Goal: Information Seeking & Learning: Learn about a topic

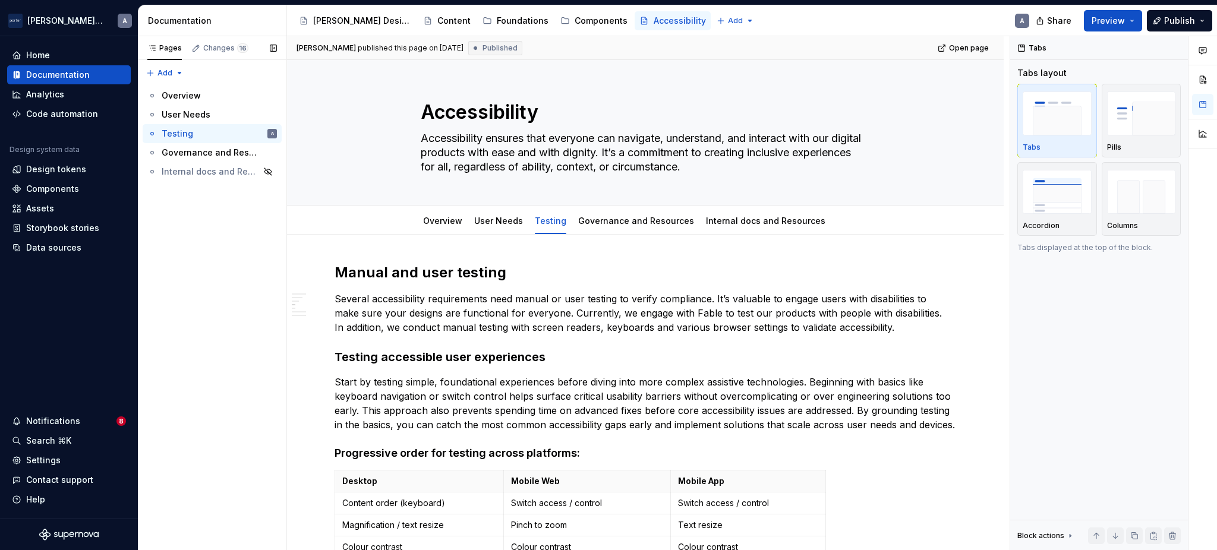
scroll to position [500, 0]
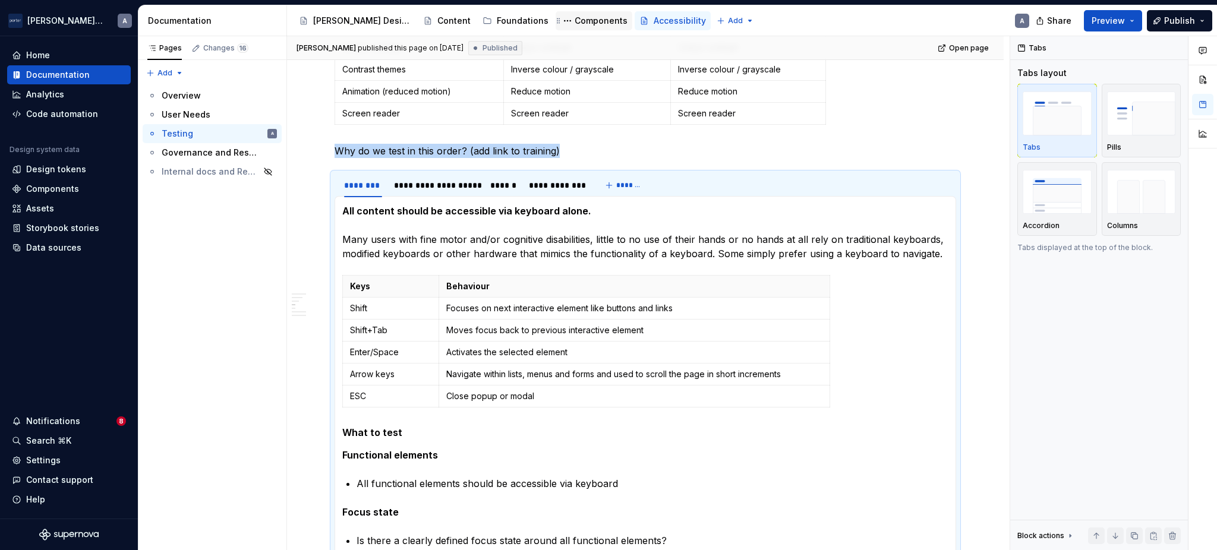
click at [575, 15] on div "Components" at bounding box center [601, 21] width 53 height 12
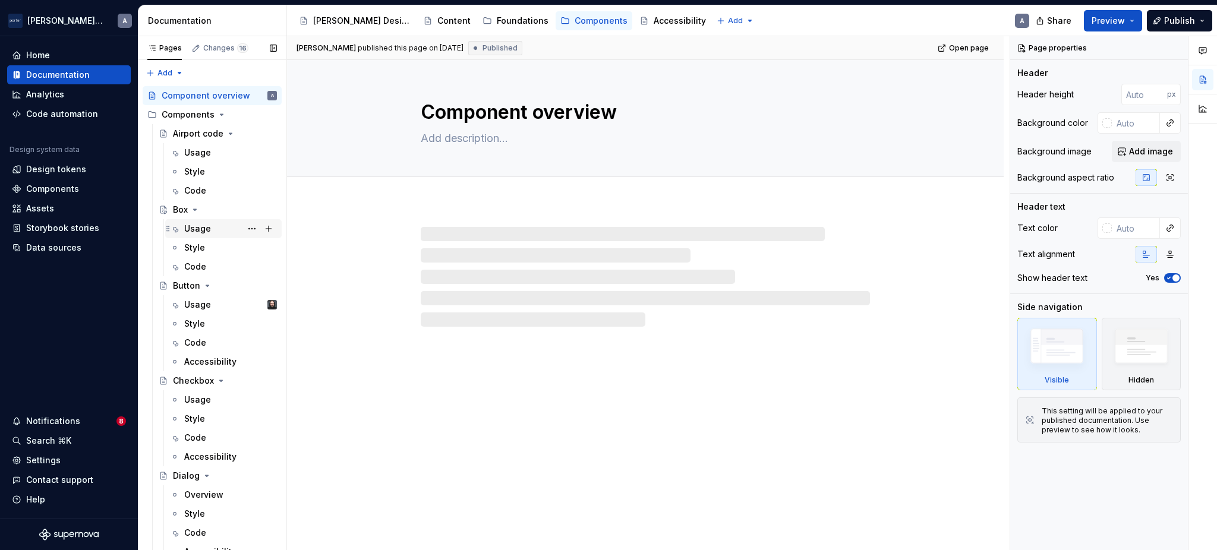
click at [219, 227] on div "Usage SP" at bounding box center [230, 228] width 93 height 17
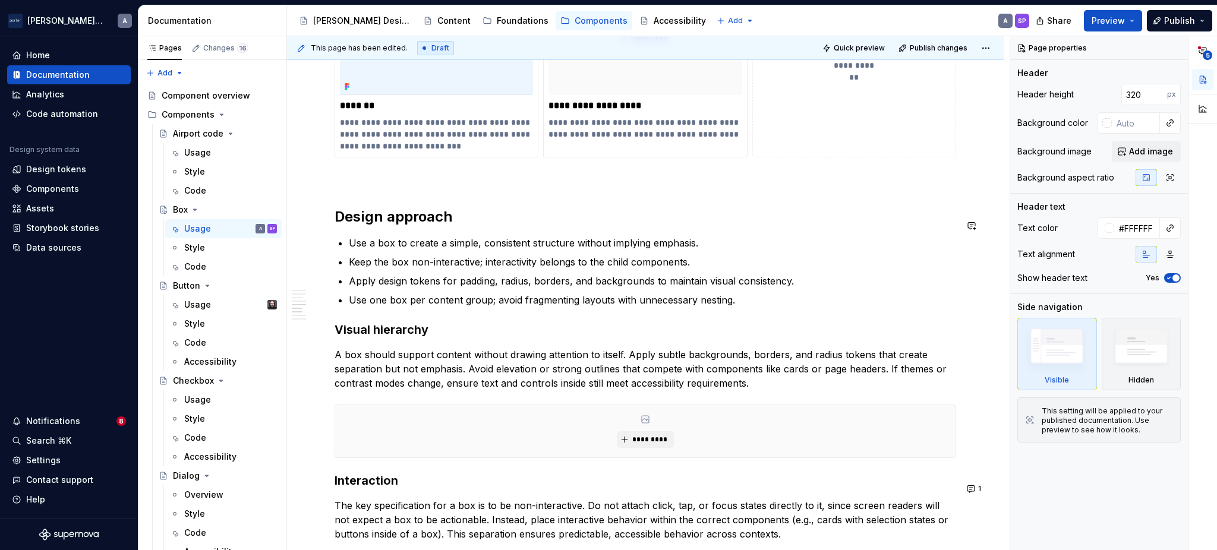
scroll to position [1452, 0]
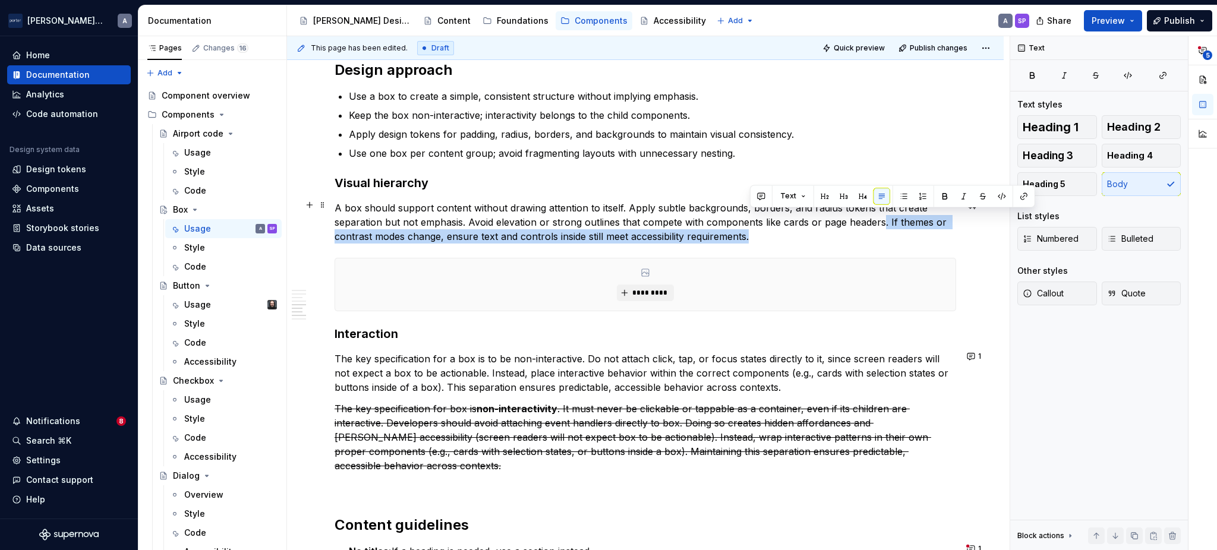
drag, startPoint x: 771, startPoint y: 236, endPoint x: 881, endPoint y: 222, distance: 110.3
click at [881, 222] on p "A box should support content without drawing attention to itself. Apply subtle …" at bounding box center [645, 222] width 621 height 43
click at [764, 236] on p "A box should support content without drawing attention to itself. Apply subtle …" at bounding box center [645, 222] width 621 height 43
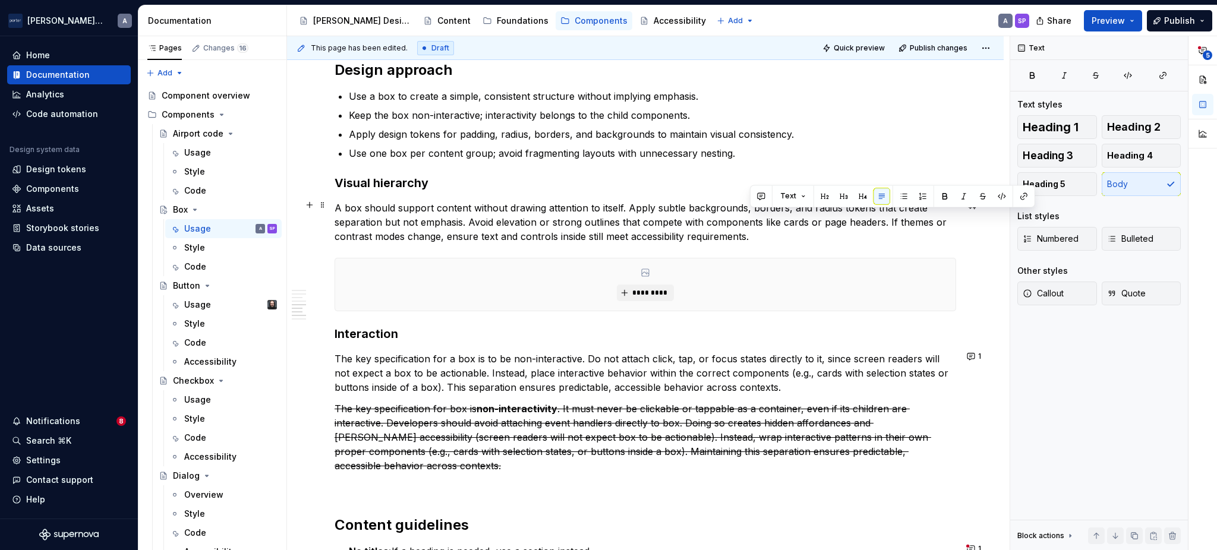
click at [600, 216] on p "A box should support content without drawing attention to itself. Apply subtle …" at bounding box center [645, 222] width 621 height 43
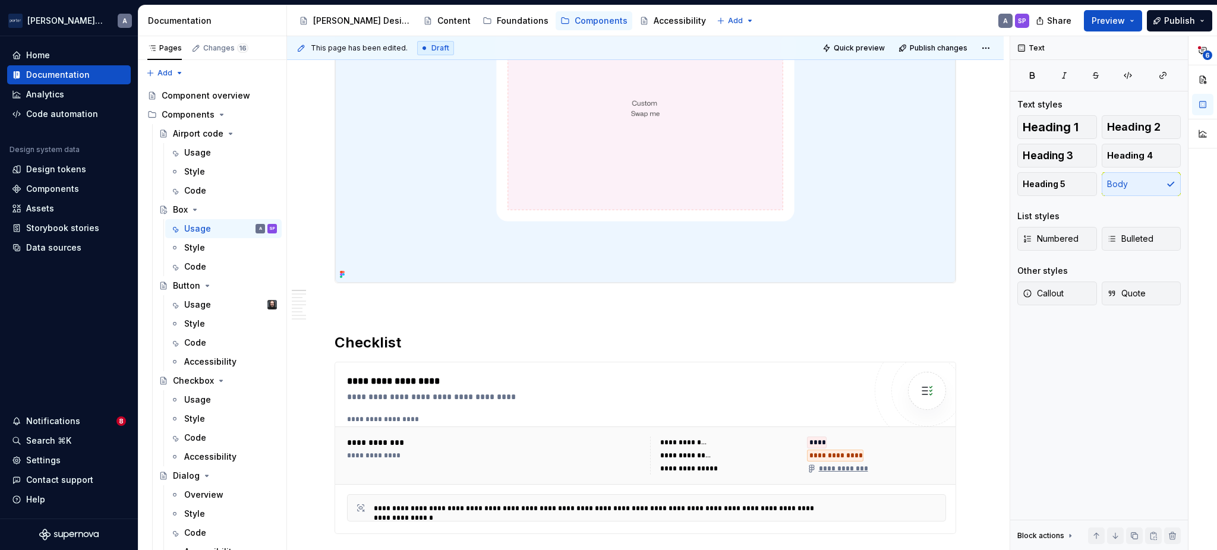
scroll to position [0, 0]
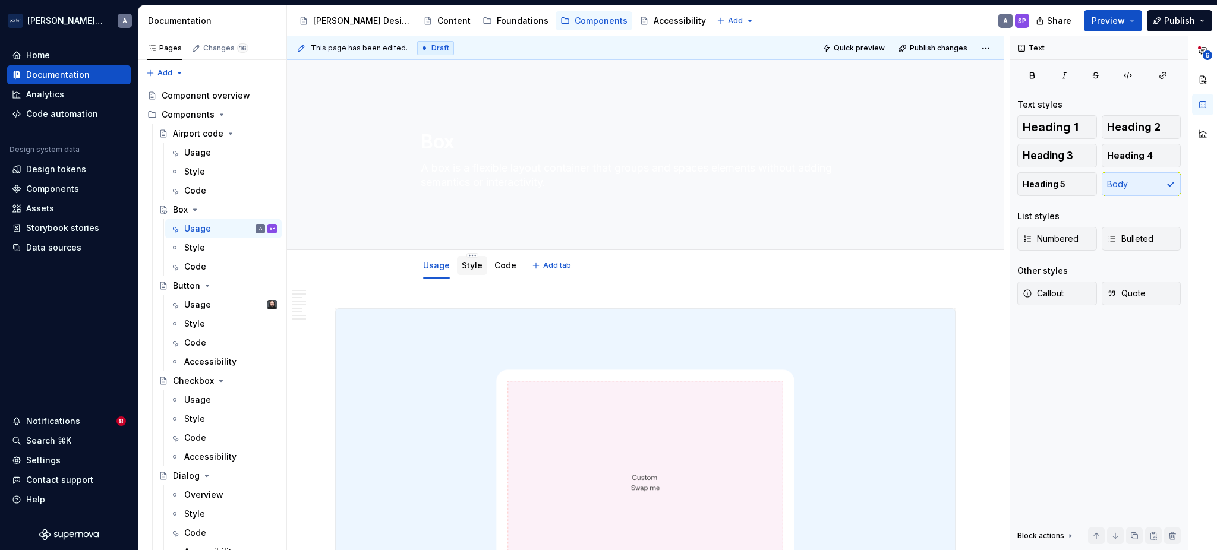
click at [464, 266] on link "Style" at bounding box center [472, 265] width 21 height 10
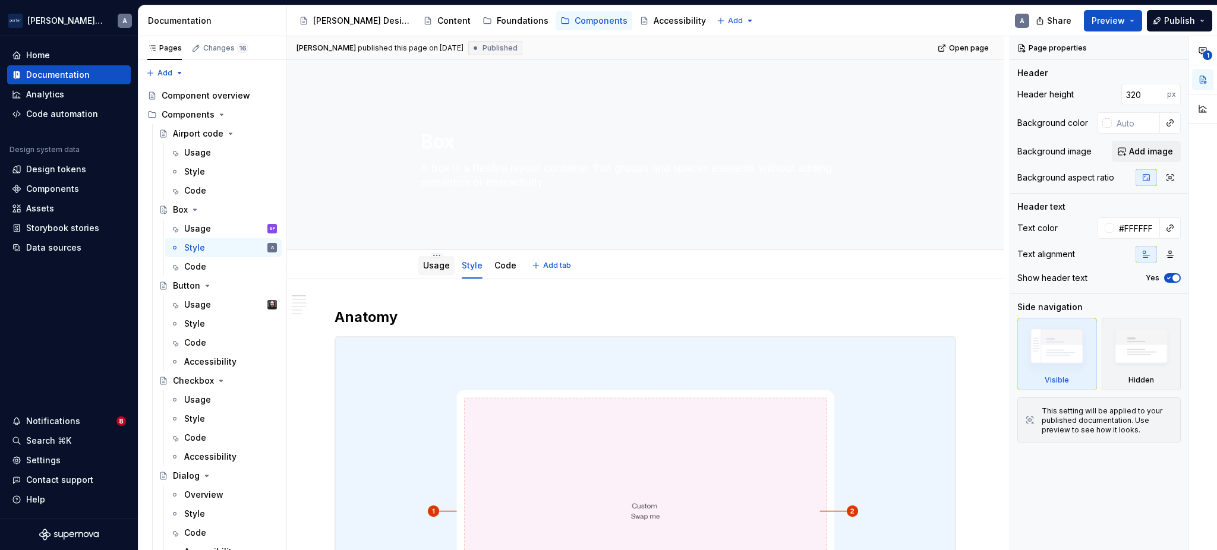
click at [425, 272] on div "Usage" at bounding box center [436, 265] width 27 height 14
click at [443, 266] on link "Usage" at bounding box center [436, 265] width 27 height 10
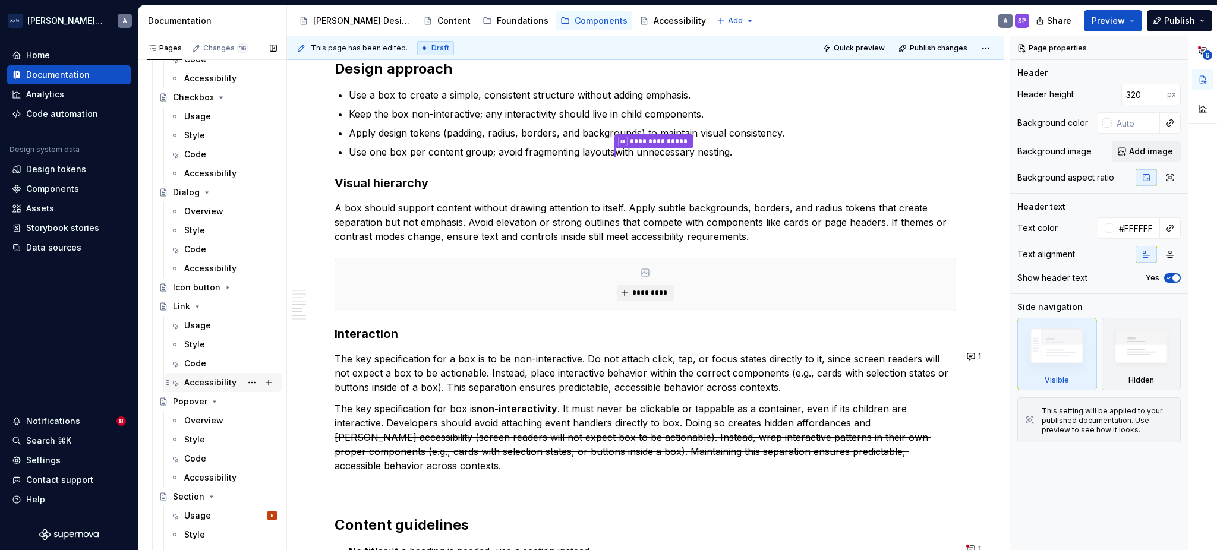
scroll to position [292, 0]
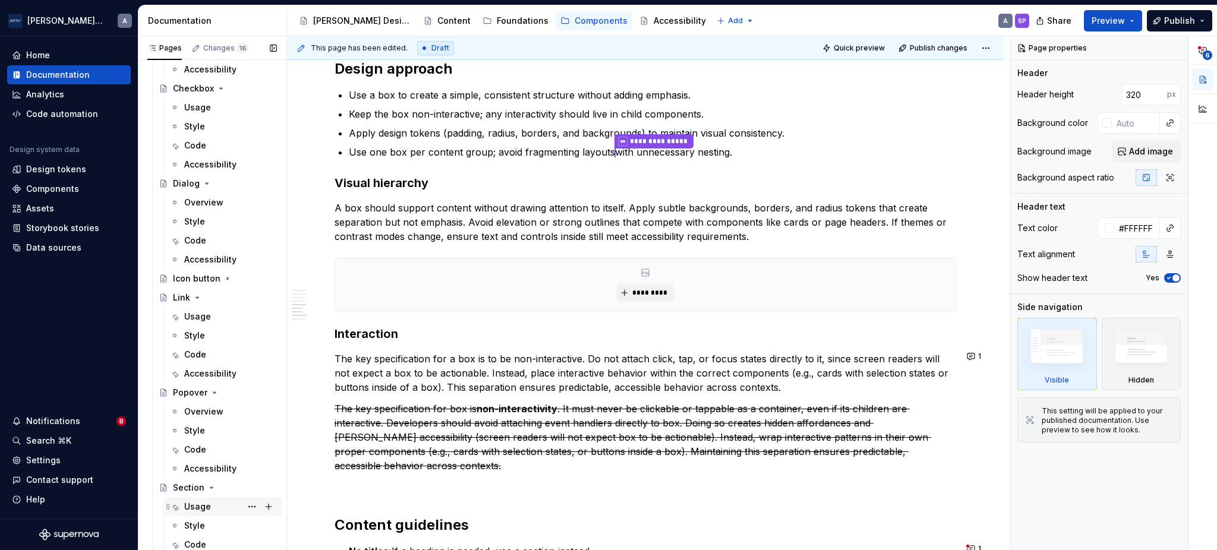
click at [178, 504] on icon "Page tree" at bounding box center [175, 507] width 10 height 10
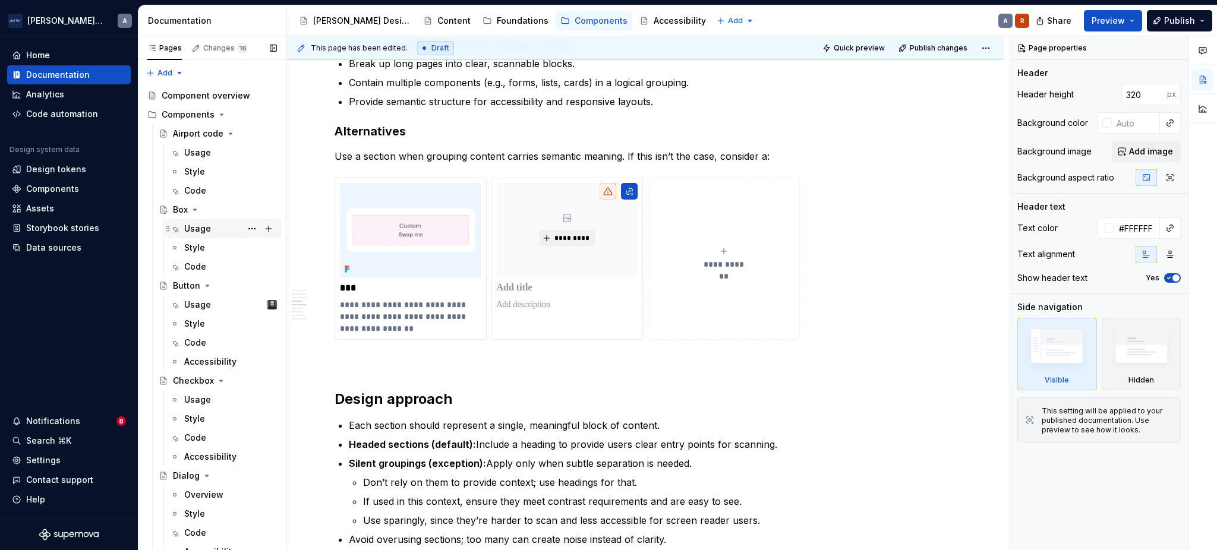
click at [197, 228] on div "Usage" at bounding box center [197, 229] width 27 height 12
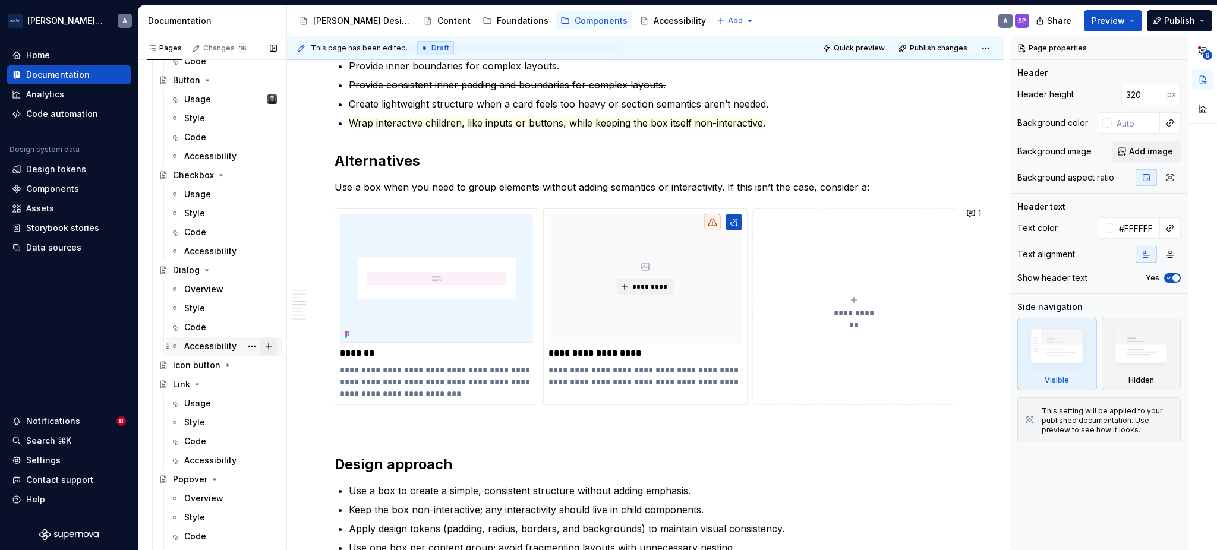
scroll to position [292, 0]
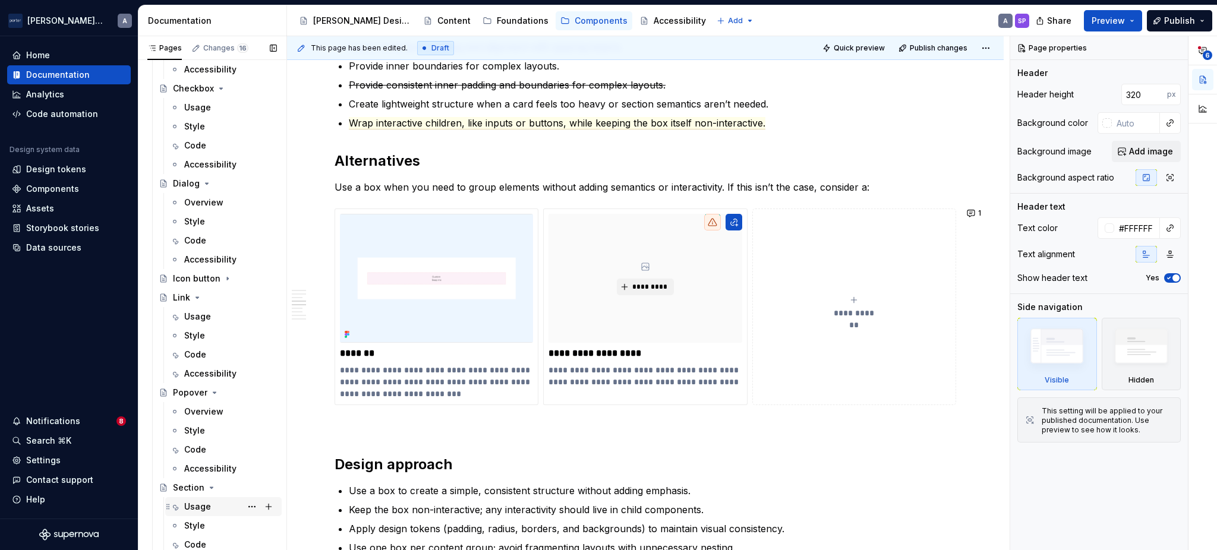
click at [211, 505] on div "Usage R" at bounding box center [230, 507] width 93 height 17
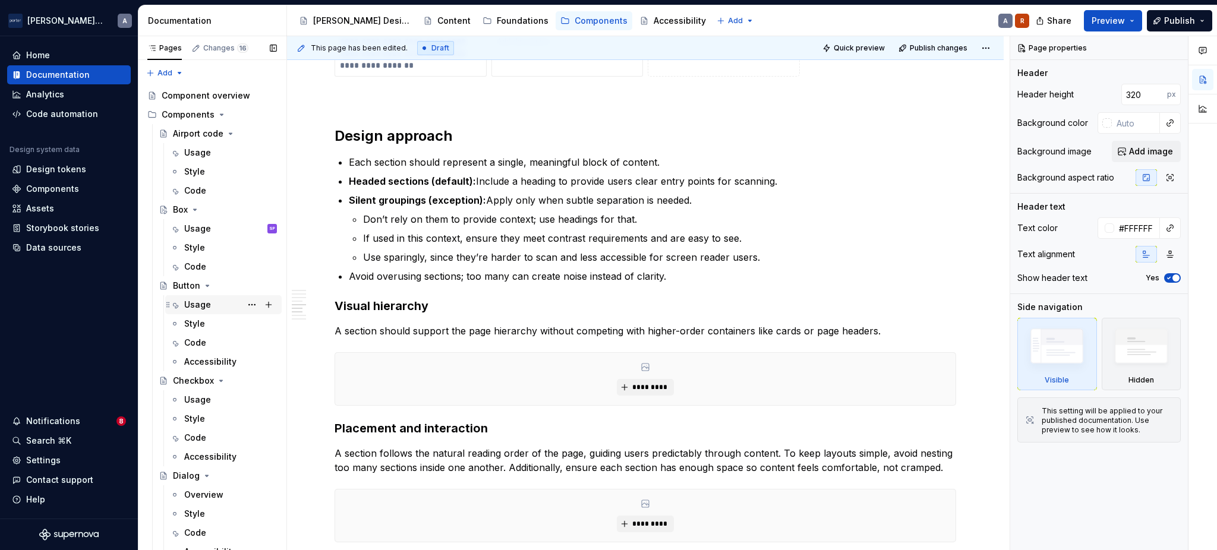
click at [201, 301] on div "Usage" at bounding box center [197, 305] width 27 height 12
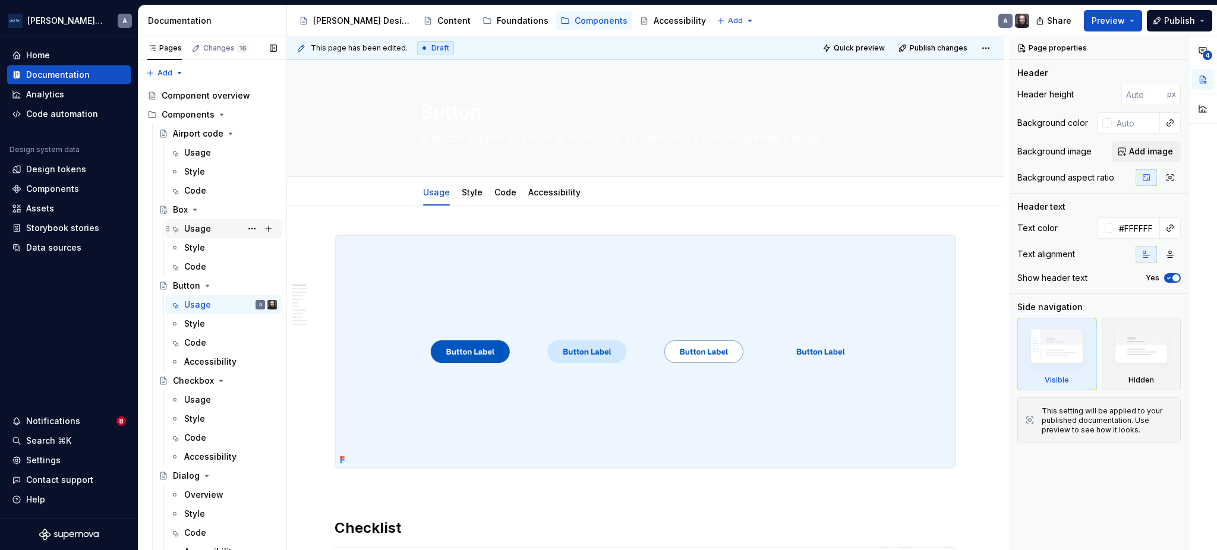
click at [197, 223] on div "Usage" at bounding box center [197, 229] width 27 height 12
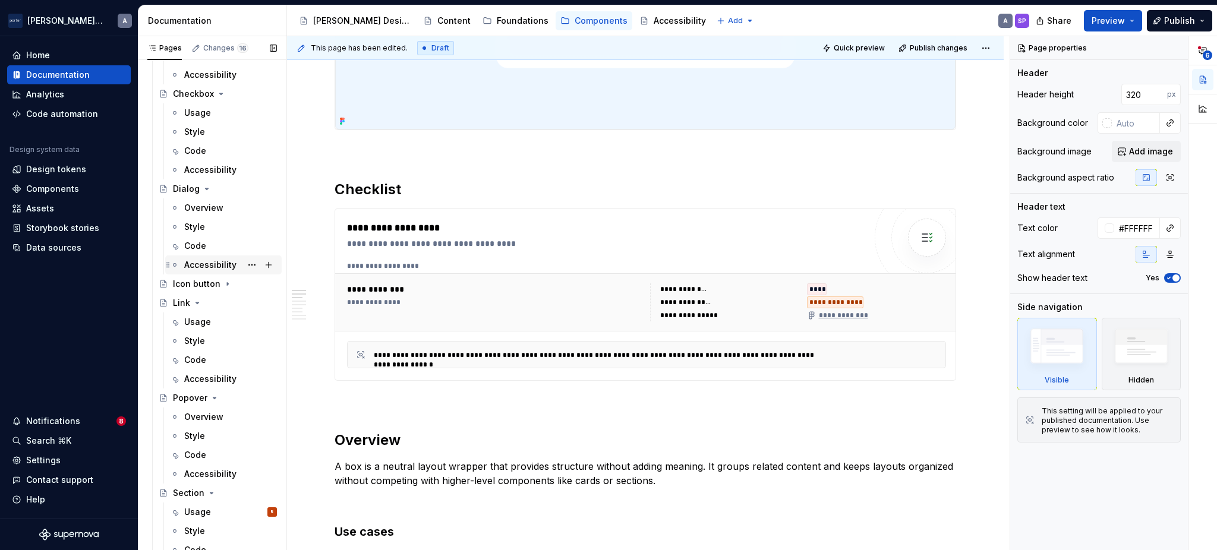
scroll to position [292, 0]
click at [196, 512] on div "Usage" at bounding box center [197, 507] width 27 height 12
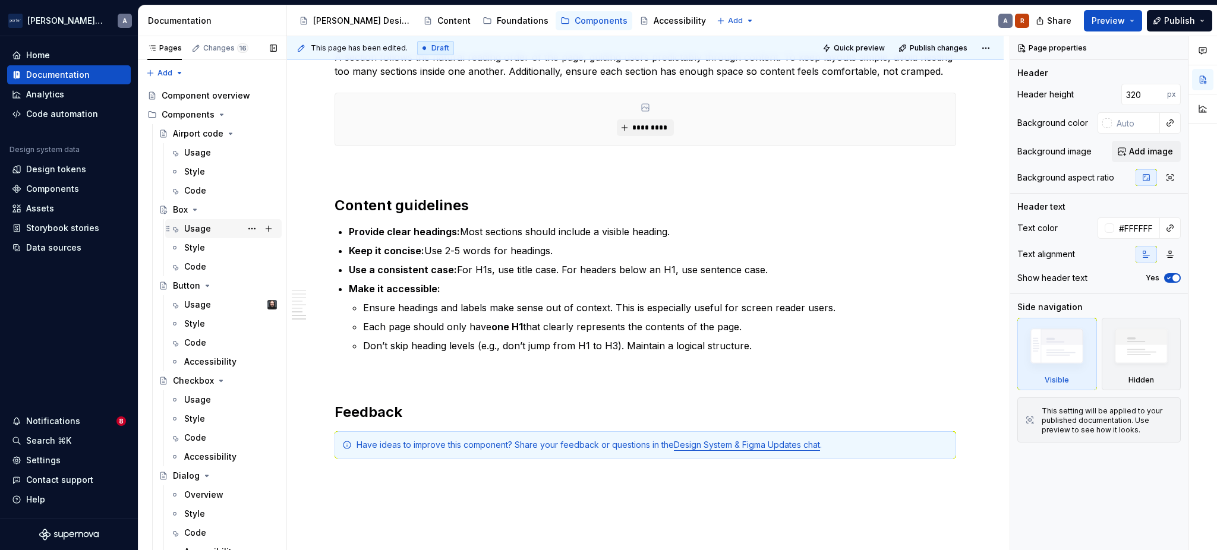
click at [201, 228] on div "Usage" at bounding box center [197, 229] width 27 height 12
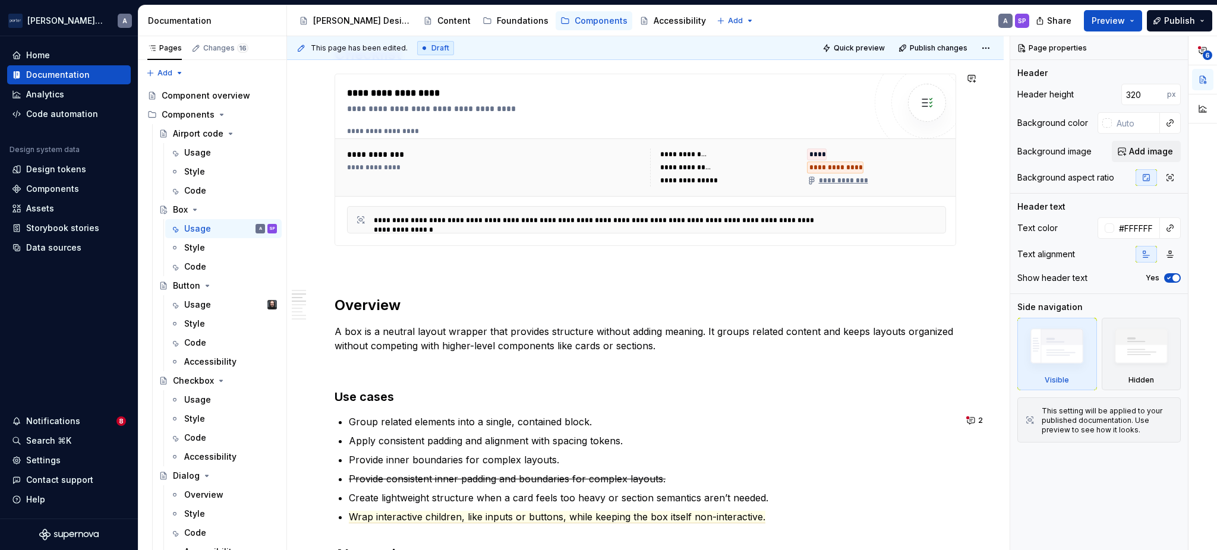
scroll to position [792, 0]
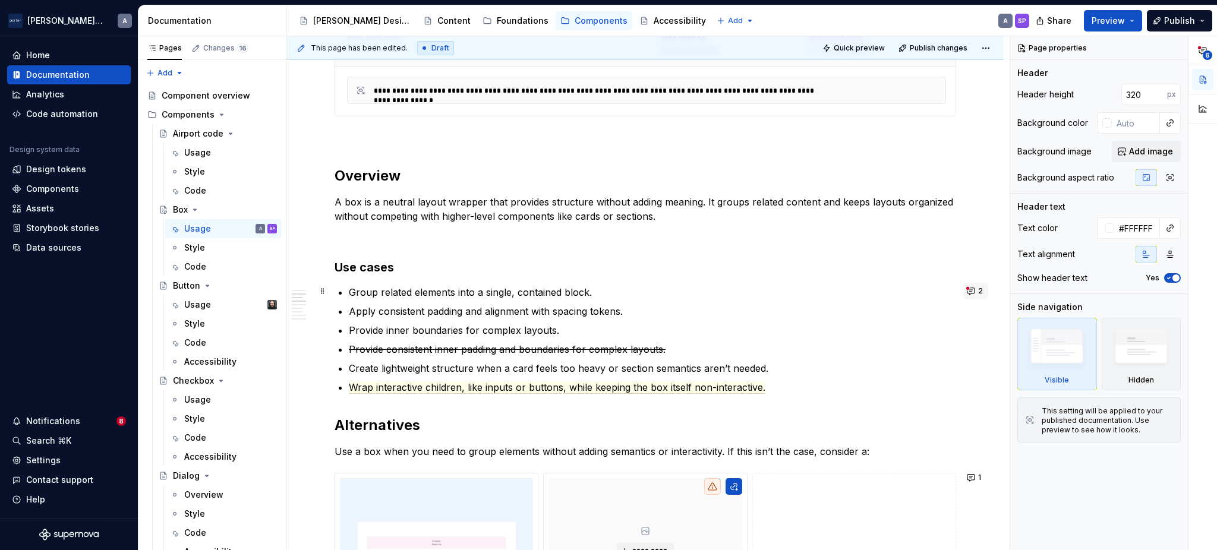
click at [967, 292] on button "2" at bounding box center [975, 291] width 25 height 17
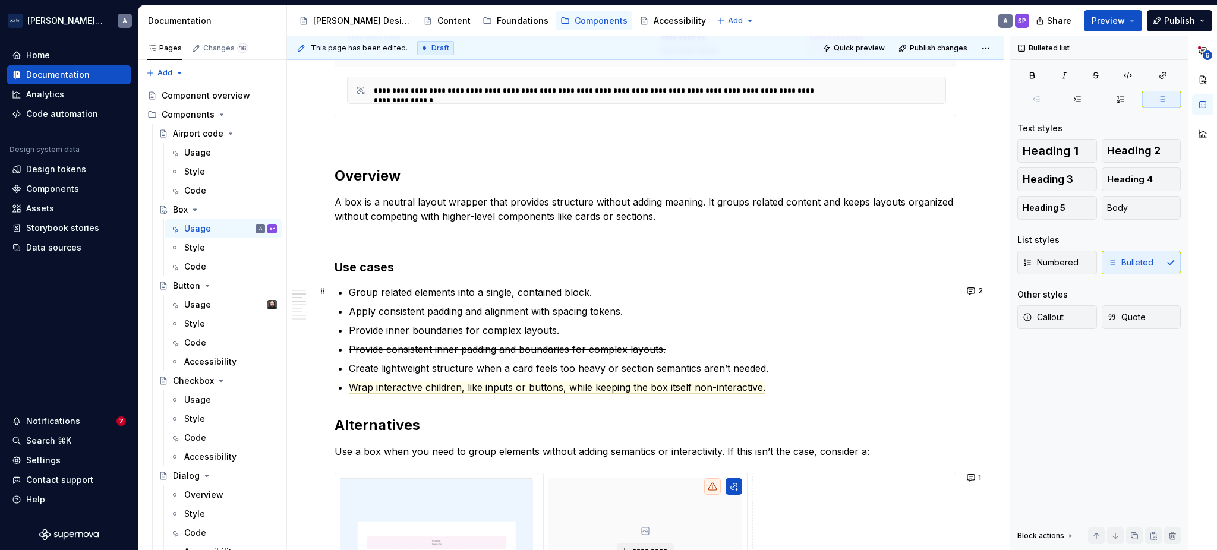
click at [506, 368] on p "Create lightweight structure when a card feels too heavy or section semantics a…" at bounding box center [652, 368] width 607 height 14
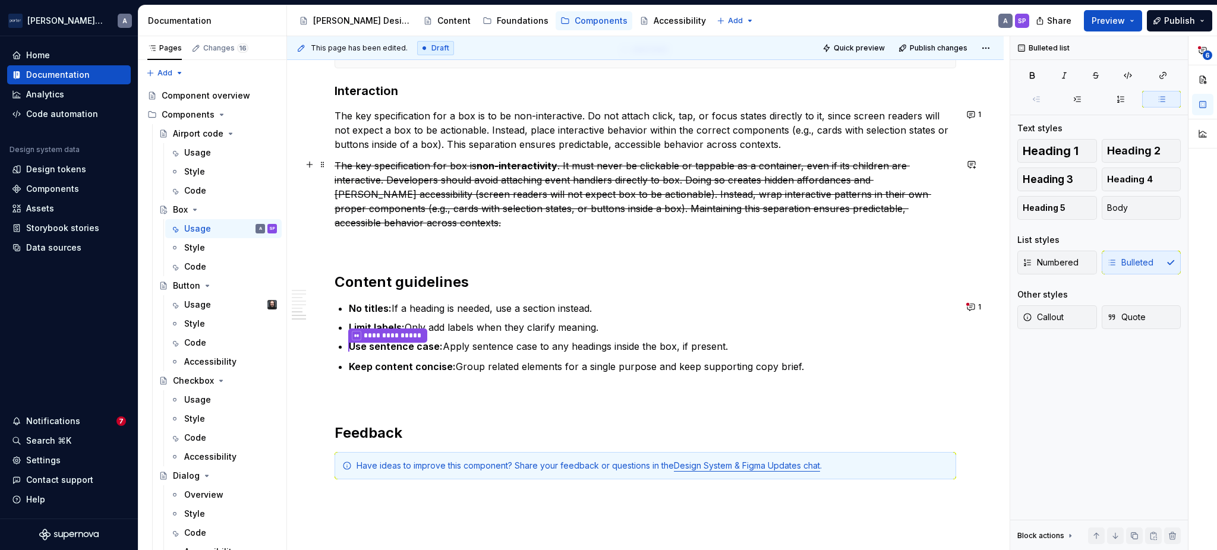
scroll to position [1716, 0]
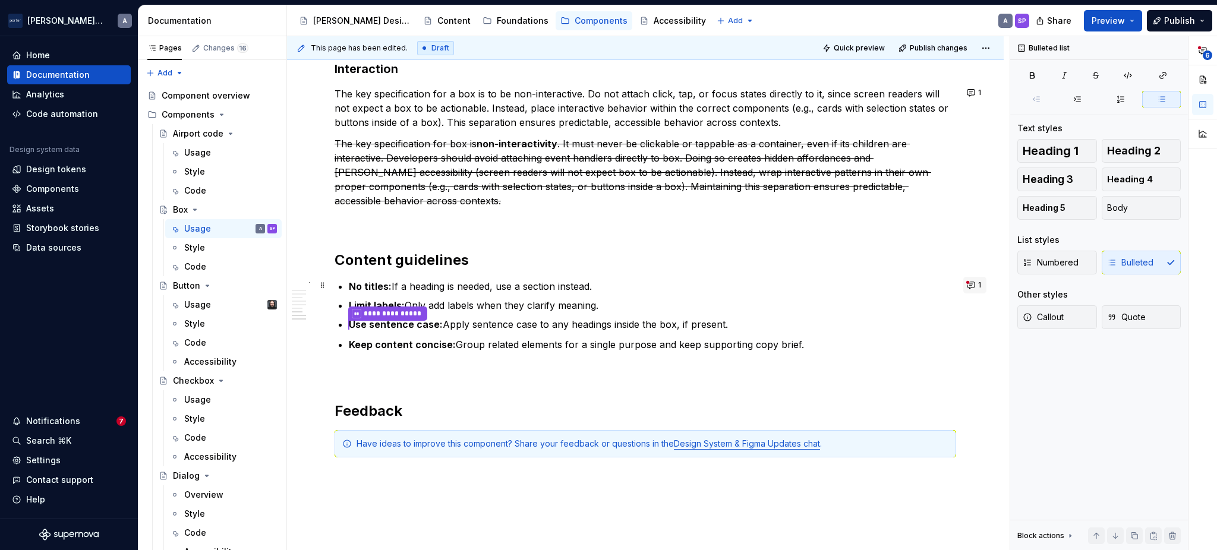
click at [981, 288] on button "1" at bounding box center [974, 285] width 23 height 17
click at [727, 302] on p "Limit labels: Only add labels when they clarify meaning." at bounding box center [652, 305] width 607 height 14
click at [818, 324] on p "**********" at bounding box center [652, 324] width 607 height 15
click at [901, 340] on p "Keep content concise: Group related elements for a single purpose and keep supp…" at bounding box center [652, 344] width 607 height 14
click at [978, 286] on span "1" at bounding box center [979, 285] width 3 height 10
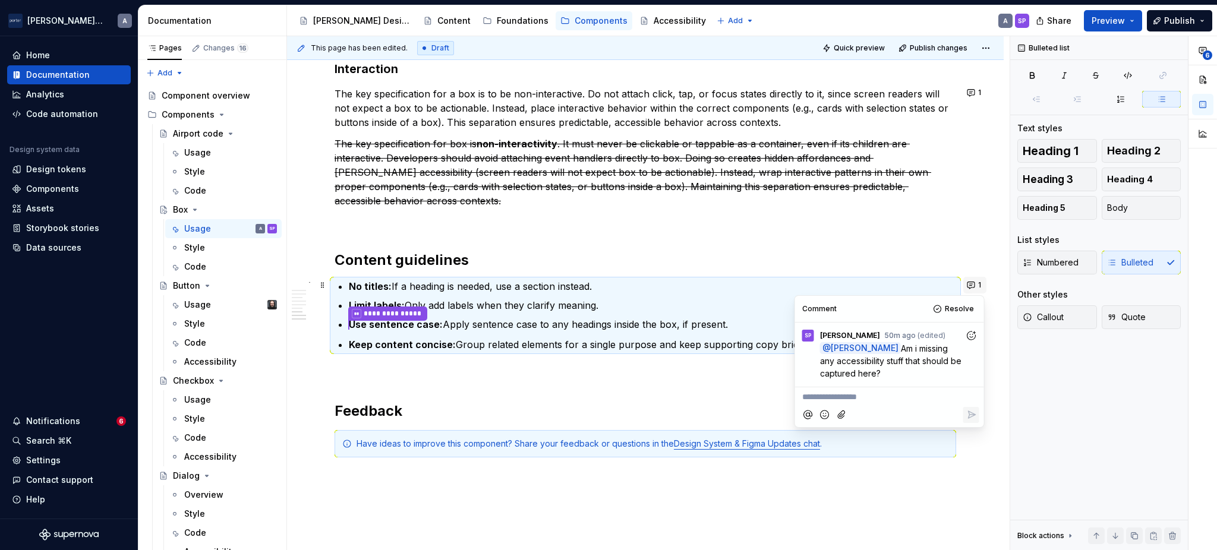
click at [978, 286] on span "1" at bounding box center [979, 285] width 3 height 10
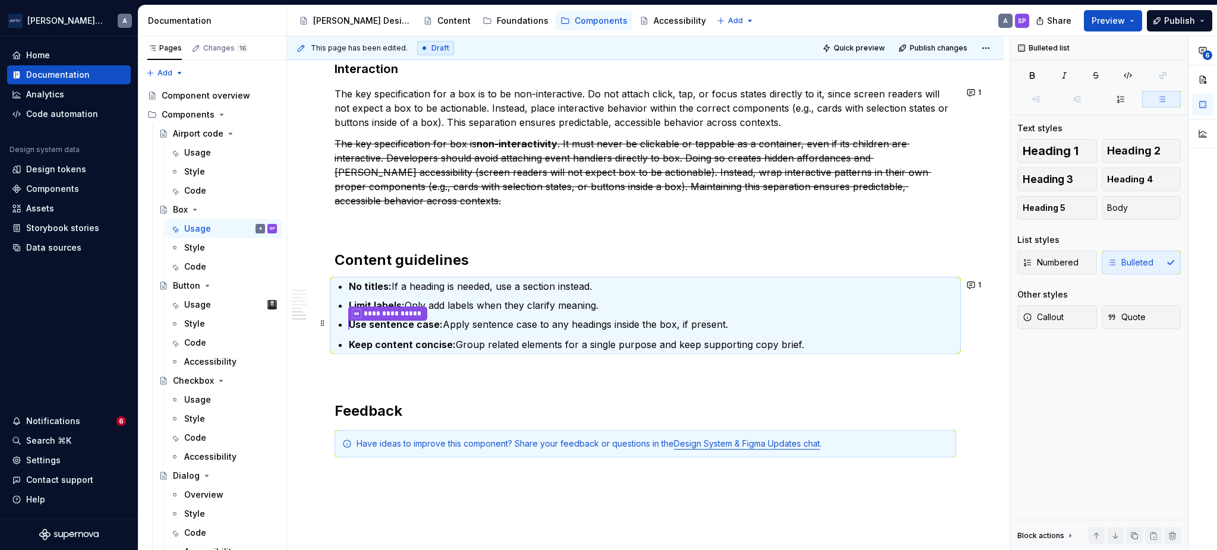
click at [701, 328] on p "**********" at bounding box center [652, 324] width 607 height 15
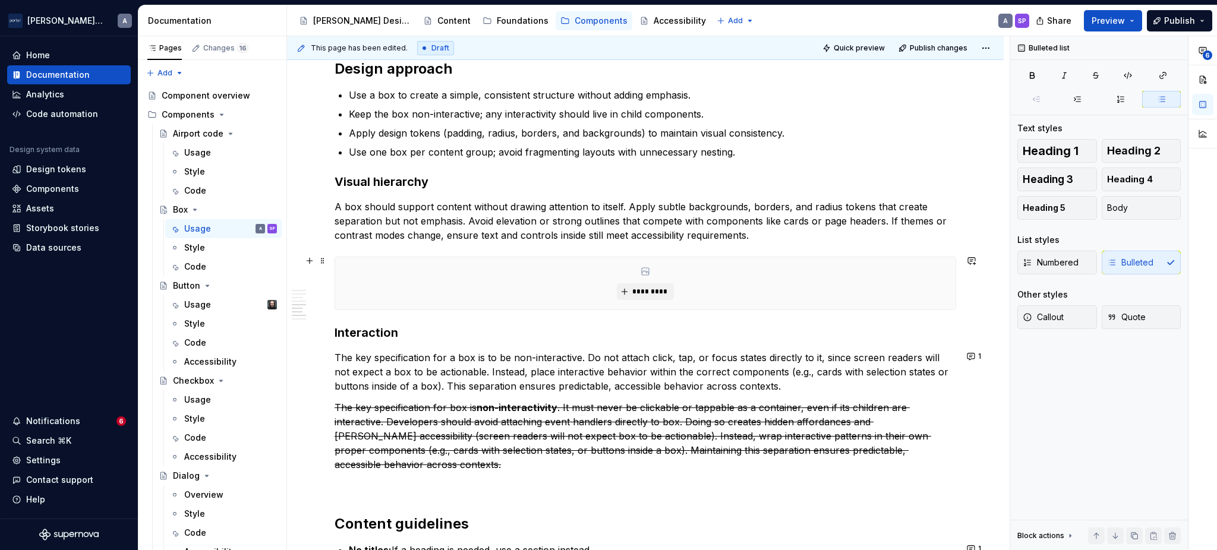
scroll to position [1320, 0]
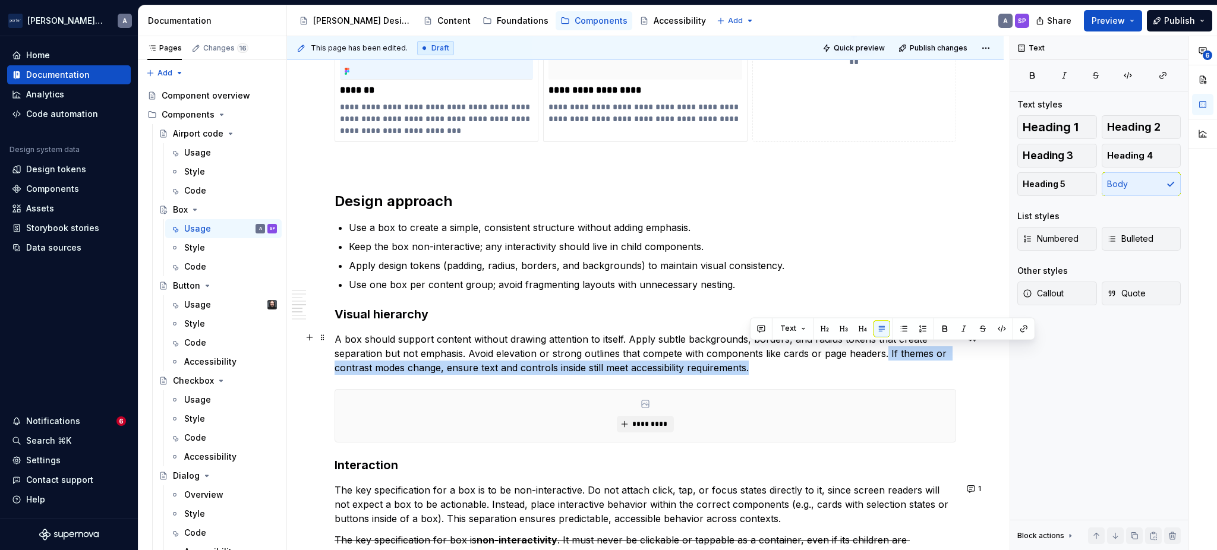
drag, startPoint x: 885, startPoint y: 348, endPoint x: 892, endPoint y: 365, distance: 18.9
click at [892, 365] on p "A box should support content without drawing attention to itself. Apply subtle …" at bounding box center [645, 353] width 621 height 43
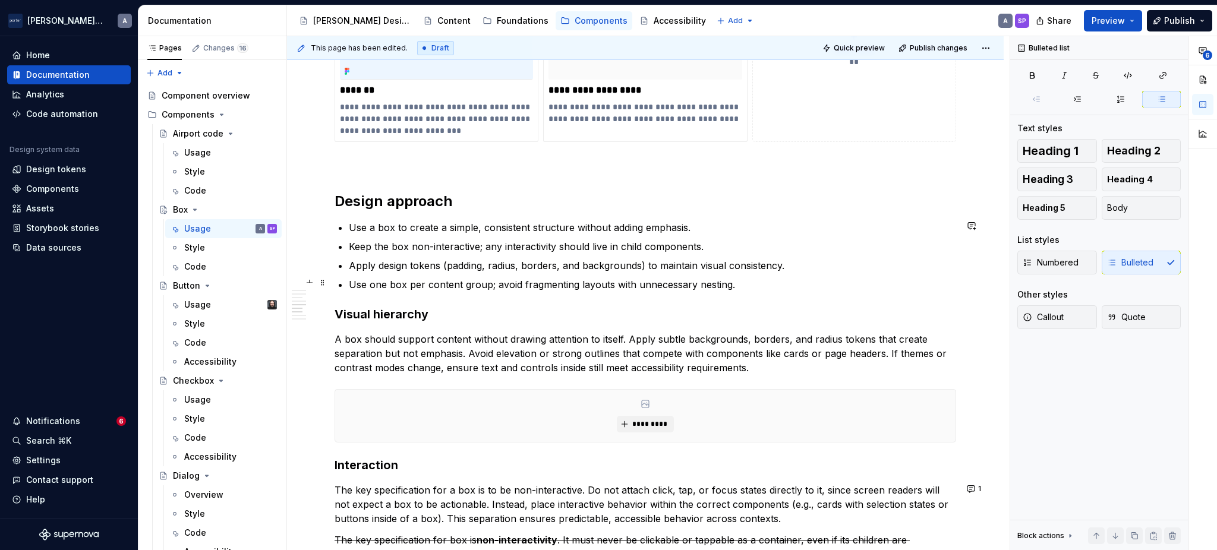
click at [439, 277] on p "Use one box per content group; avoid fragmenting layouts with unnecessary nesti…" at bounding box center [652, 284] width 607 height 14
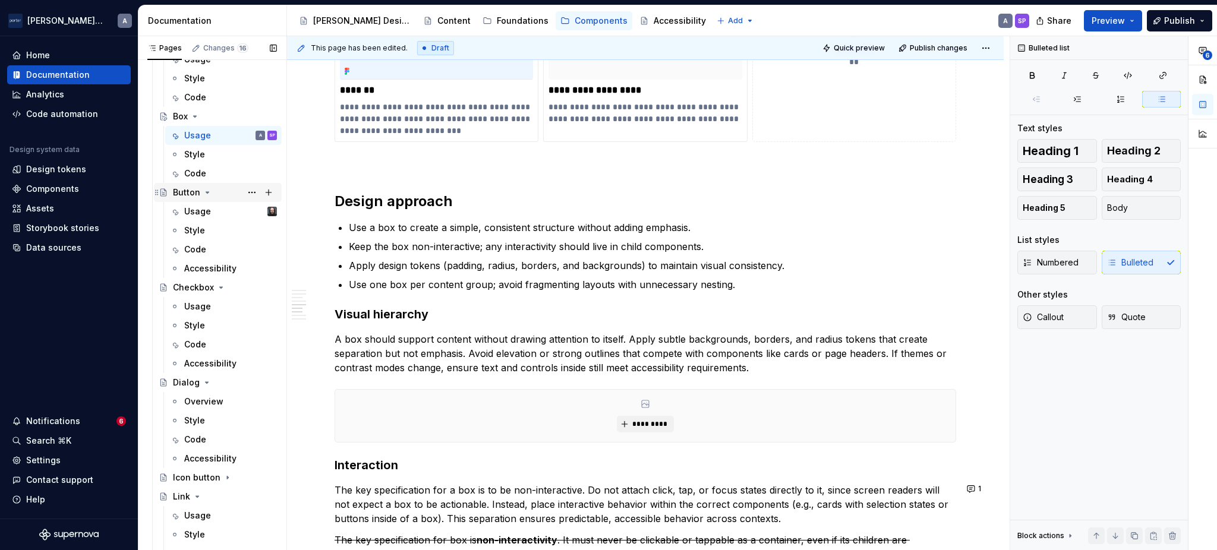
scroll to position [292, 0]
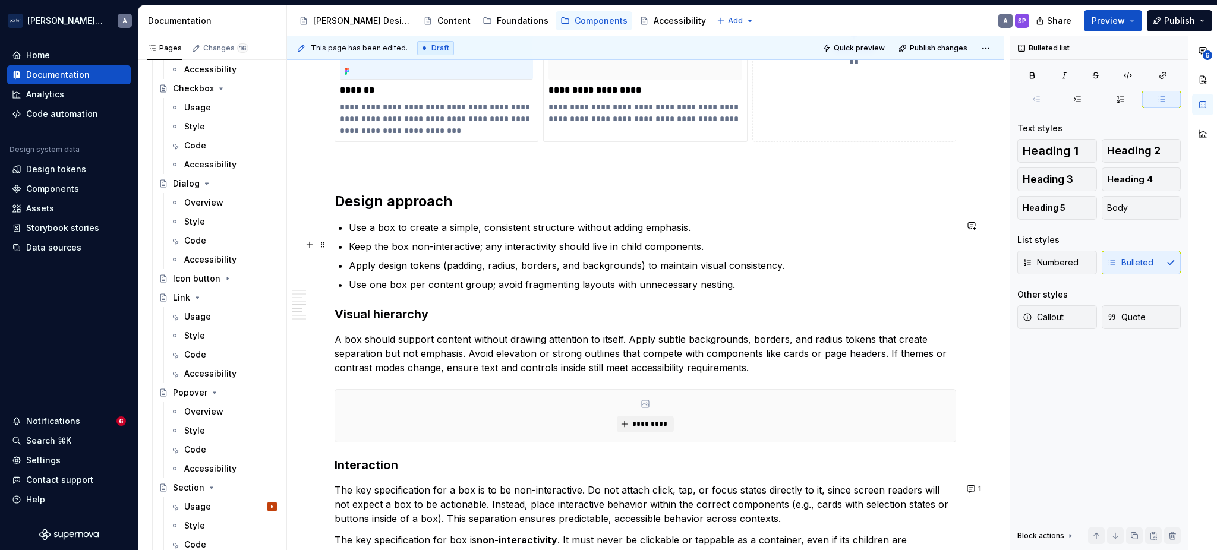
click at [584, 248] on p "Keep the box non-interactive; any interactivity should live in child components." at bounding box center [652, 246] width 607 height 14
click at [746, 281] on p "Use one box per content group; avoid fragmenting layouts with unnecessary nesti…" at bounding box center [652, 284] width 607 height 14
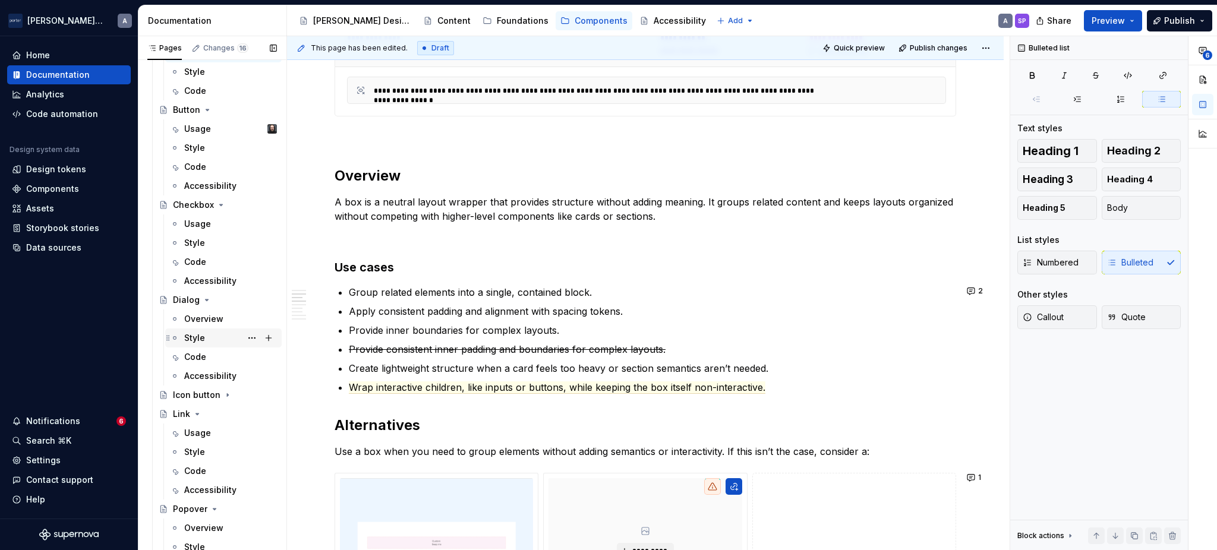
scroll to position [160, 0]
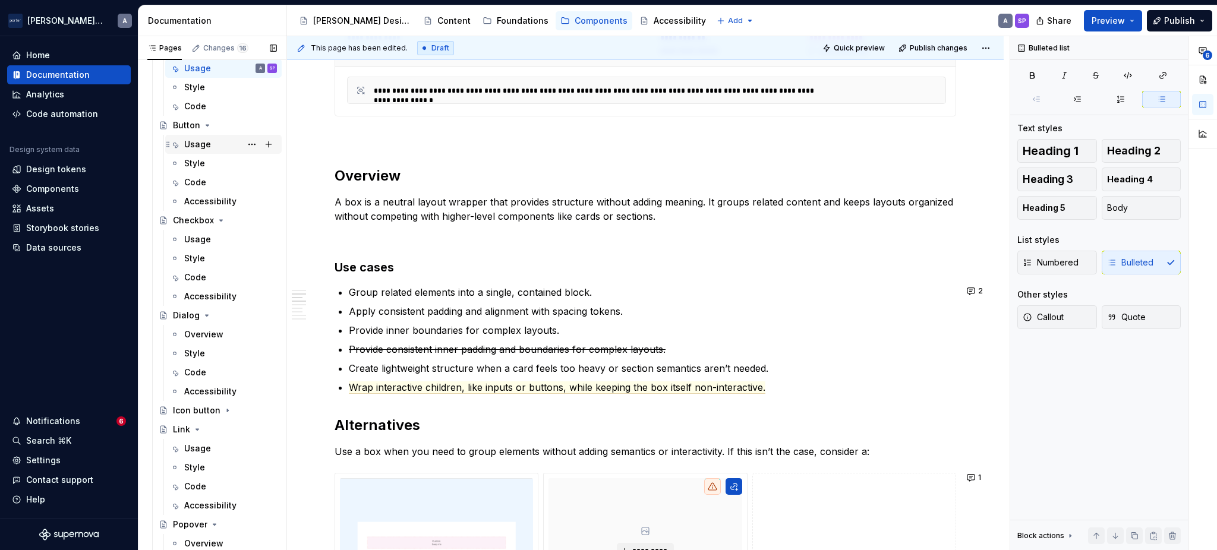
click at [207, 150] on div "Usage" at bounding box center [230, 144] width 93 height 17
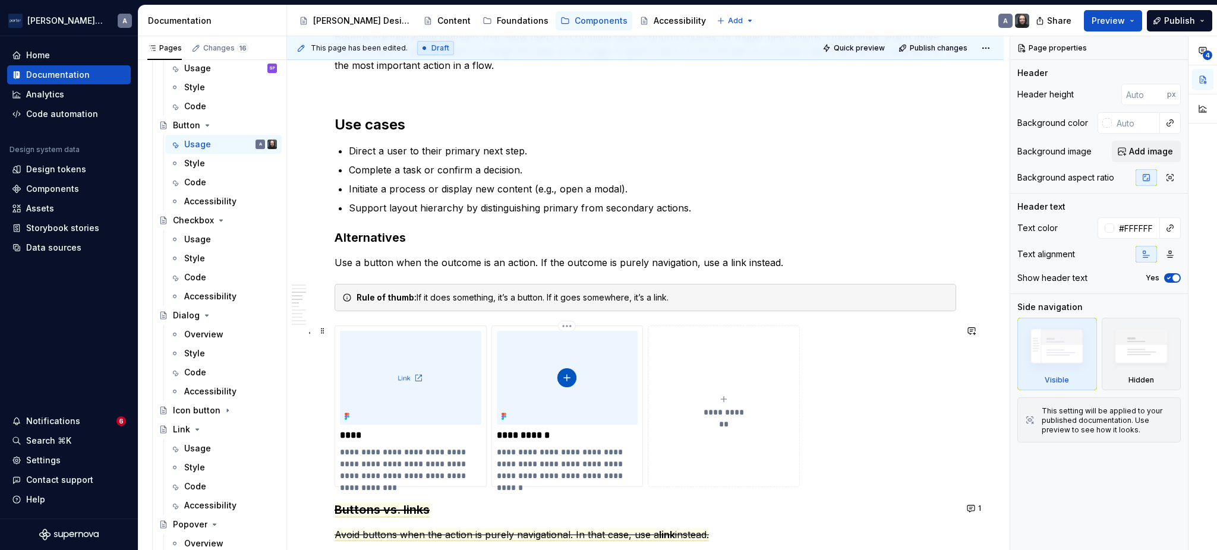
scroll to position [792, 0]
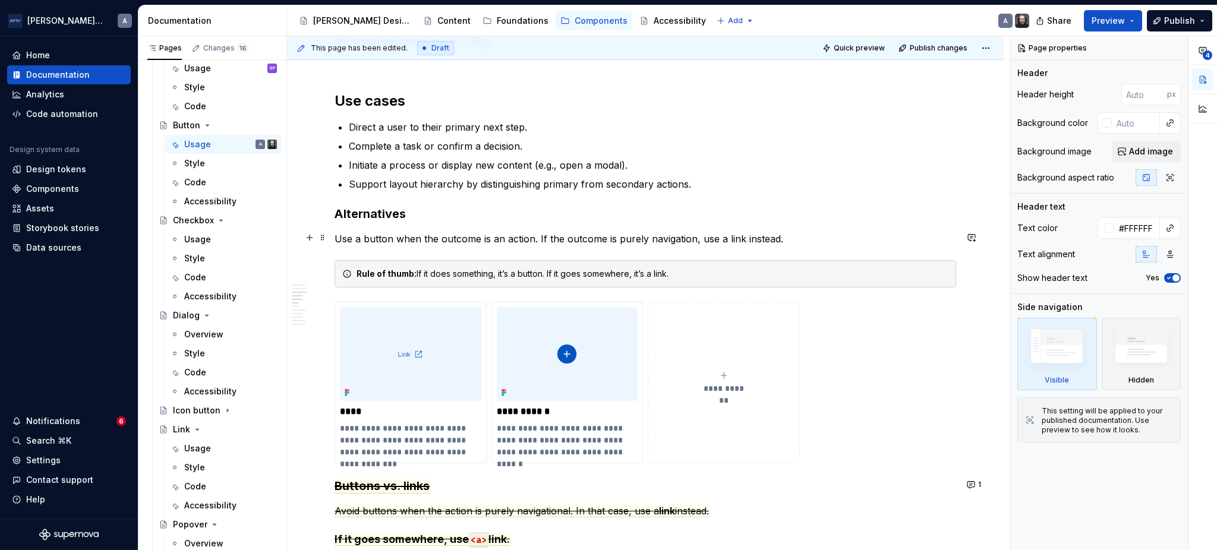
click at [423, 235] on p "Use a button when the outcome is an action. If the outcome is purely navigation…" at bounding box center [645, 239] width 621 height 14
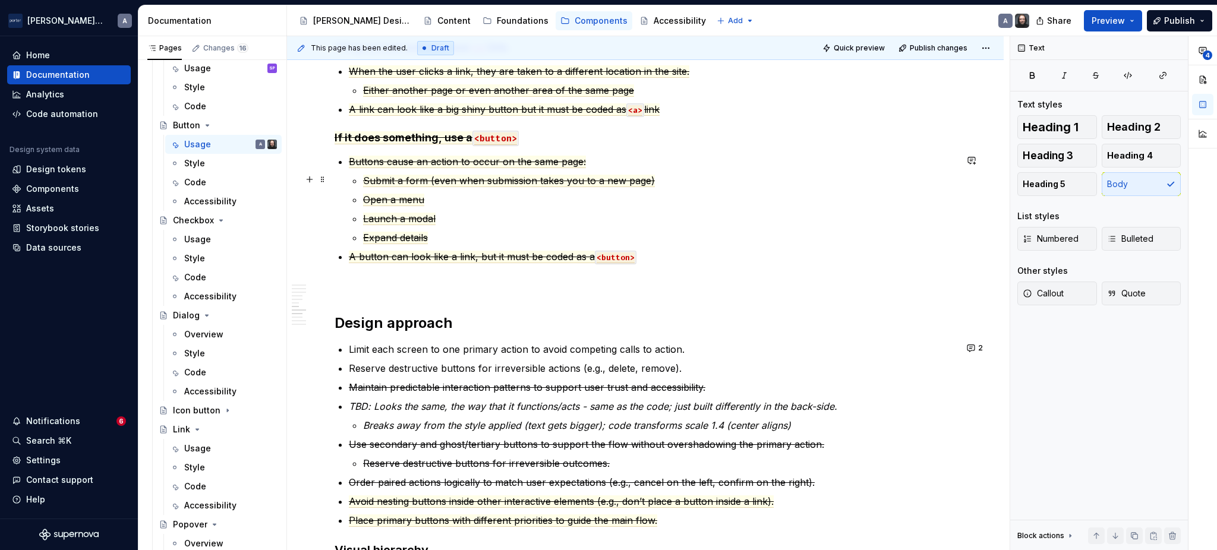
scroll to position [1320, 0]
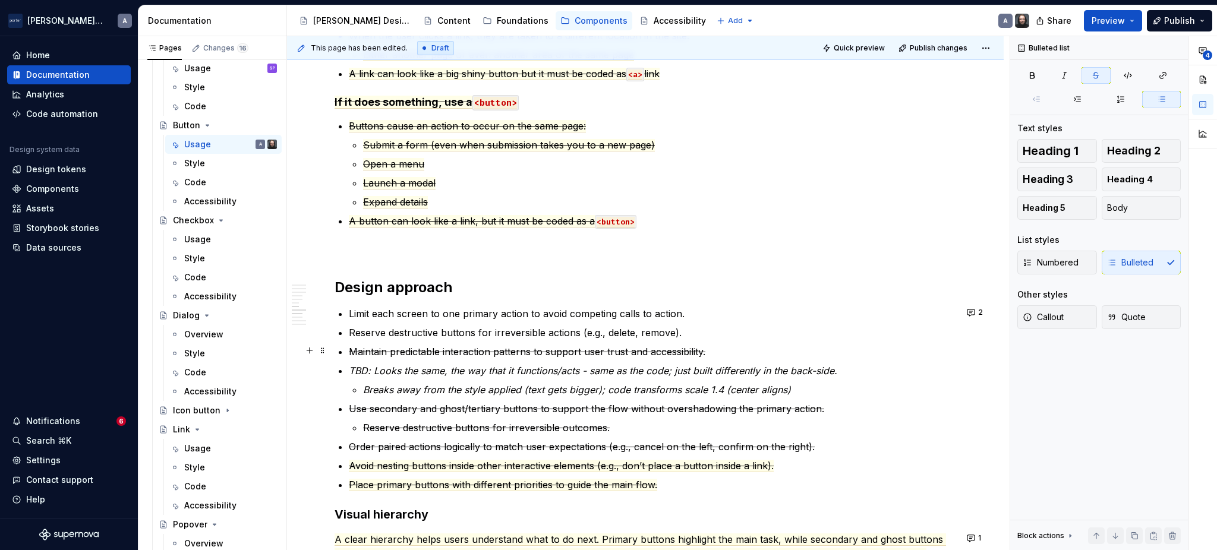
click at [584, 348] on s "Maintain predictable interaction patterns to support user trust and accessibili…" at bounding box center [527, 352] width 356 height 12
click at [762, 353] on p "Maintain predictable interaction patterns to support user trust and accessibili…" at bounding box center [652, 352] width 607 height 14
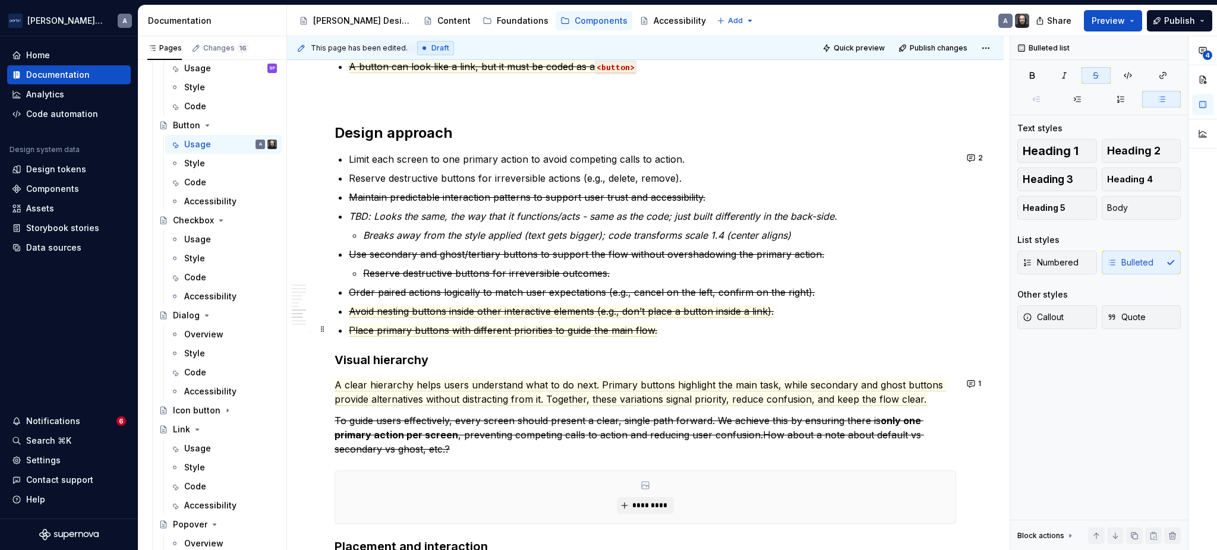
scroll to position [1452, 0]
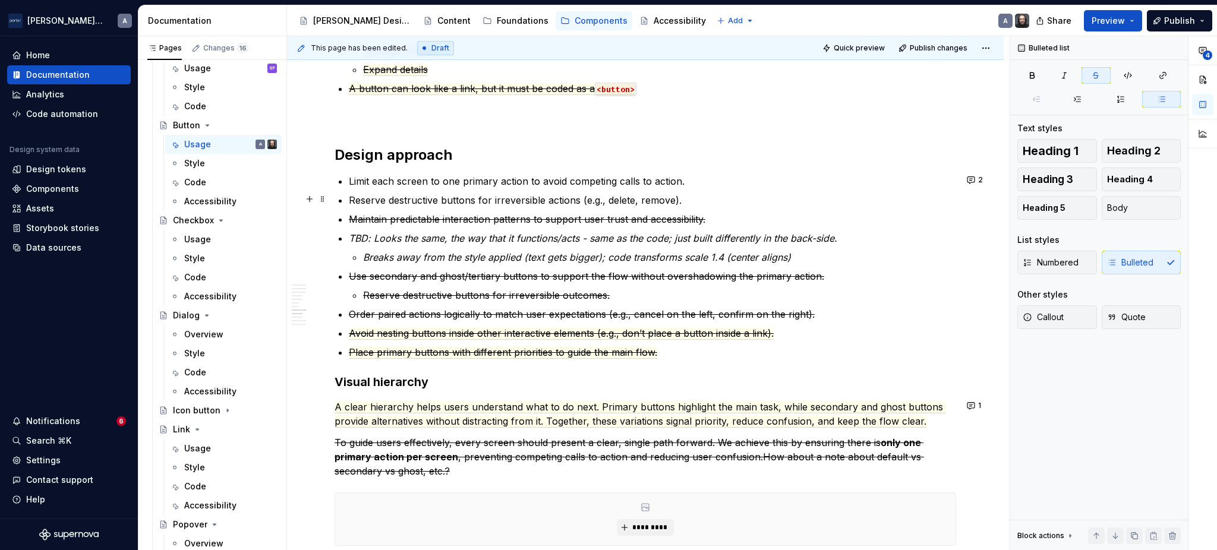
click at [381, 198] on p "Reserve destructive buttons for irreversible actions (e.g., delete, remove)." at bounding box center [652, 200] width 607 height 14
drag, startPoint x: 383, startPoint y: 196, endPoint x: 450, endPoint y: 196, distance: 67.1
click at [450, 196] on p "Reserve destructive buttons for irreversible actions (e.g., delete, remove)." at bounding box center [652, 200] width 607 height 14
drag, startPoint x: 500, startPoint y: 200, endPoint x: 496, endPoint y: 195, distance: 6.8
click at [496, 195] on p "Reserve destructive buttons for irreversible actions (e.g., delete, remove)." at bounding box center [652, 200] width 607 height 14
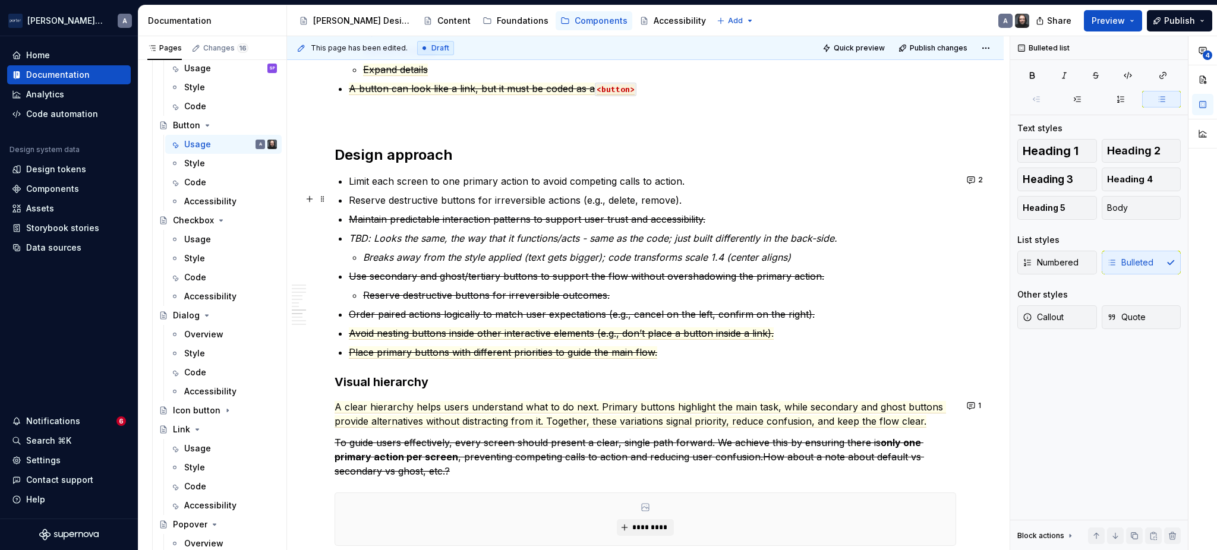
click at [436, 197] on p "Reserve destructive buttons for irreversible actions (e.g., delete, remove)." at bounding box center [652, 200] width 607 height 14
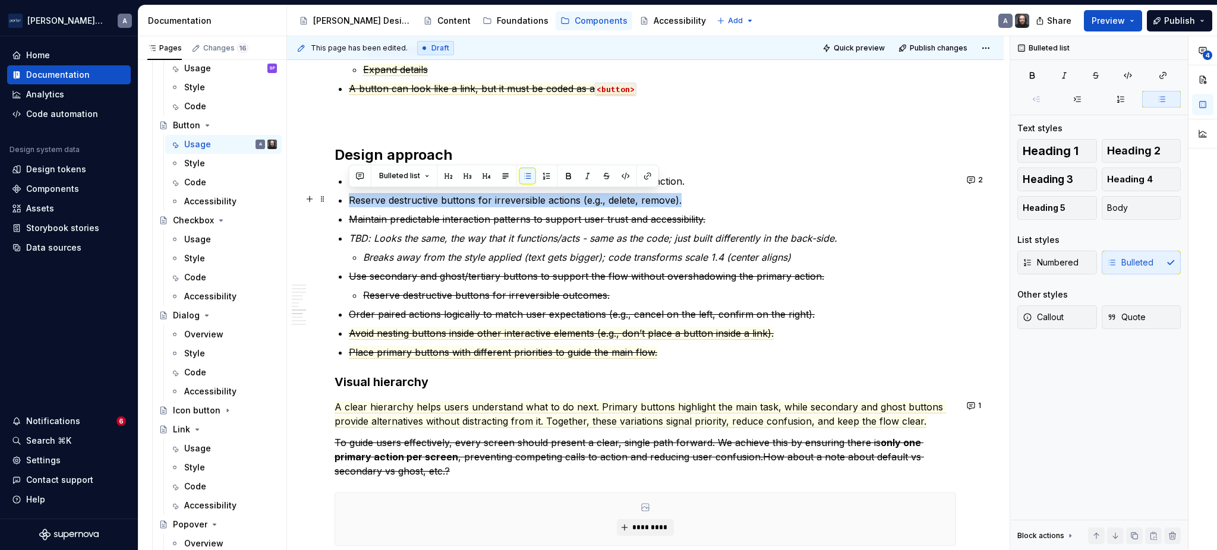
drag, startPoint x: 701, startPoint y: 194, endPoint x: 336, endPoint y: 197, distance: 365.4
click at [601, 176] on button "button" at bounding box center [606, 176] width 17 height 17
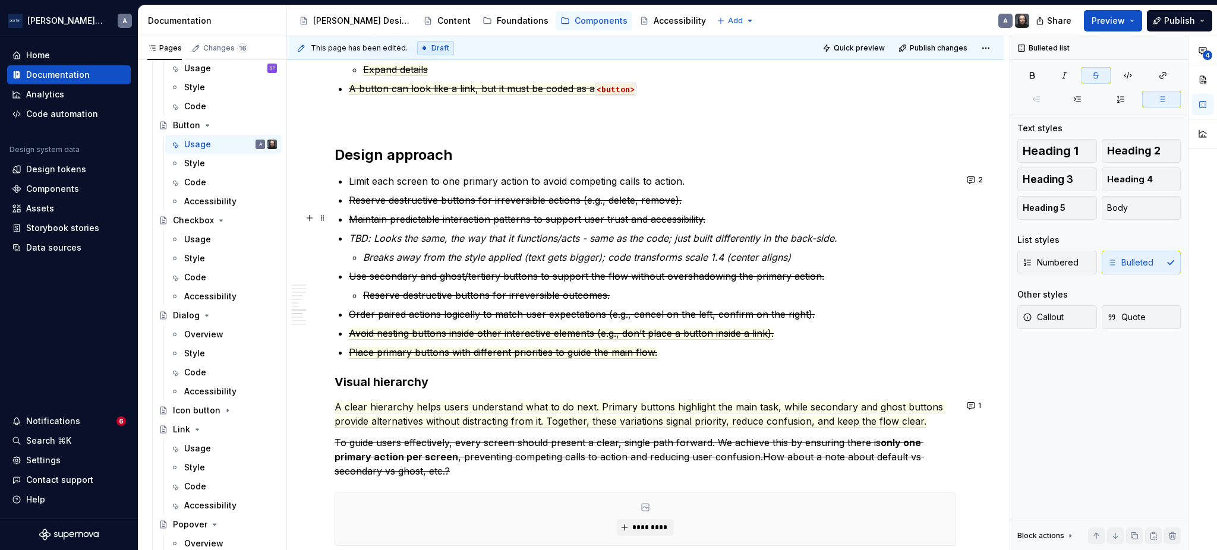
click at [734, 223] on p "Maintain predictable interaction patterns to support user trust and accessibili…" at bounding box center [652, 219] width 607 height 14
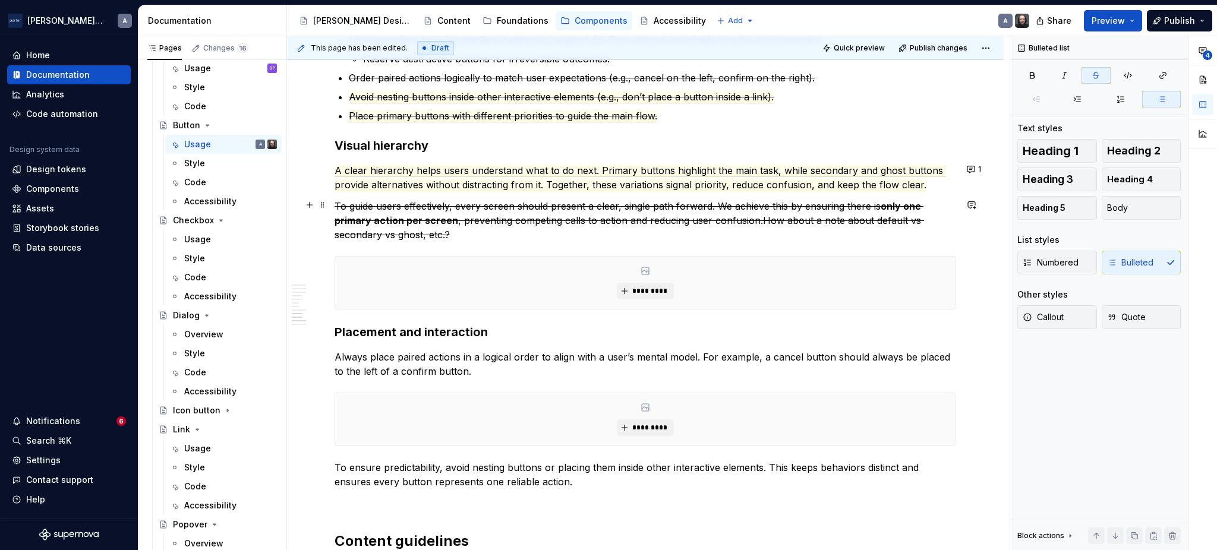
scroll to position [1716, 0]
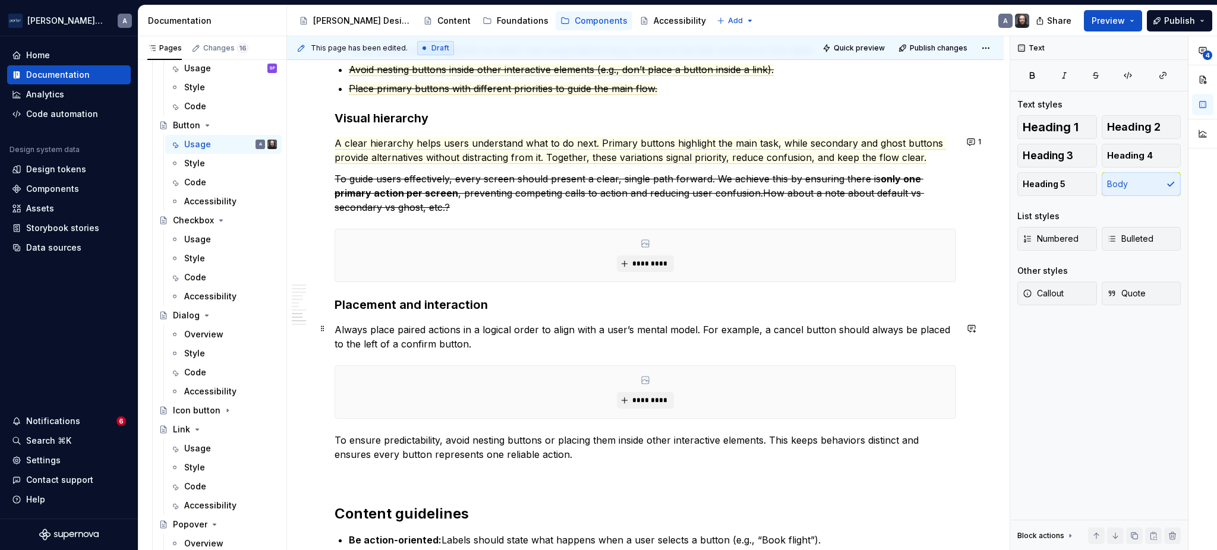
click at [472, 339] on p "Always place paired actions in a logical order to align with a user’s mental mo…" at bounding box center [645, 337] width 621 height 29
click at [567, 459] on p "To ensure predictability, avoid nesting buttons or placing them inside other in…" at bounding box center [645, 447] width 621 height 29
click at [572, 143] on span "A clear hierarchy helps users understand what to do next. Primary buttons highl…" at bounding box center [640, 150] width 611 height 27
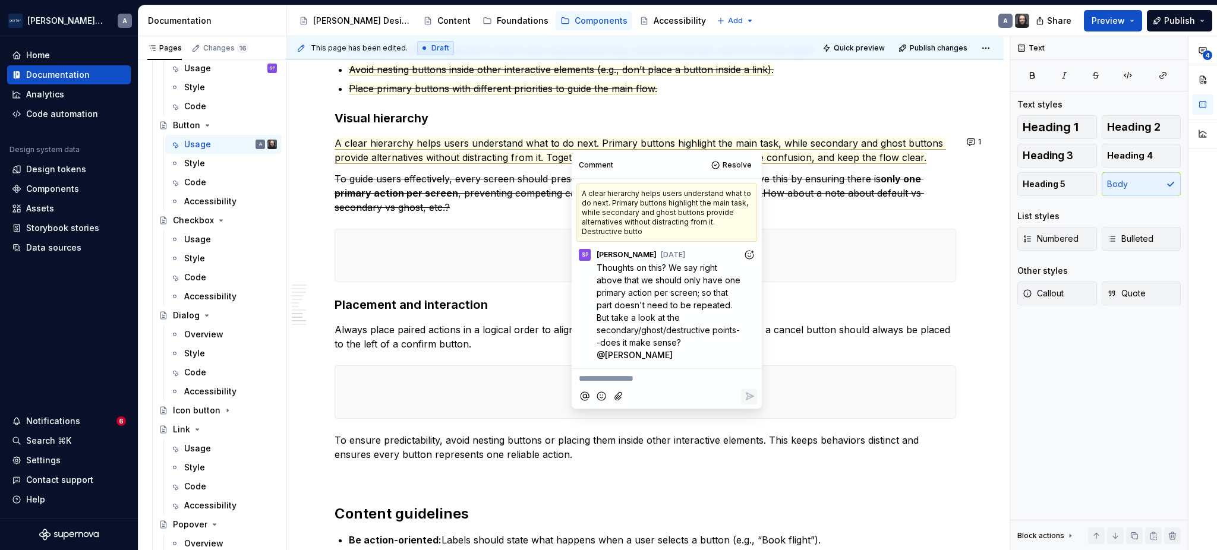
click at [424, 329] on p "Always place paired actions in a logical order to align with a user’s mental mo…" at bounding box center [645, 337] width 621 height 29
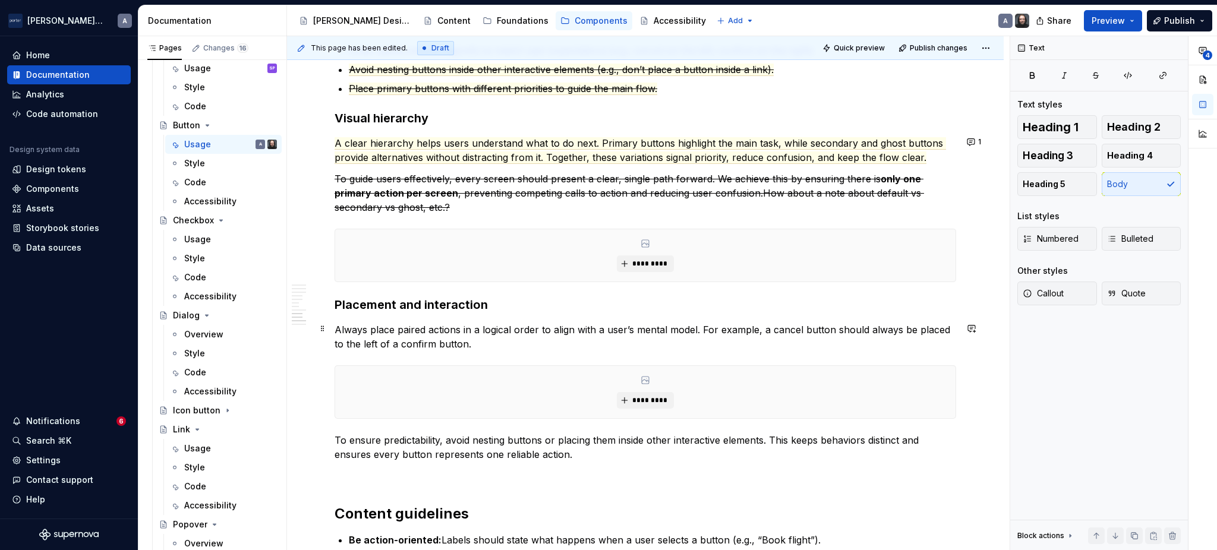
click at [503, 345] on p "Always place paired actions in a logical order to align with a user’s mental mo…" at bounding box center [645, 337] width 621 height 29
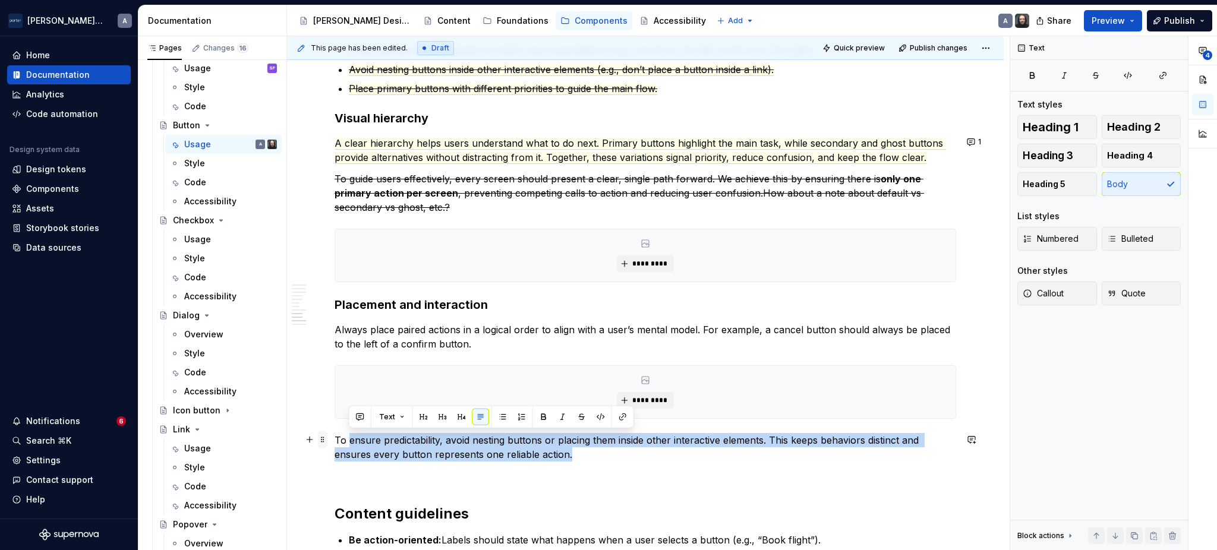
drag, startPoint x: 629, startPoint y: 455, endPoint x: 324, endPoint y: 437, distance: 305.3
click at [349, 438] on p "To ensure predictability, avoid nesting buttons or placing them inside other in…" at bounding box center [645, 447] width 621 height 29
drag, startPoint x: 337, startPoint y: 440, endPoint x: 649, endPoint y: 460, distance: 312.6
click at [649, 460] on p "To ensure predictability, avoid nesting buttons or placing them inside other in…" at bounding box center [645, 447] width 621 height 29
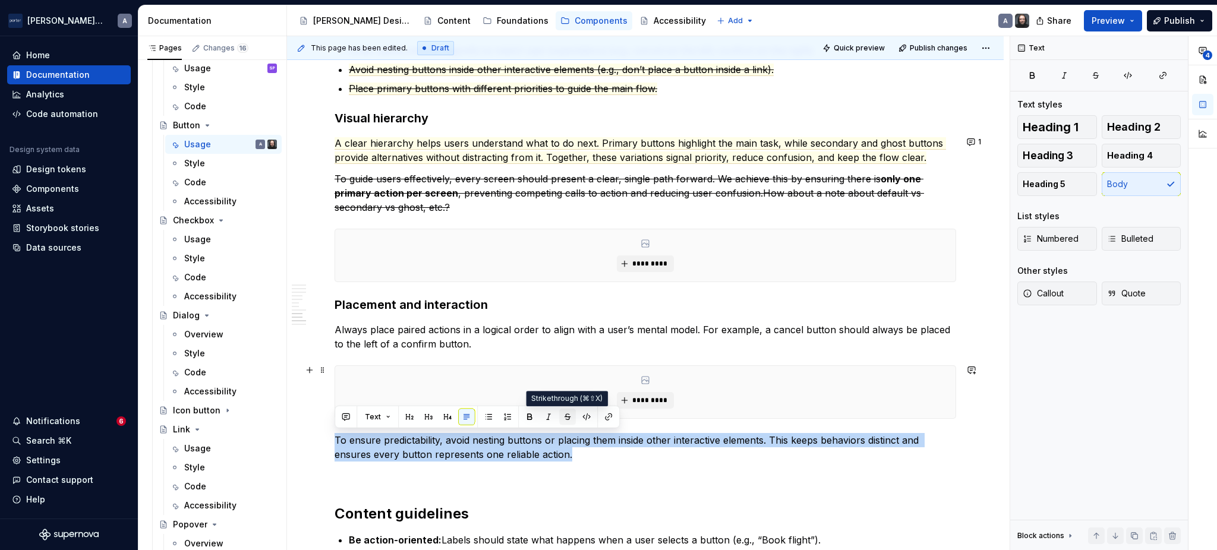
click at [562, 415] on button "button" at bounding box center [567, 417] width 17 height 17
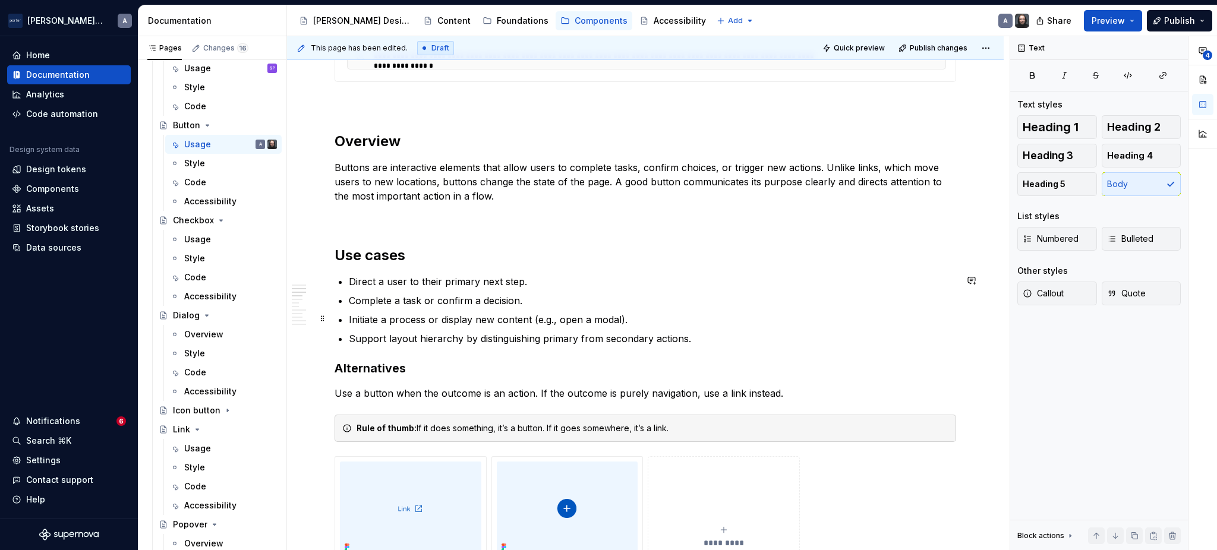
scroll to position [660, 0]
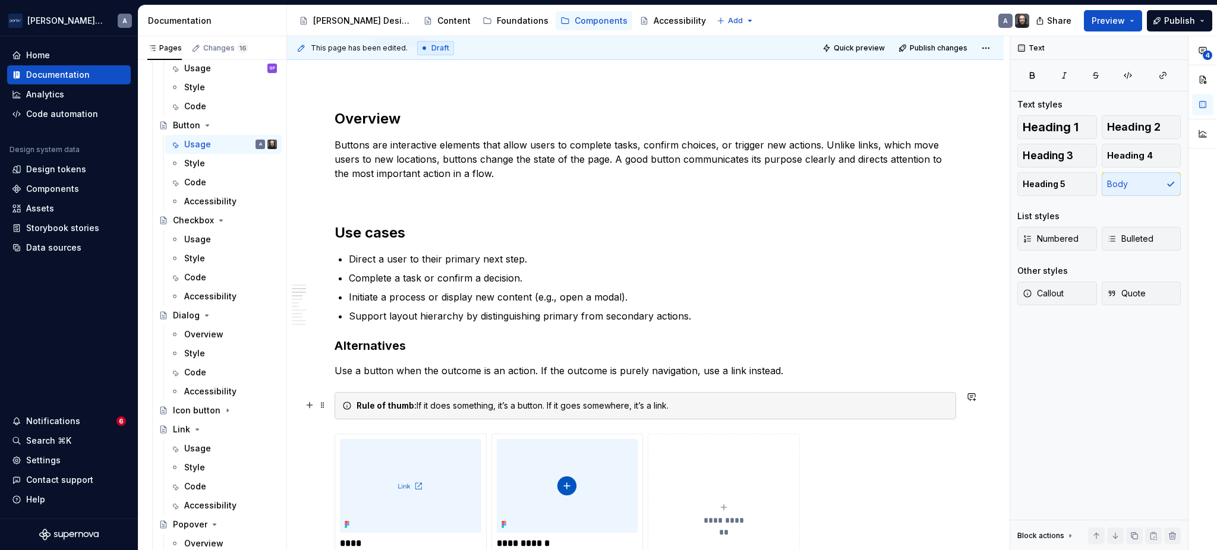
click at [749, 405] on div "Rule of thumb: If it does something, it’s a button. If it goes somewhere, it’s …" at bounding box center [652, 406] width 592 height 12
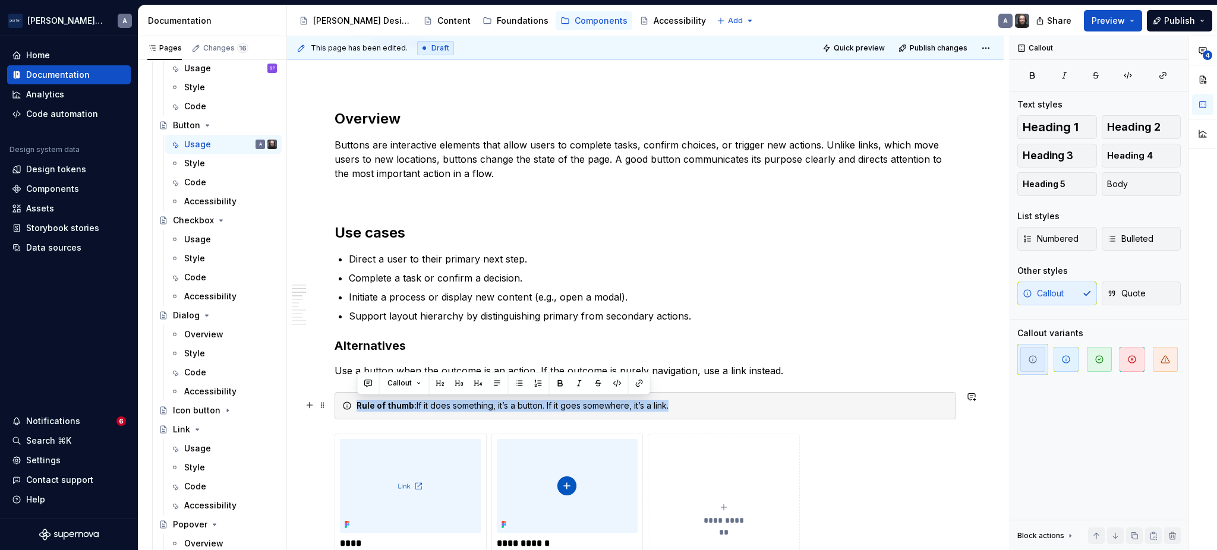
drag, startPoint x: 825, startPoint y: 412, endPoint x: 341, endPoint y: 403, distance: 483.7
click at [341, 403] on div "Rule of thumb: If it does something, it’s a button. If it goes somewhere, it’s …" at bounding box center [645, 405] width 621 height 27
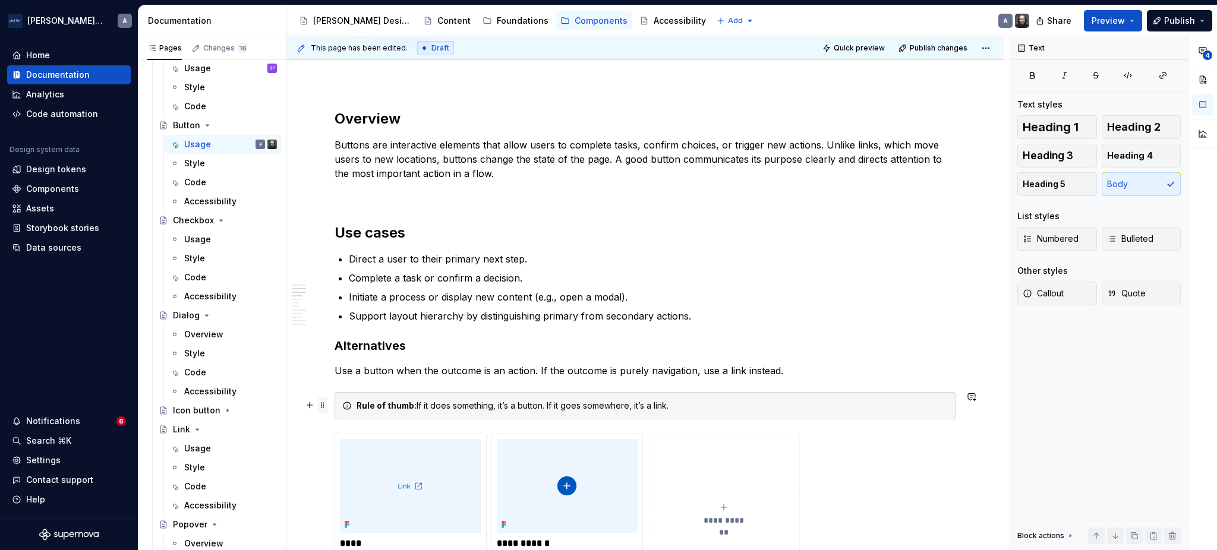
click at [321, 402] on span at bounding box center [323, 405] width 10 height 17
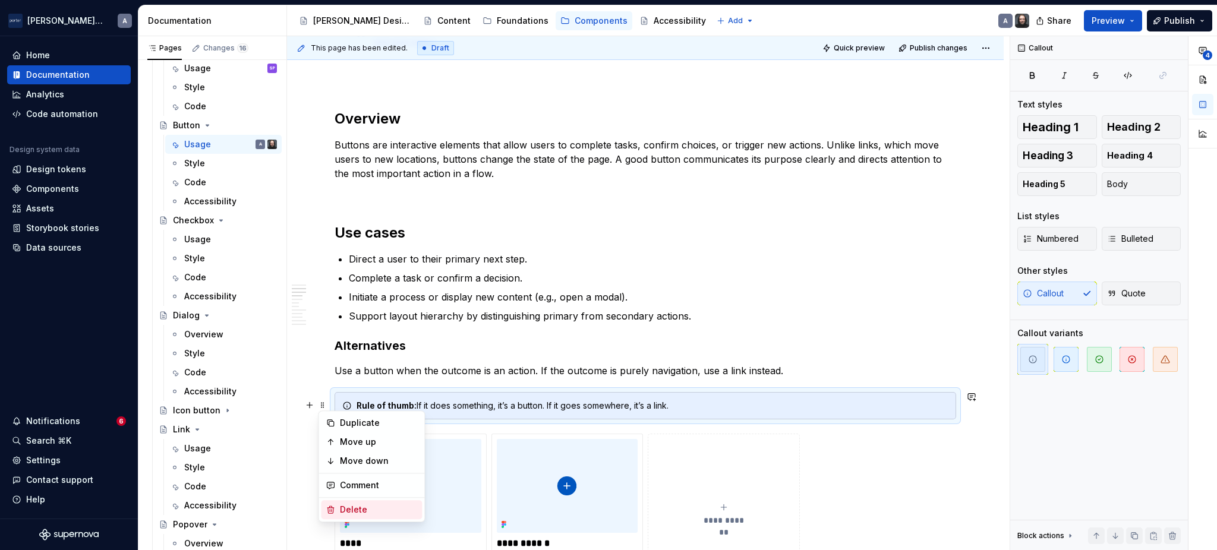
click at [381, 511] on div "Delete" at bounding box center [378, 510] width 77 height 12
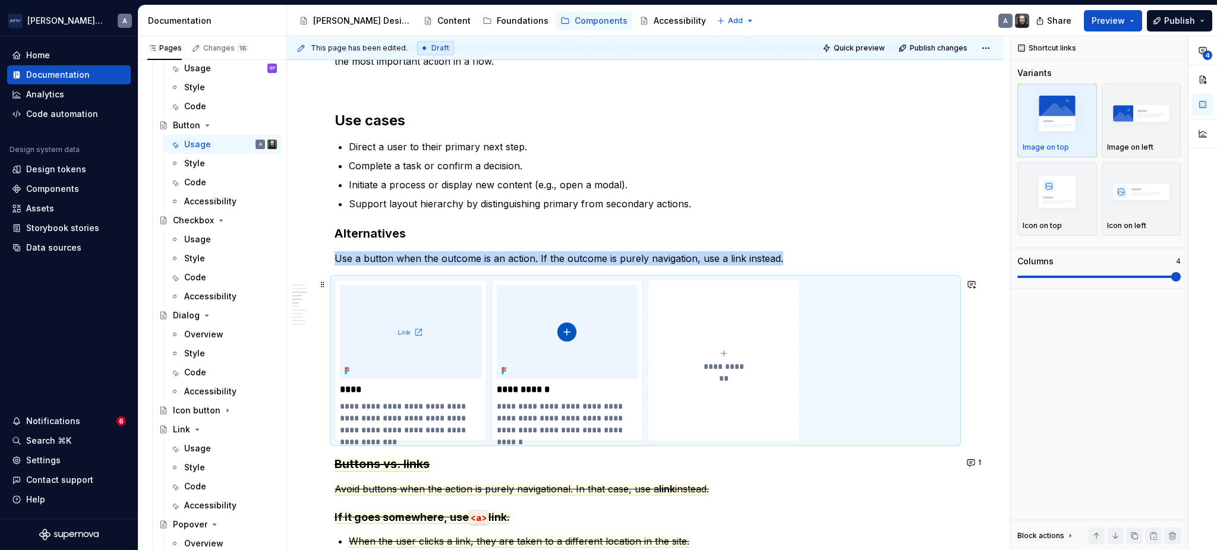
scroll to position [793, 0]
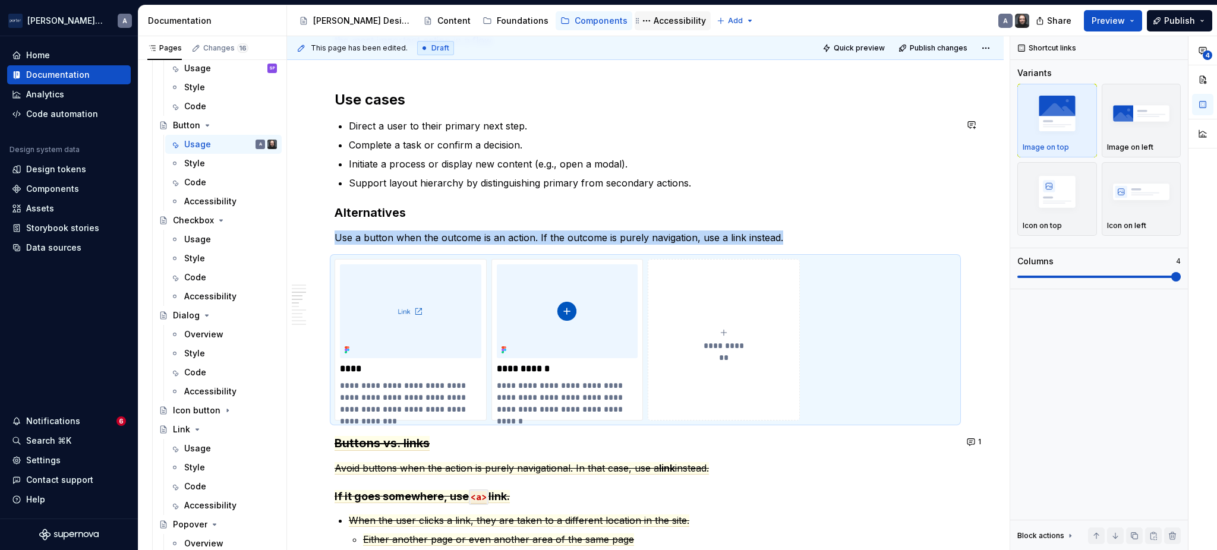
click at [654, 20] on div "Accessibility" at bounding box center [680, 21] width 52 height 12
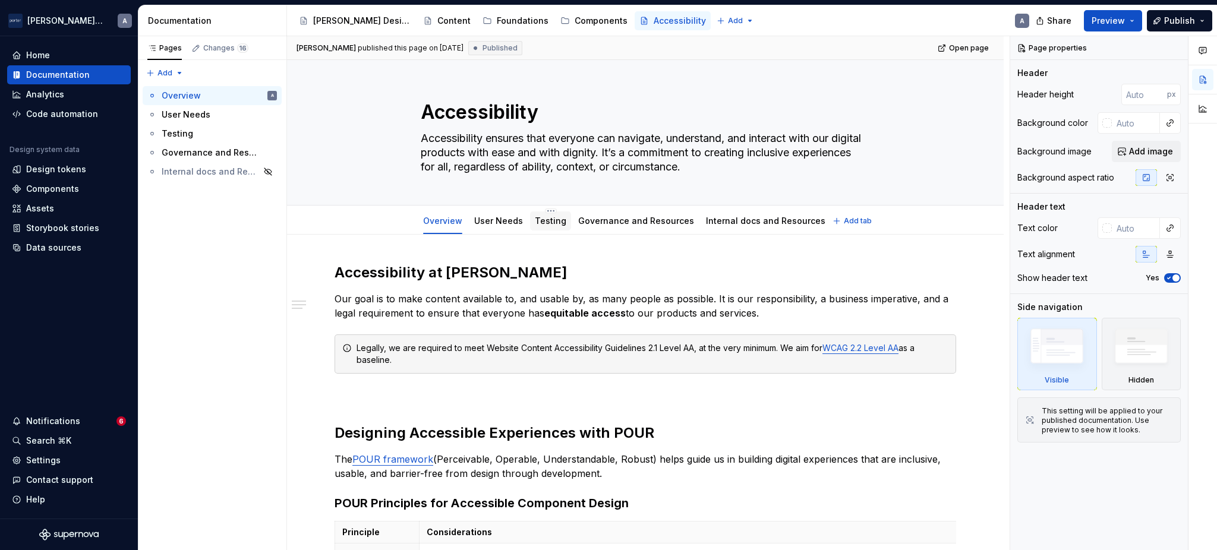
click at [535, 224] on link "Testing" at bounding box center [550, 221] width 31 height 10
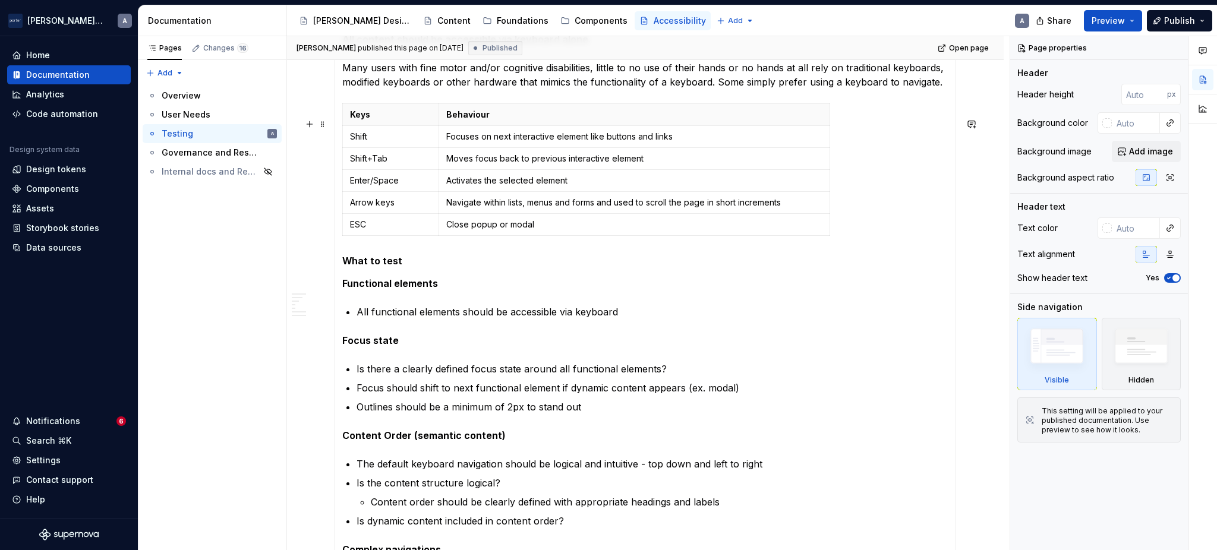
scroll to position [540, 0]
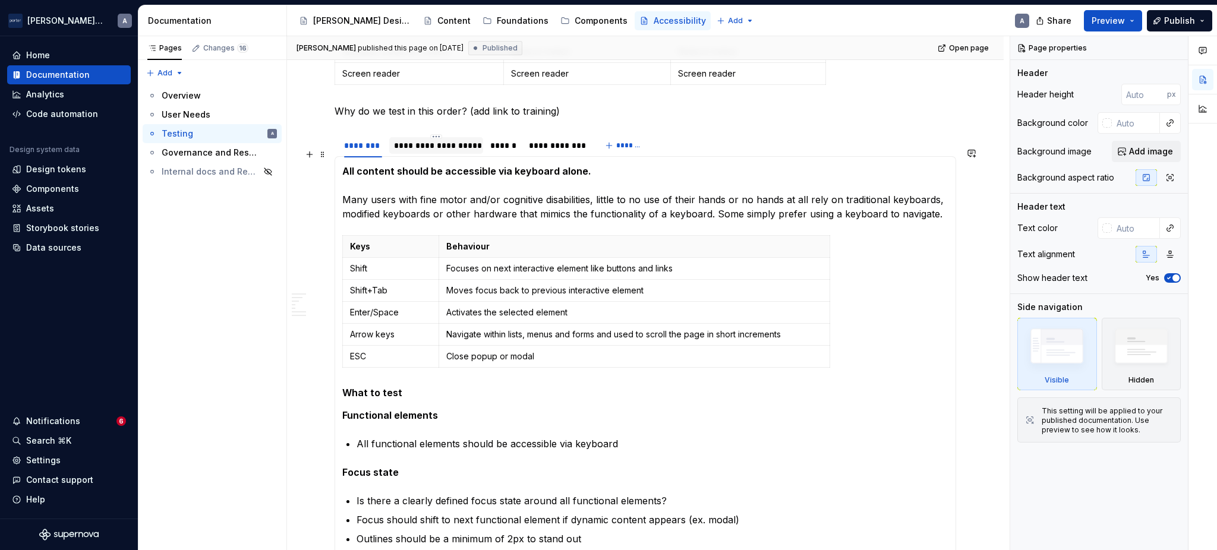
click at [430, 152] on div "**********" at bounding box center [436, 146] width 84 height 12
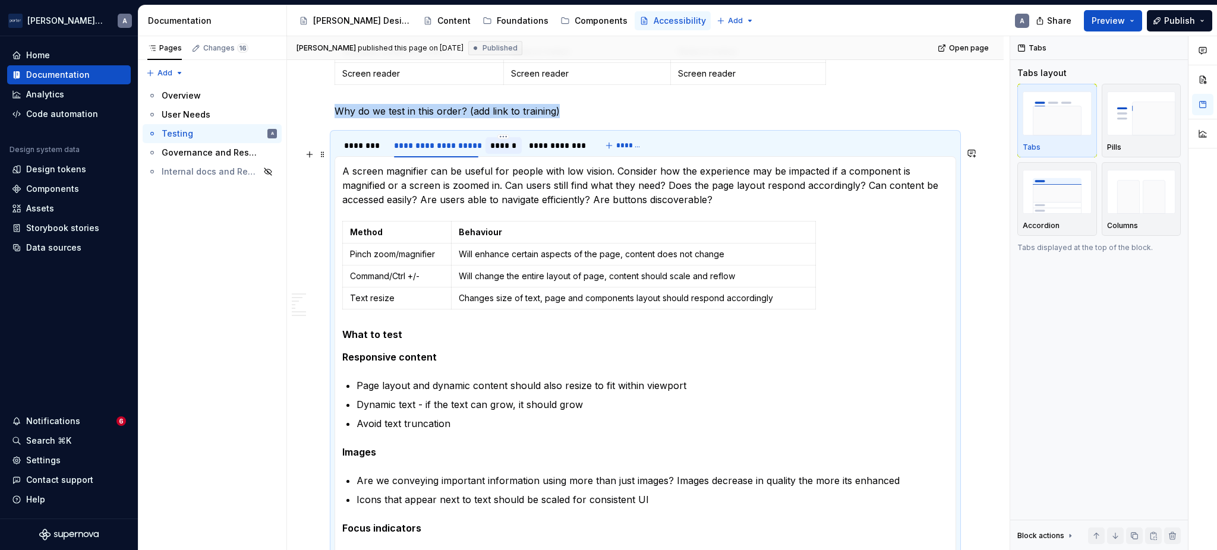
click at [498, 152] on div "******" at bounding box center [503, 146] width 27 height 12
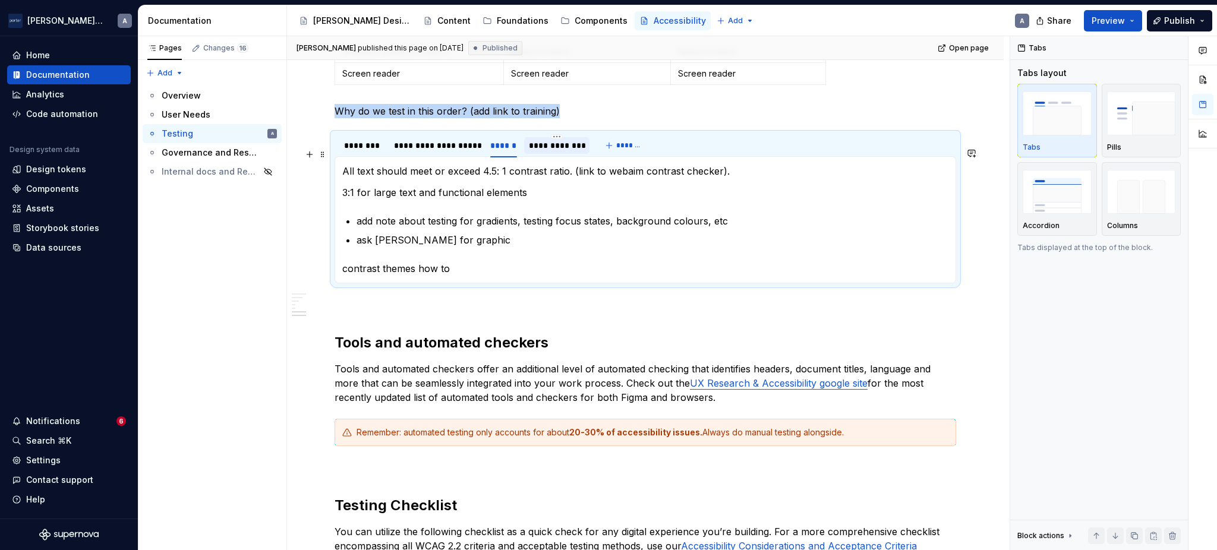
click at [542, 152] on div "**********" at bounding box center [557, 146] width 56 height 12
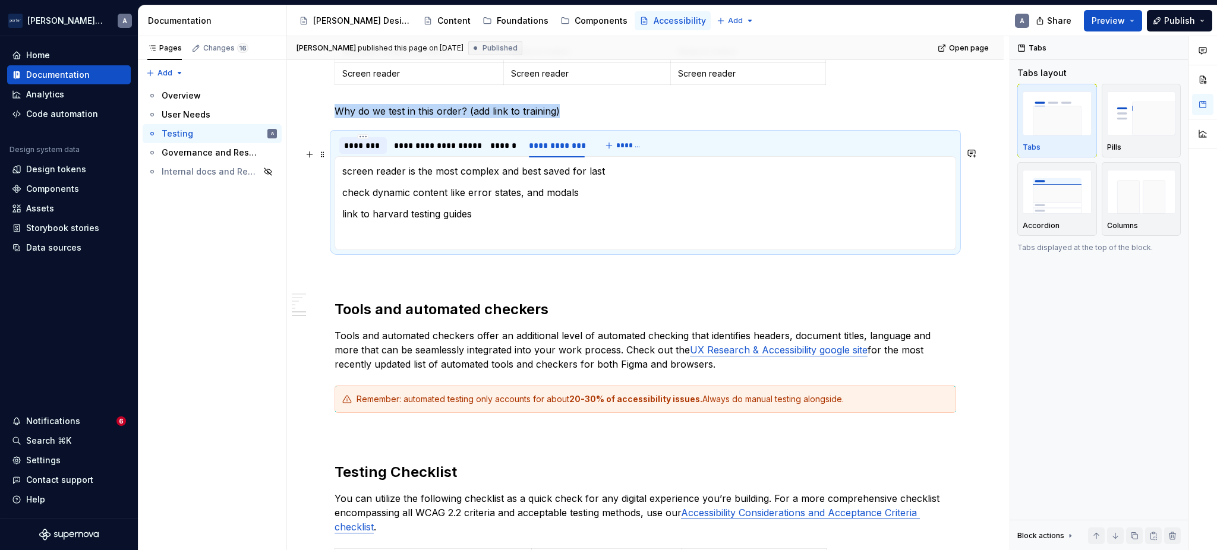
click at [358, 154] on div "********" at bounding box center [363, 145] width 48 height 17
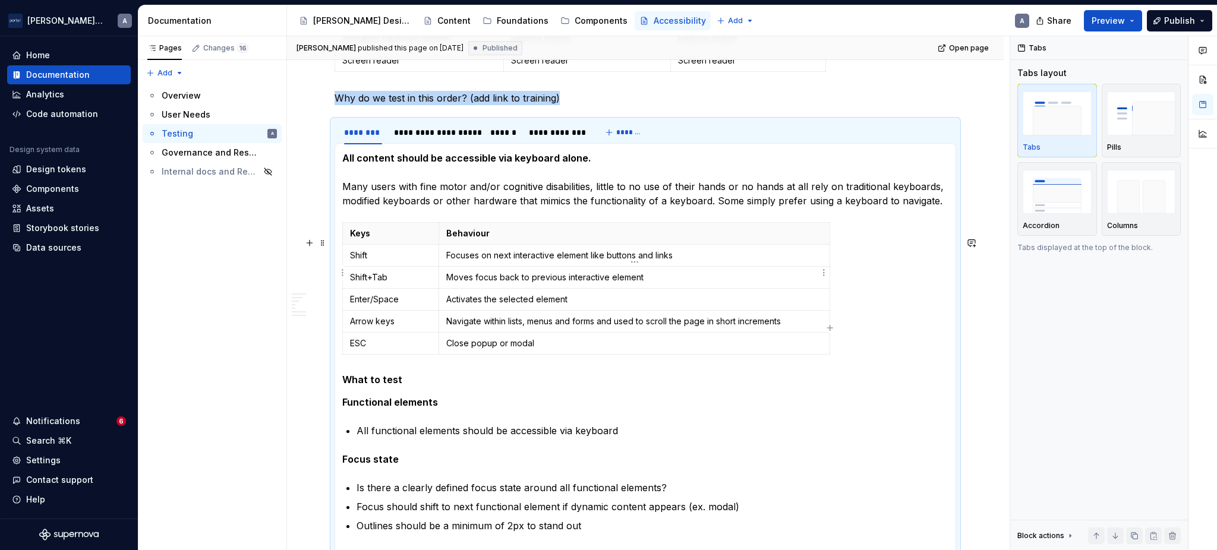
scroll to position [528, 0]
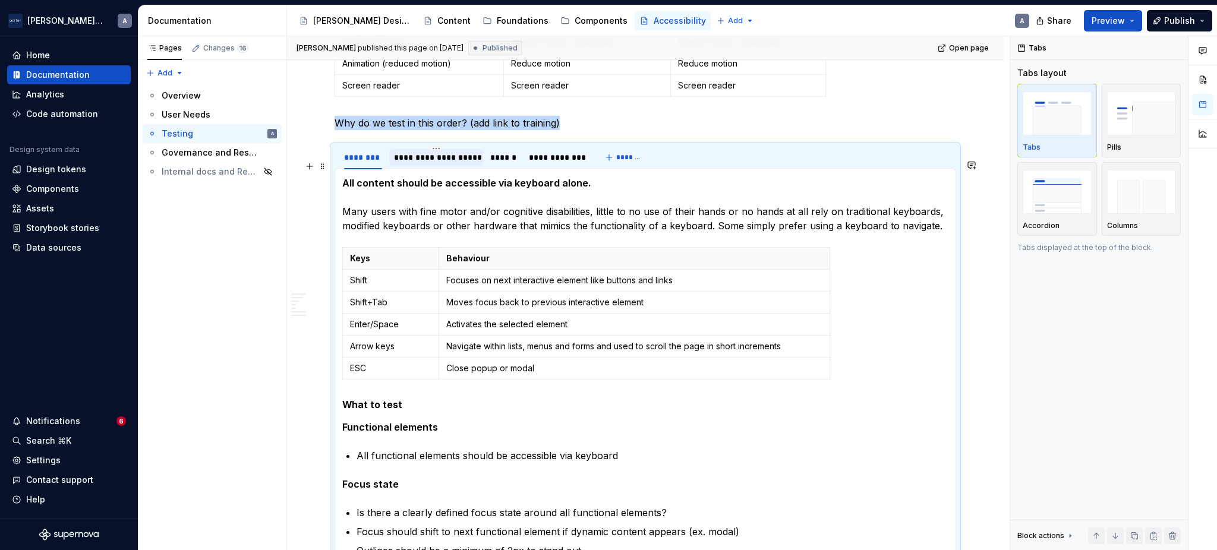
click at [449, 163] on div "**********" at bounding box center [436, 158] width 84 height 12
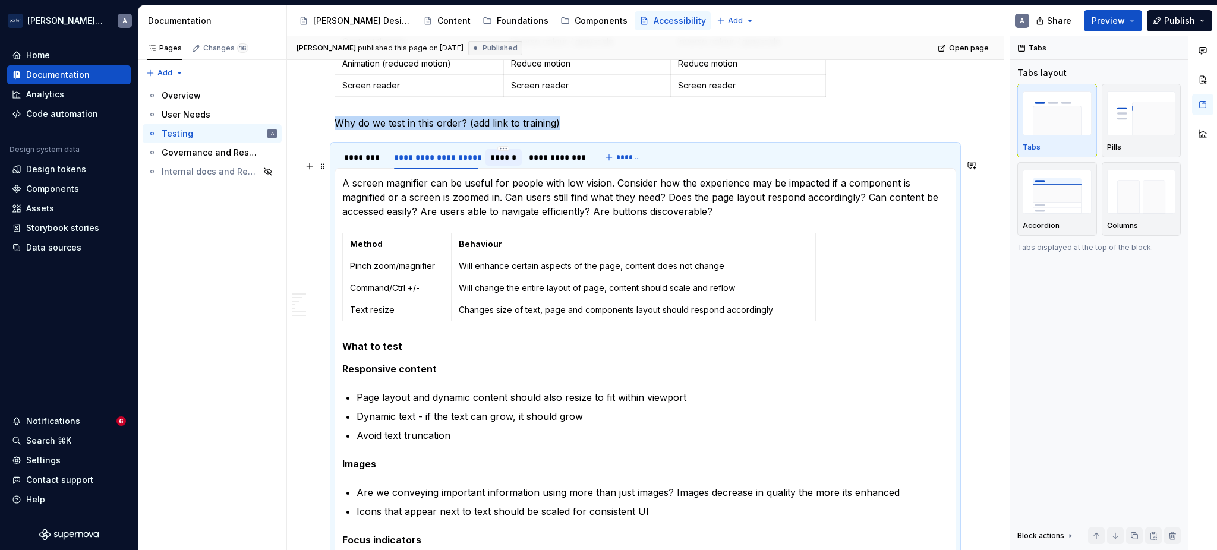
click at [512, 163] on div "******" at bounding box center [503, 158] width 27 height 12
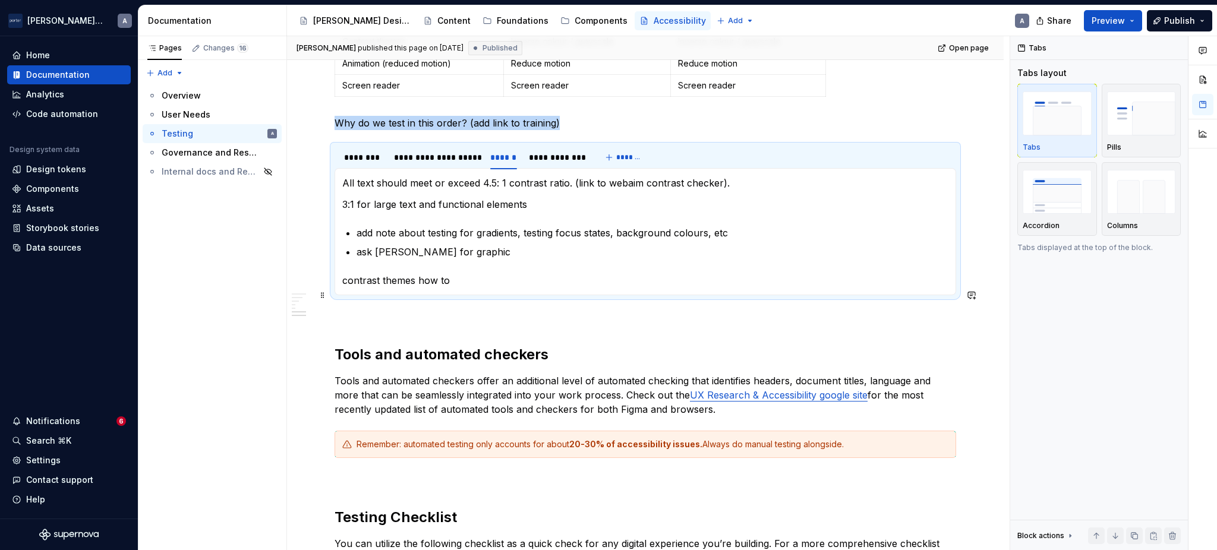
click at [544, 288] on p "contrast themes how to" at bounding box center [645, 280] width 606 height 14
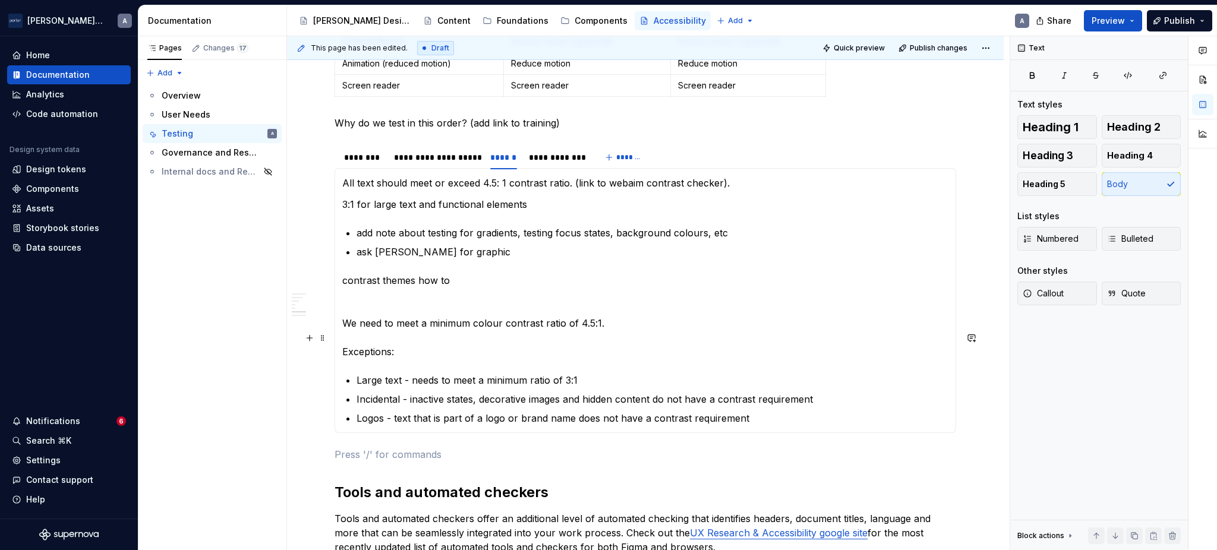
click at [438, 359] on p "We need to meet a minimum colour contrast ratio of 4.5:1. Exceptions:" at bounding box center [645, 337] width 606 height 43
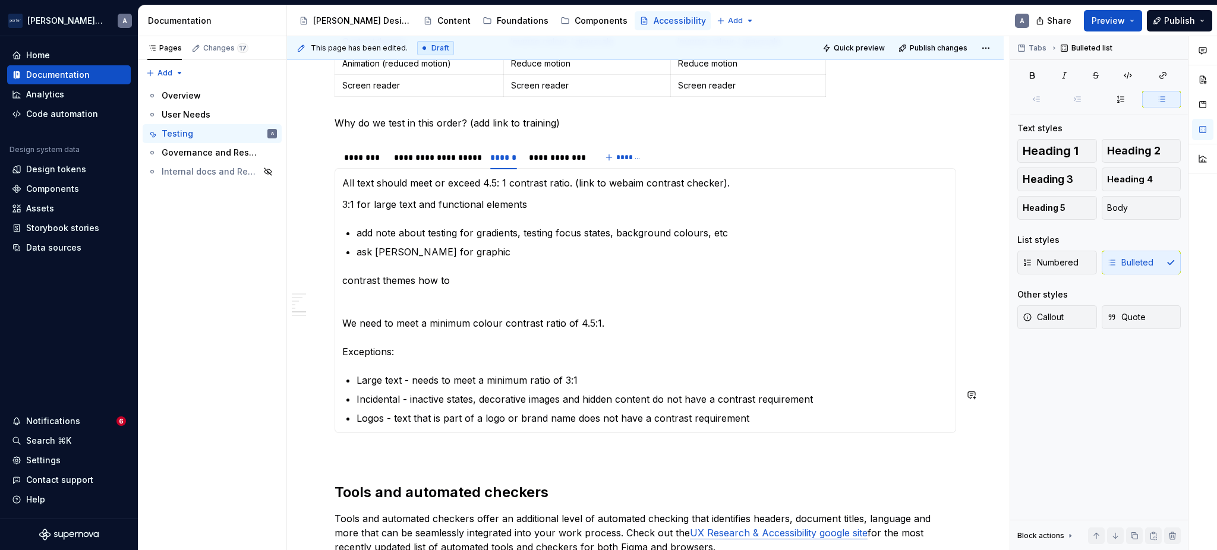
click at [402, 387] on p "Large text - needs to meet a minimum ratio of 3:1" at bounding box center [652, 380] width 592 height 14
click at [364, 381] on section-item-column "All text should meet or exceed 4.5: 1 contrast ratio. (link to webaim contrast …" at bounding box center [645, 301] width 606 height 250
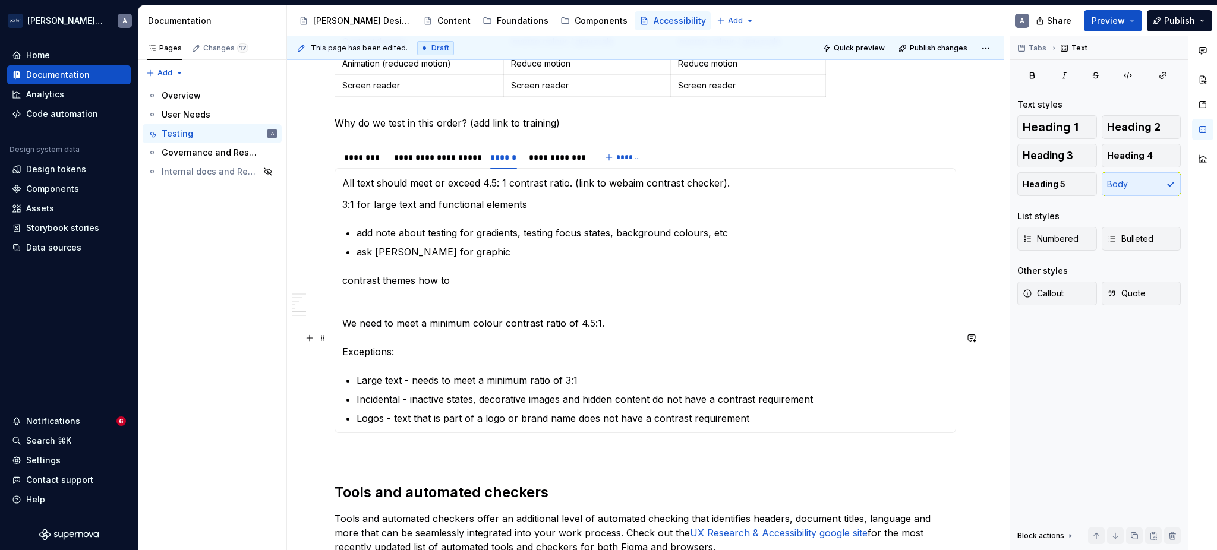
click at [547, 341] on p "We need to meet a minimum colour contrast ratio of 4.5:1. Exceptions:" at bounding box center [645, 337] width 606 height 43
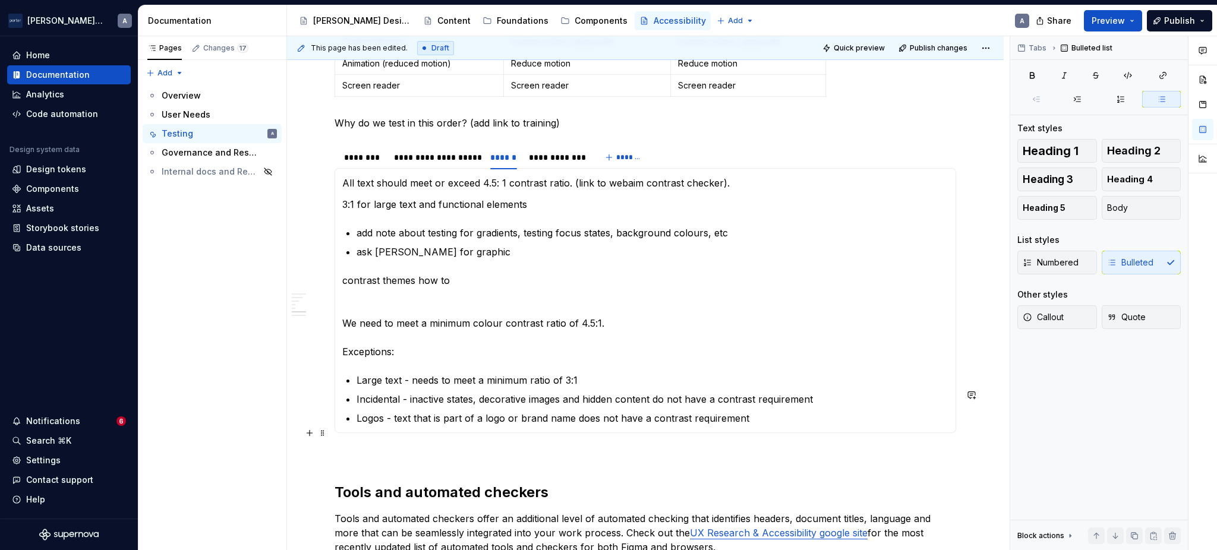
click at [841, 425] on p "Logos - text that is part of a logo or brand name does not have a contrast requ…" at bounding box center [652, 418] width 592 height 14
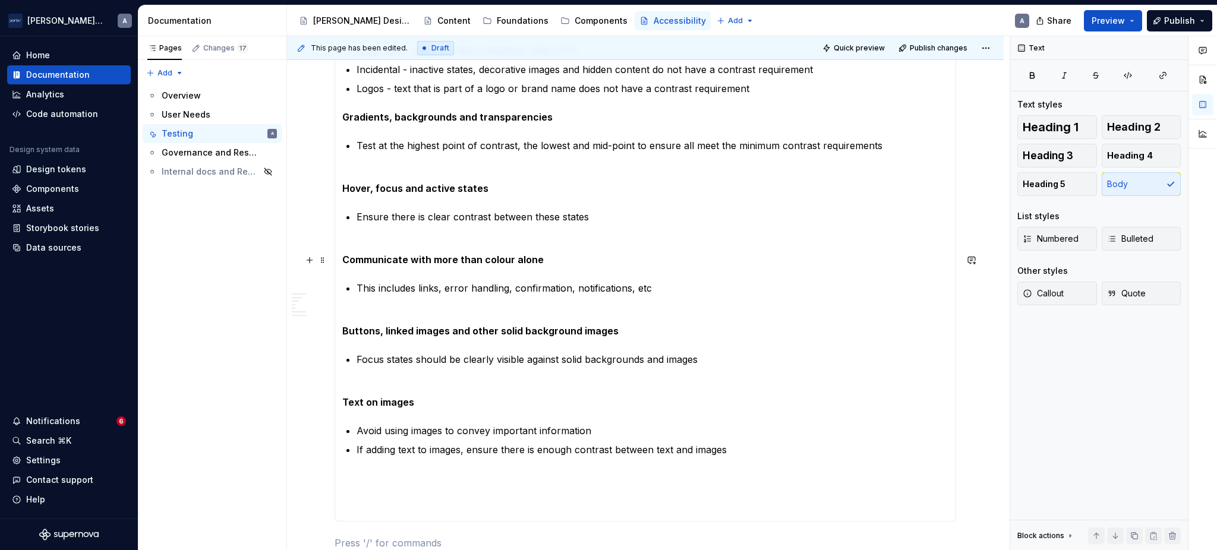
scroll to position [1056, 0]
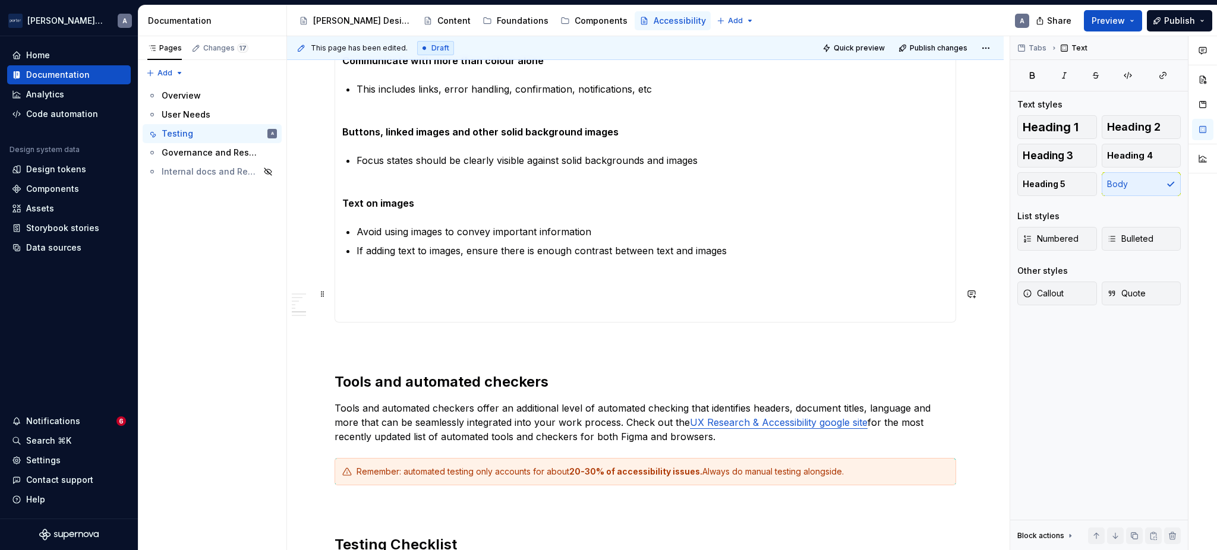
click at [371, 315] on p at bounding box center [645, 293] width 606 height 43
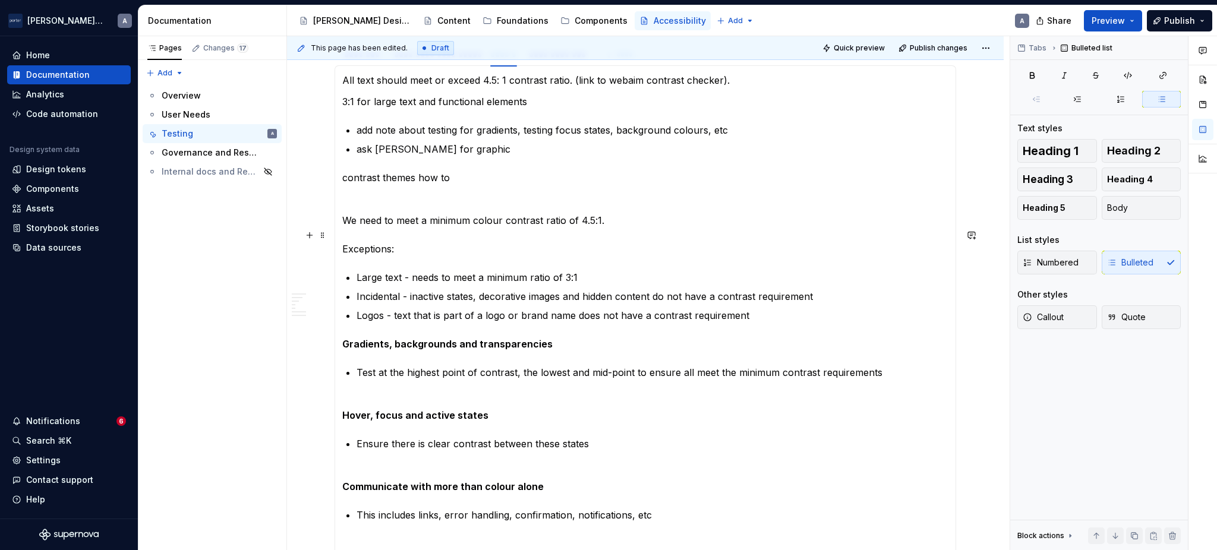
scroll to position [660, 0]
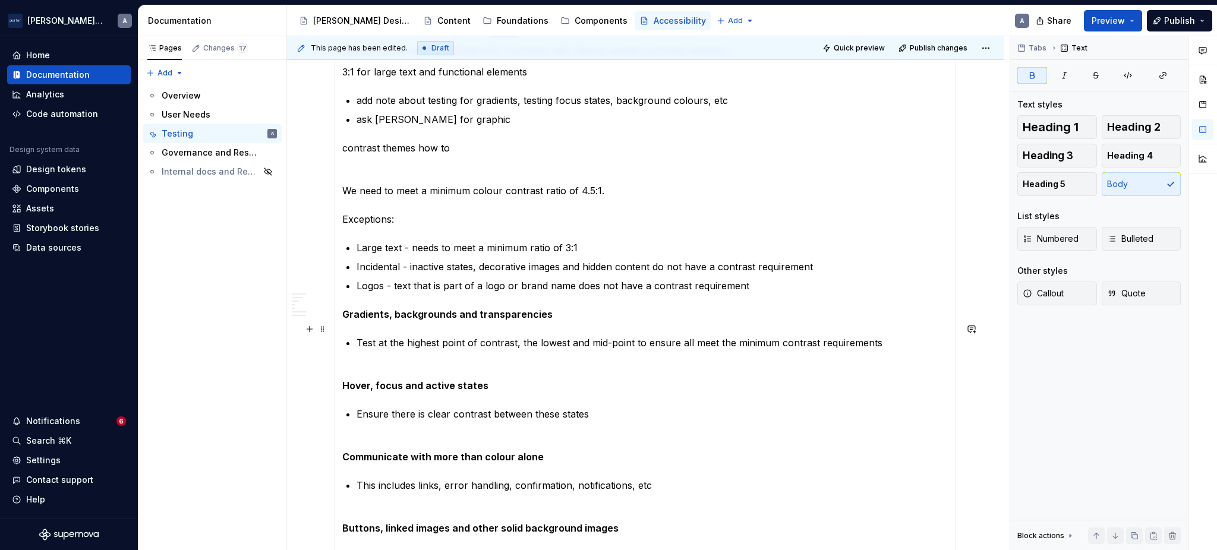
click at [586, 310] on section-item-column "All text should meet or exceed 4.5: 1 contrast ratio. (link to webaim contrast …" at bounding box center [645, 348] width 606 height 611
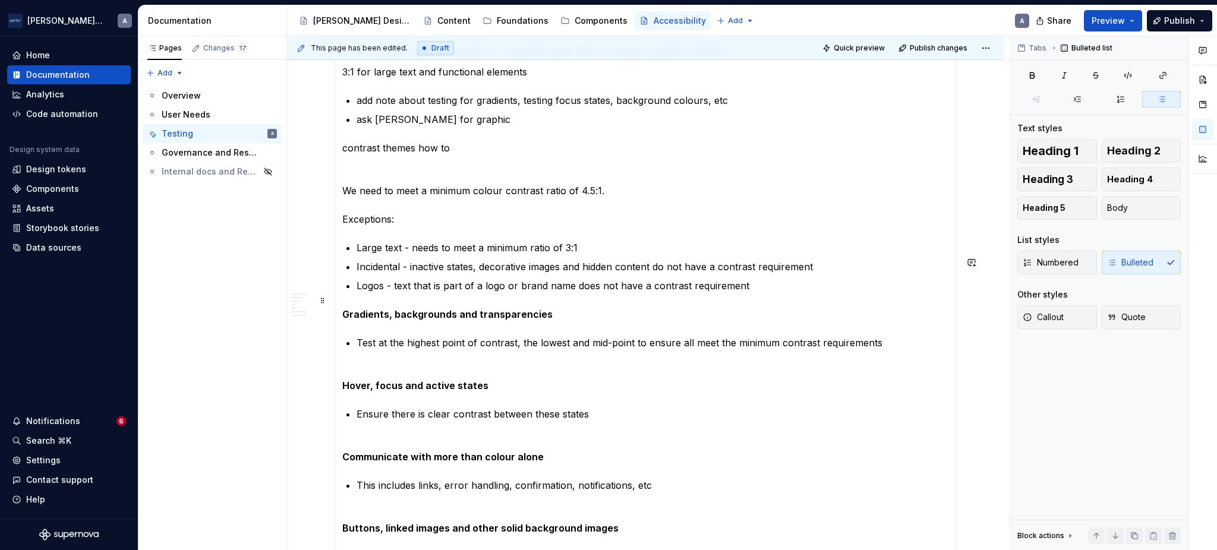
click at [807, 293] on p "Logos - text that is part of a logo or brand name does not have a contrast requ…" at bounding box center [652, 286] width 592 height 14
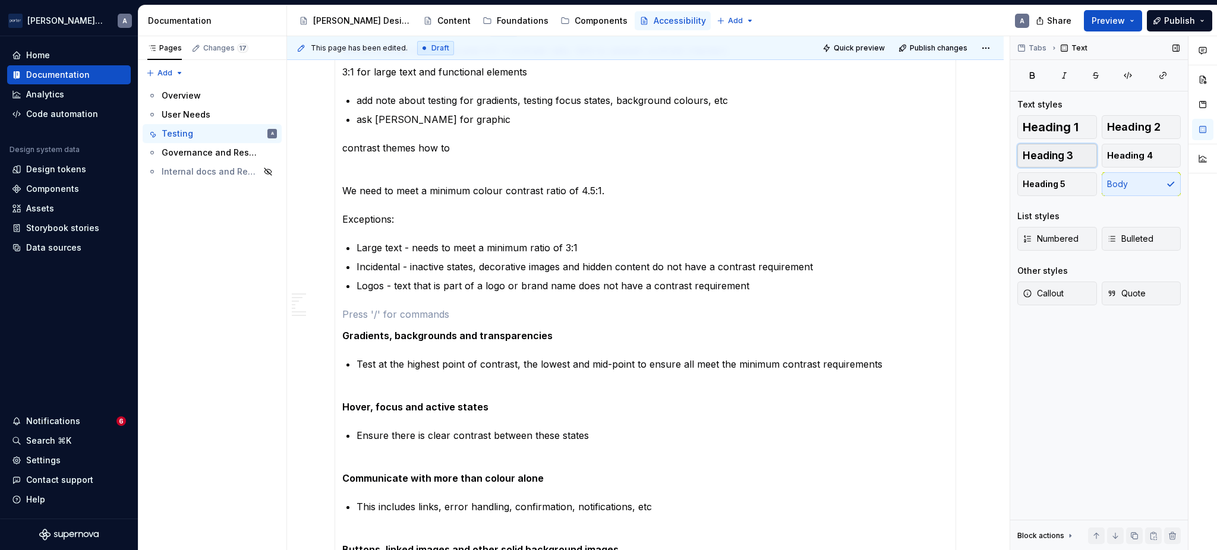
click at [1067, 150] on span "Heading 3" at bounding box center [1048, 156] width 51 height 12
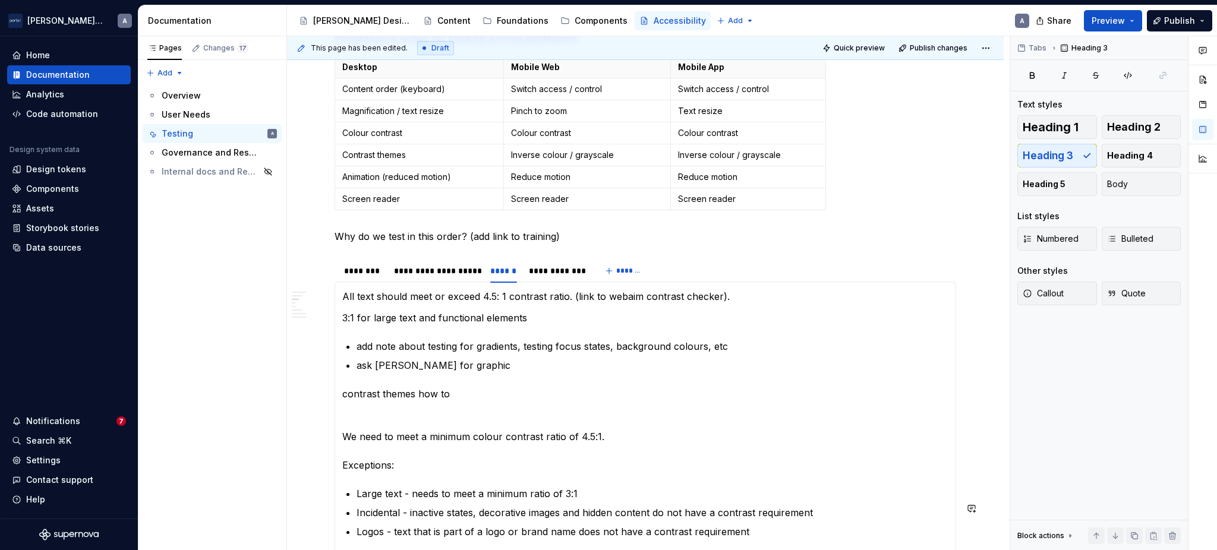
scroll to position [396, 0]
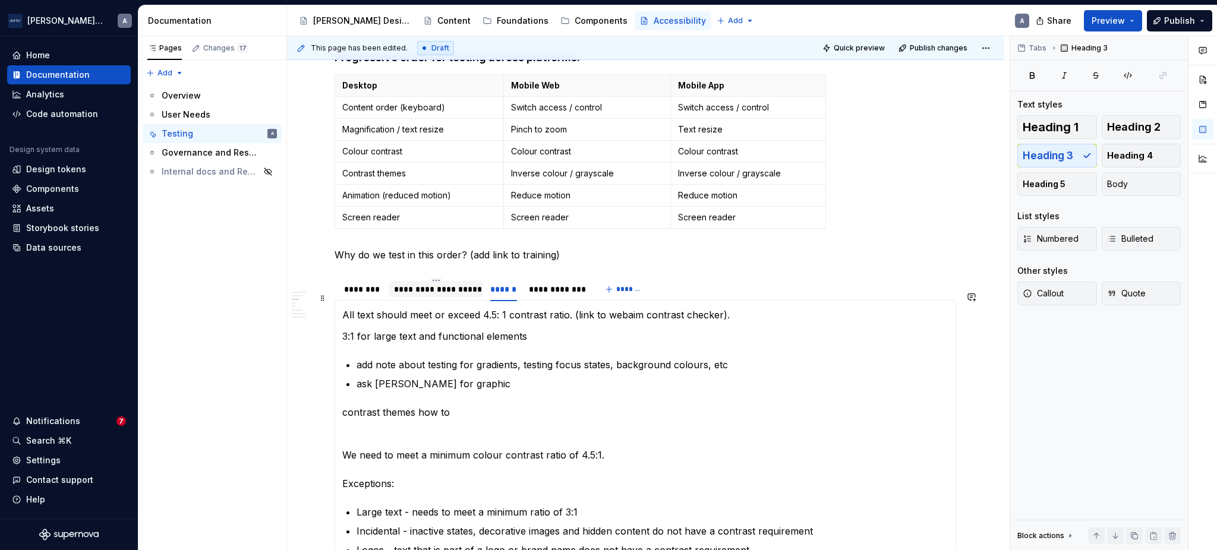
click at [449, 295] on div "**********" at bounding box center [436, 289] width 84 height 12
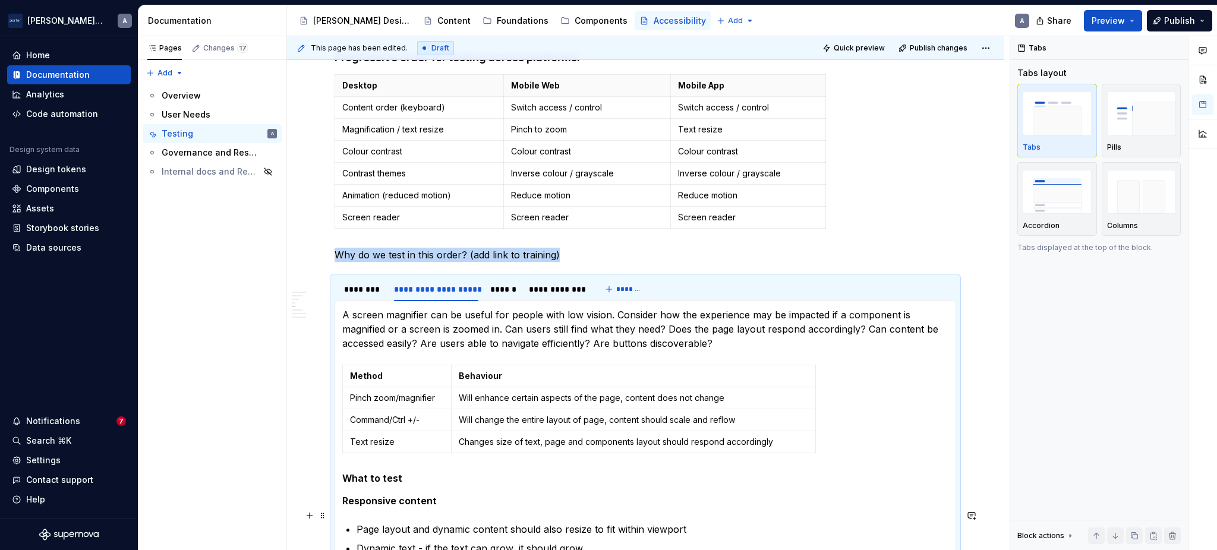
scroll to position [528, 0]
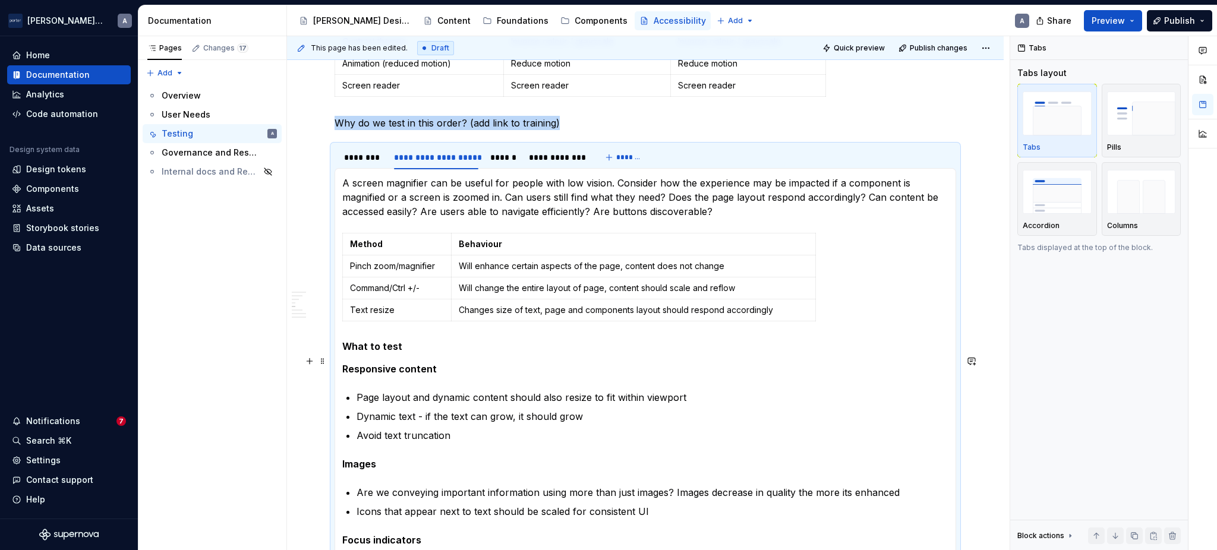
click at [367, 352] on h5 "What to test" at bounding box center [645, 346] width 606 height 12
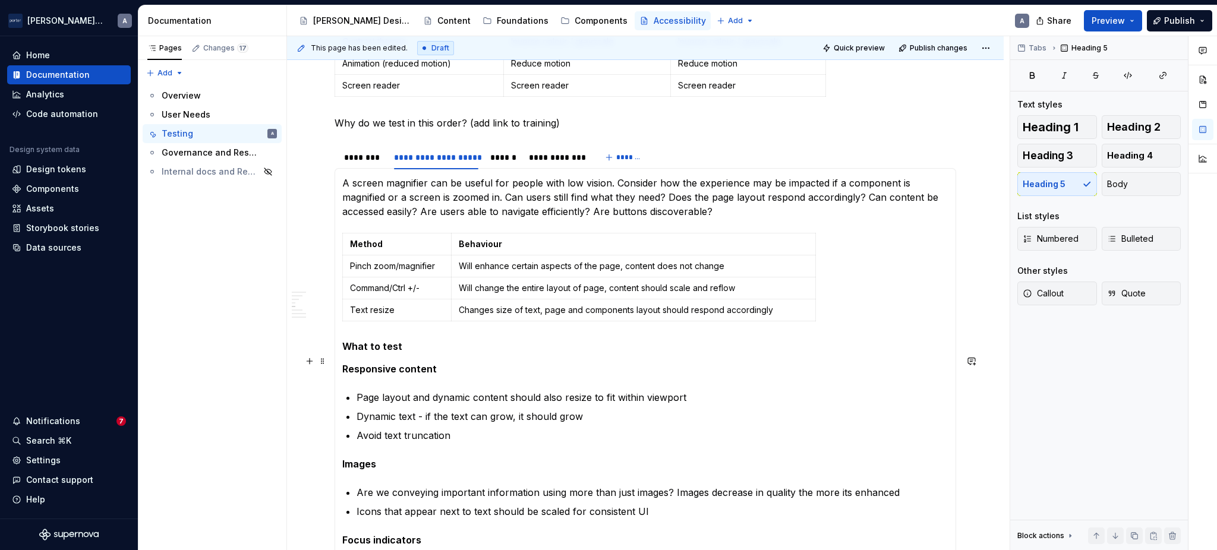
click at [392, 352] on h5 "What to test" at bounding box center [645, 346] width 606 height 12
click at [414, 375] on strong "Responsive content" at bounding box center [389, 369] width 94 height 12
click at [387, 351] on section-item-column "A screen magnifier can be useful for people with low vision. Consider how the e…" at bounding box center [645, 404] width 606 height 457
click at [453, 163] on div "**********" at bounding box center [436, 158] width 84 height 12
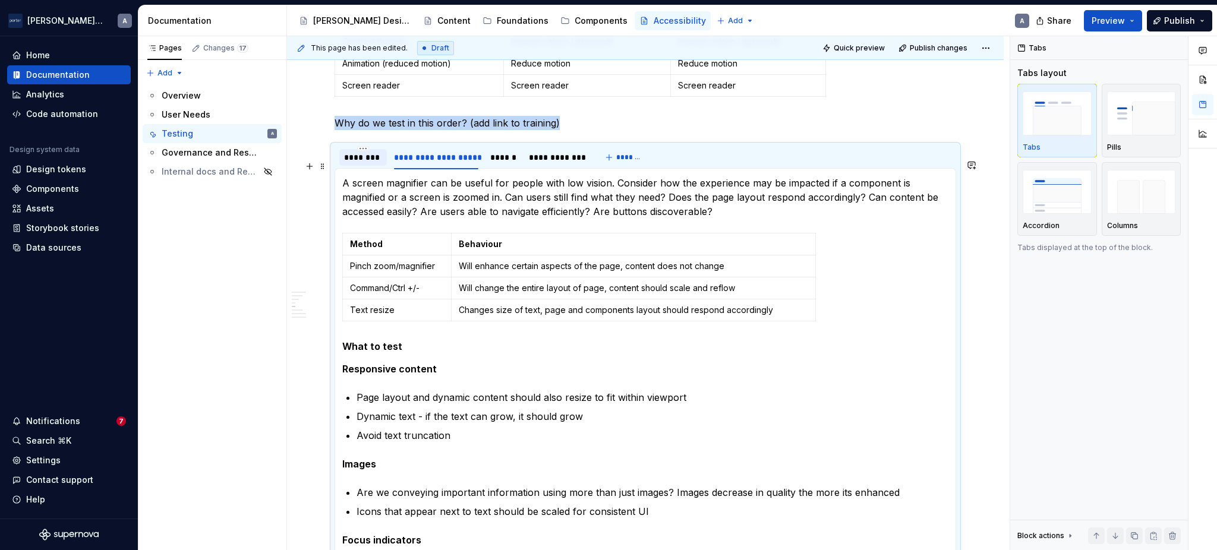
click at [367, 163] on div "********" at bounding box center [363, 158] width 38 height 12
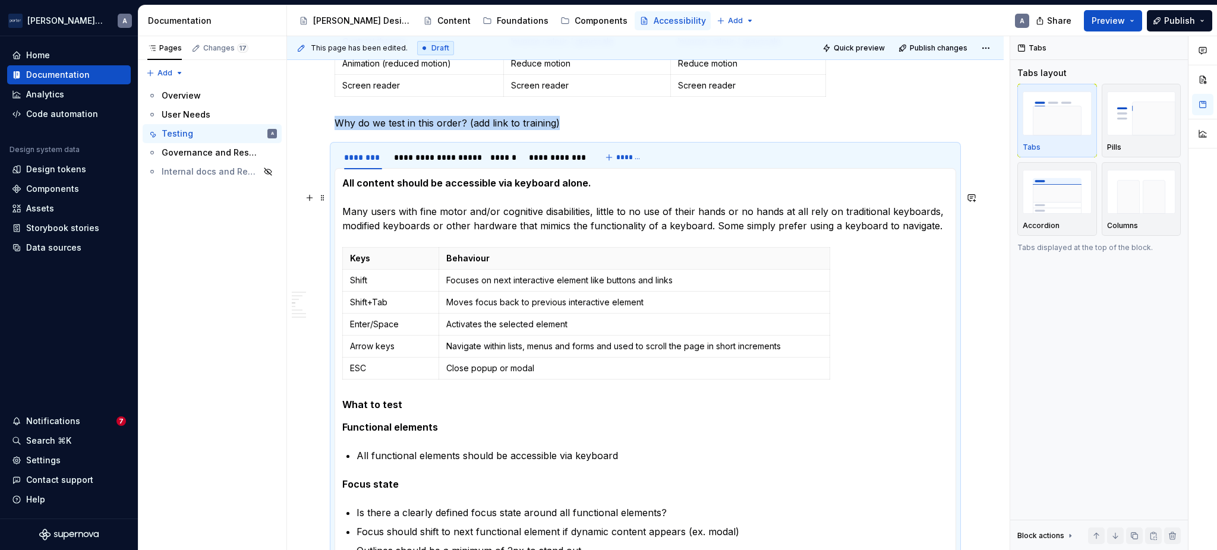
click at [420, 189] on strong "All content should be accessible via keyboard alone." at bounding box center [466, 183] width 249 height 12
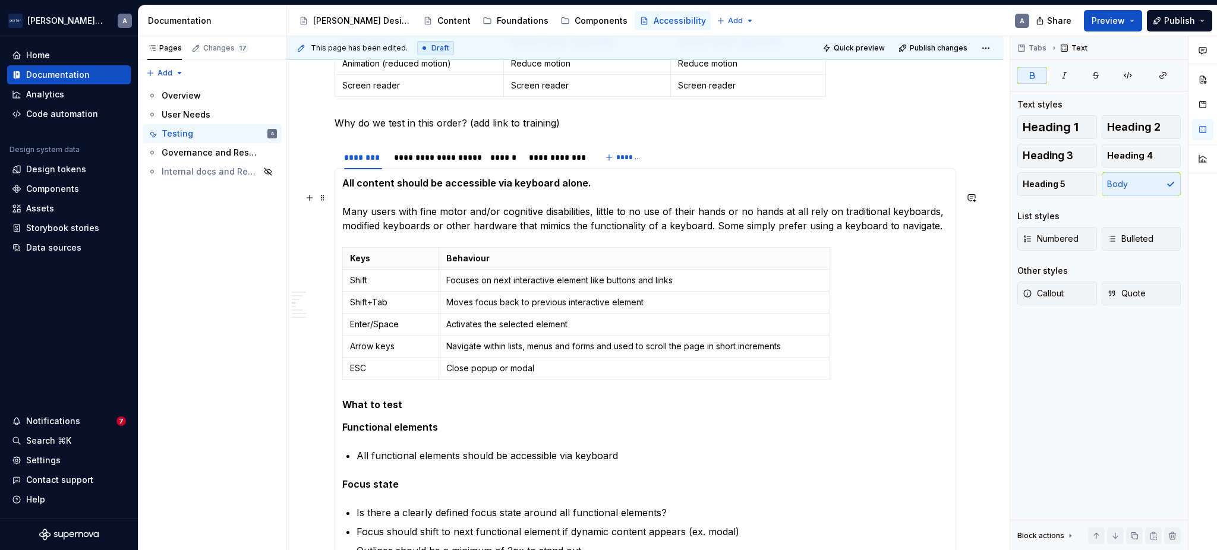
click at [430, 189] on strong "All content should be accessible via keyboard alone." at bounding box center [466, 183] width 249 height 12
click at [392, 411] on h5 "What to test" at bounding box center [645, 405] width 606 height 12
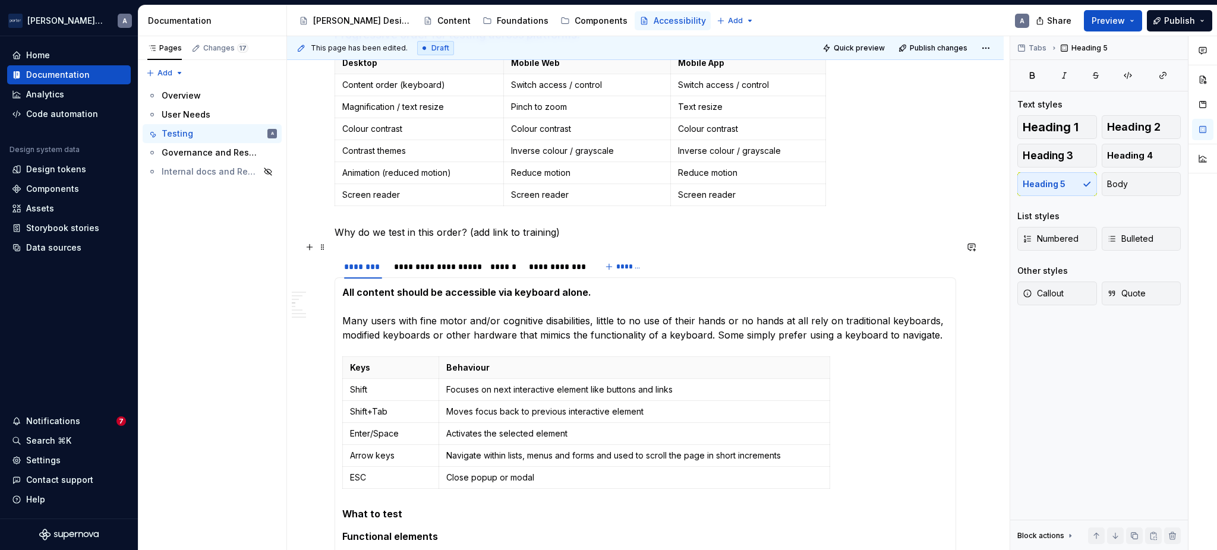
scroll to position [396, 0]
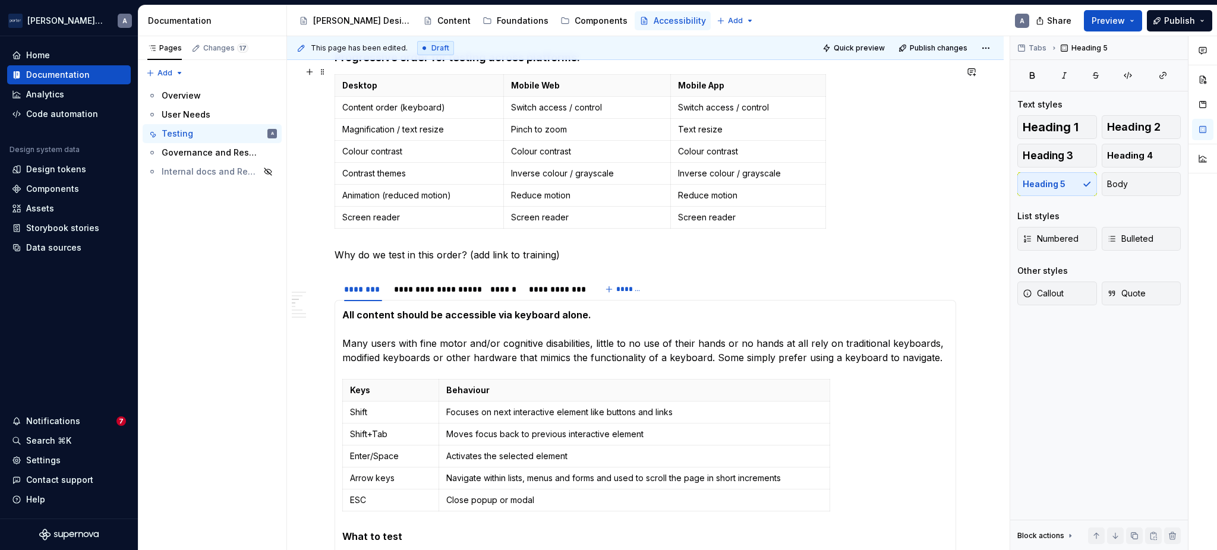
type textarea "*"
click at [530, 65] on h4 "Progressive order for testing across platforms:" at bounding box center [645, 58] width 621 height 14
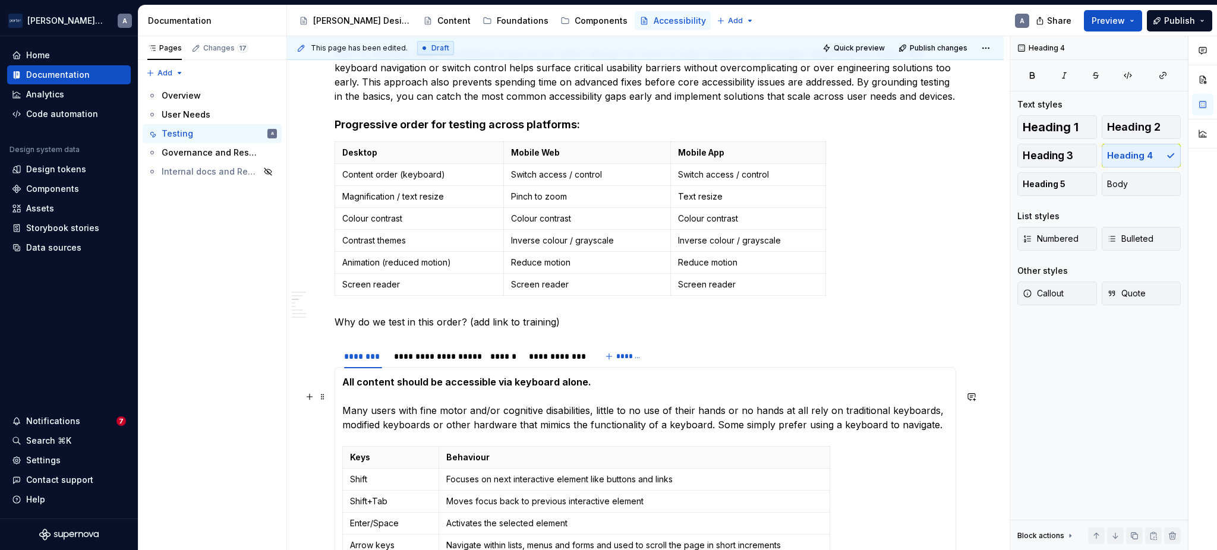
scroll to position [131, 0]
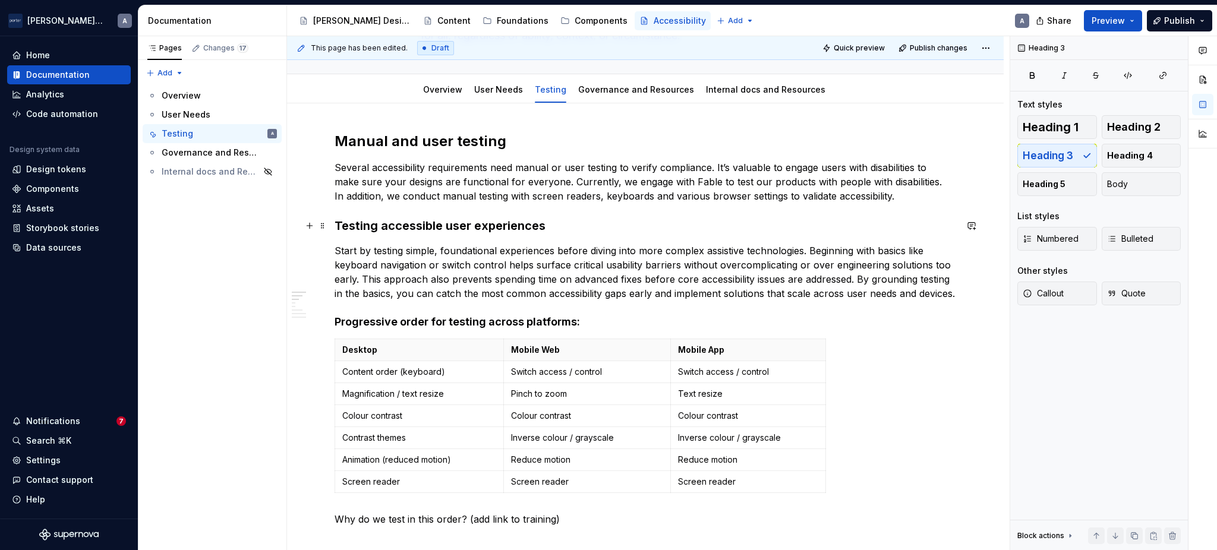
click at [441, 222] on h3 "Testing accessible user experiences" at bounding box center [645, 225] width 621 height 17
click at [463, 329] on h4 "Progressive order for testing across platforms:" at bounding box center [645, 322] width 621 height 14
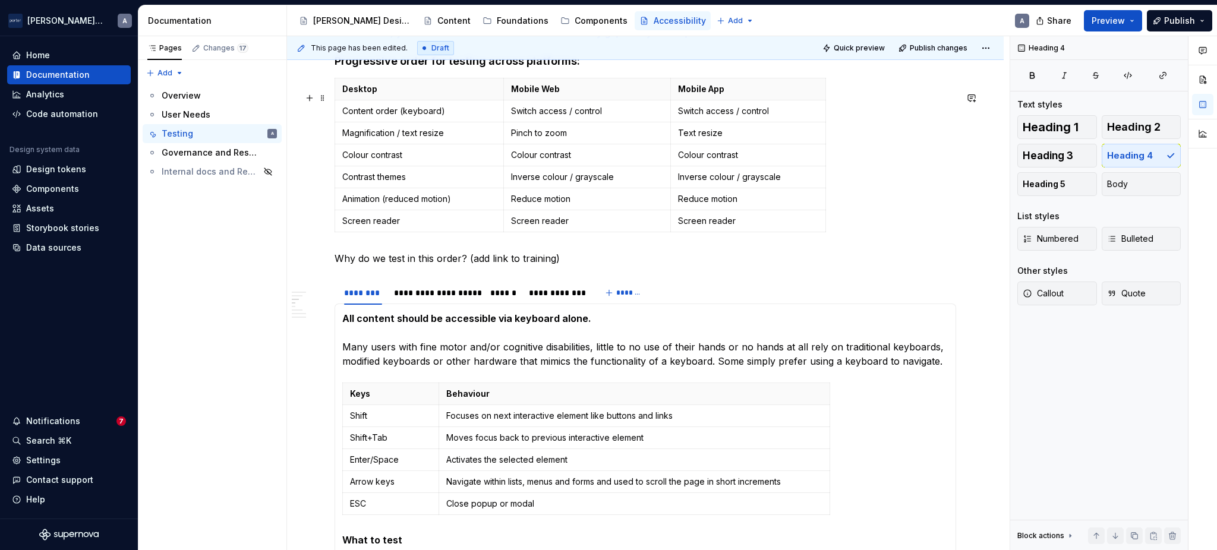
scroll to position [396, 0]
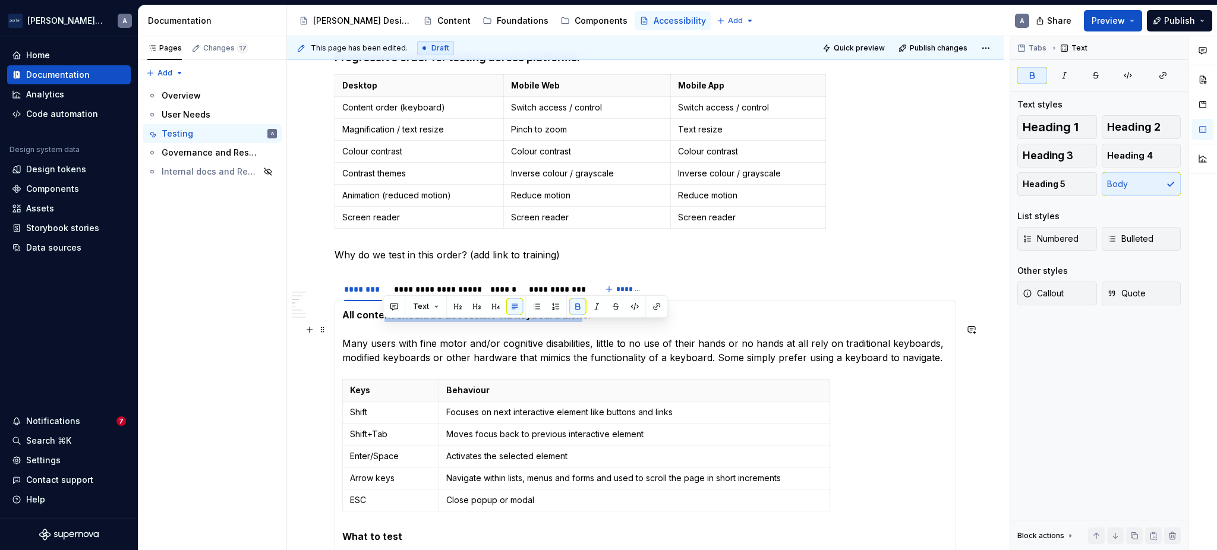
drag, startPoint x: 573, startPoint y: 328, endPoint x: 381, endPoint y: 332, distance: 191.9
click at [381, 321] on strong "All content should be accessible via keyboard alone." at bounding box center [466, 315] width 249 height 12
click at [558, 351] on p "All content should be accessible via keyboard alone. Many users with fine motor…" at bounding box center [645, 336] width 606 height 57
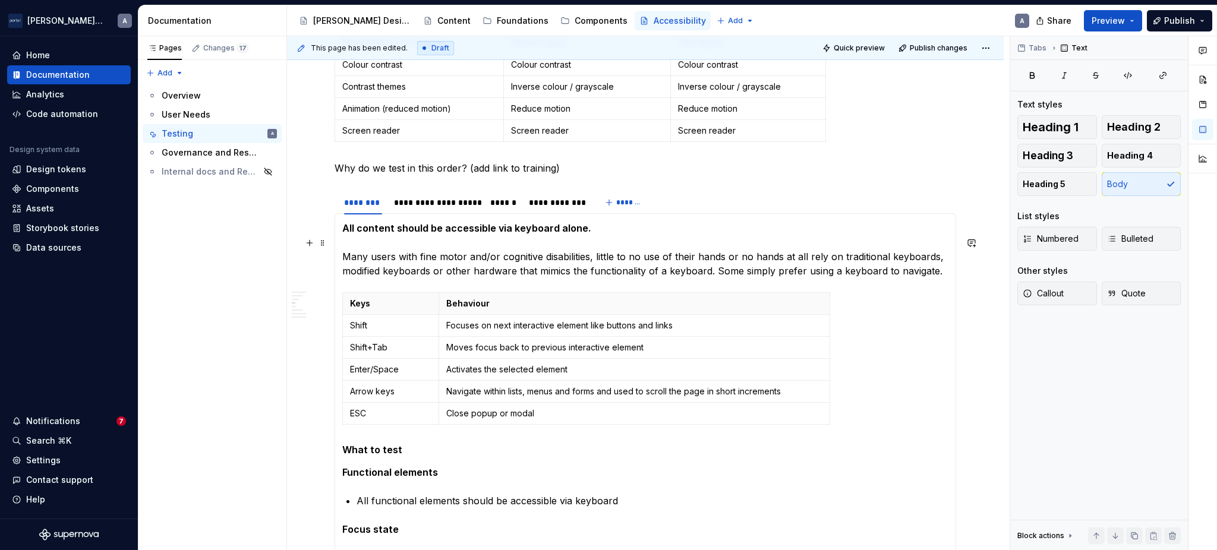
scroll to position [528, 0]
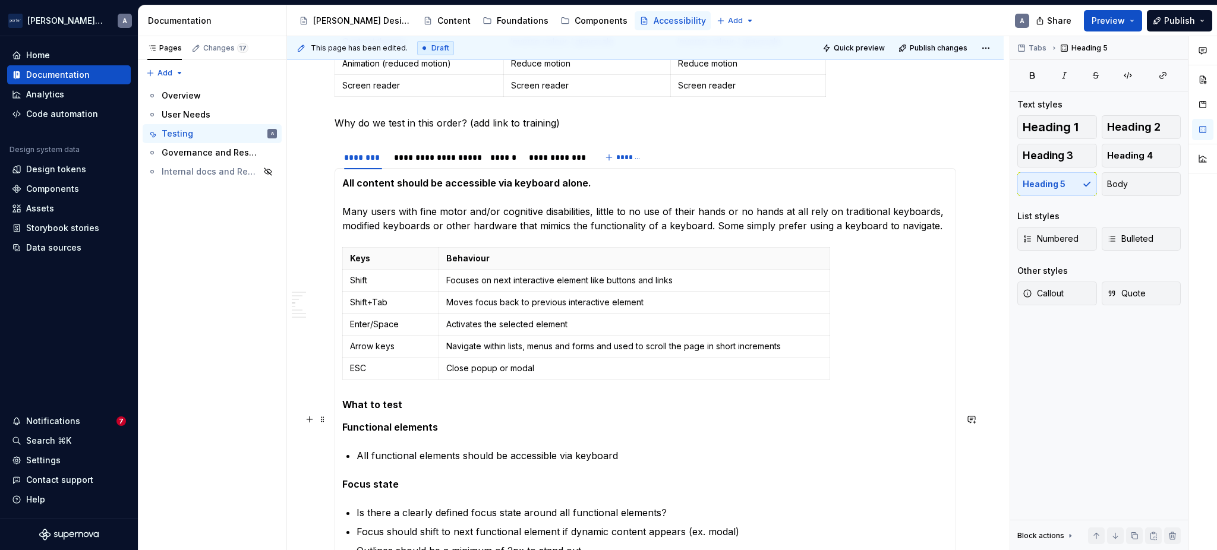
click at [387, 411] on h5 "What to test" at bounding box center [645, 405] width 606 height 12
click at [447, 165] on div "**********" at bounding box center [436, 157] width 94 height 17
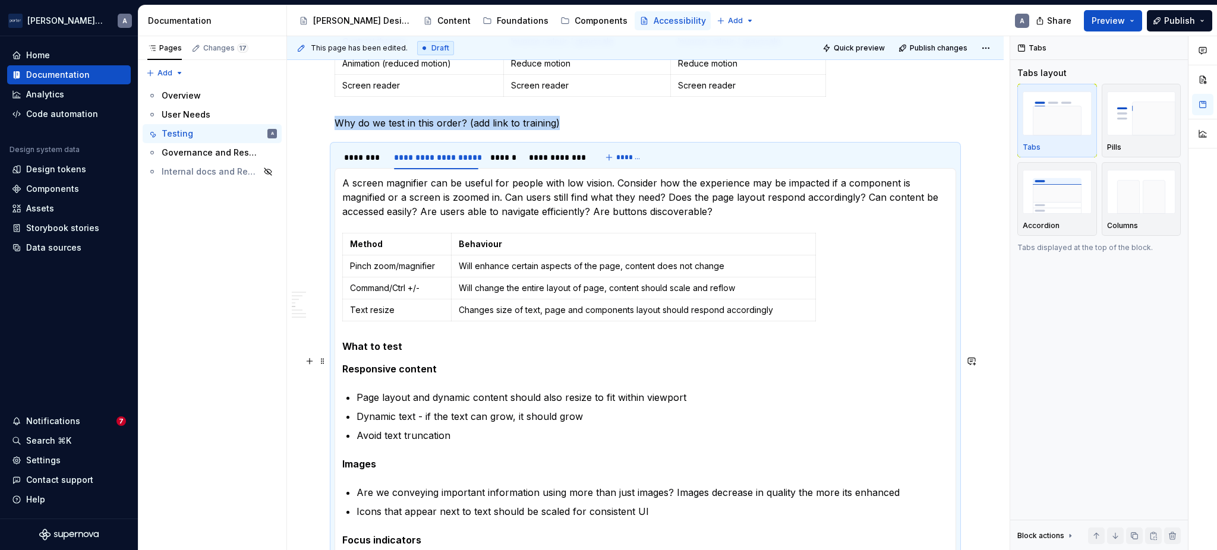
click at [359, 352] on h5 "What to test" at bounding box center [645, 346] width 606 height 12
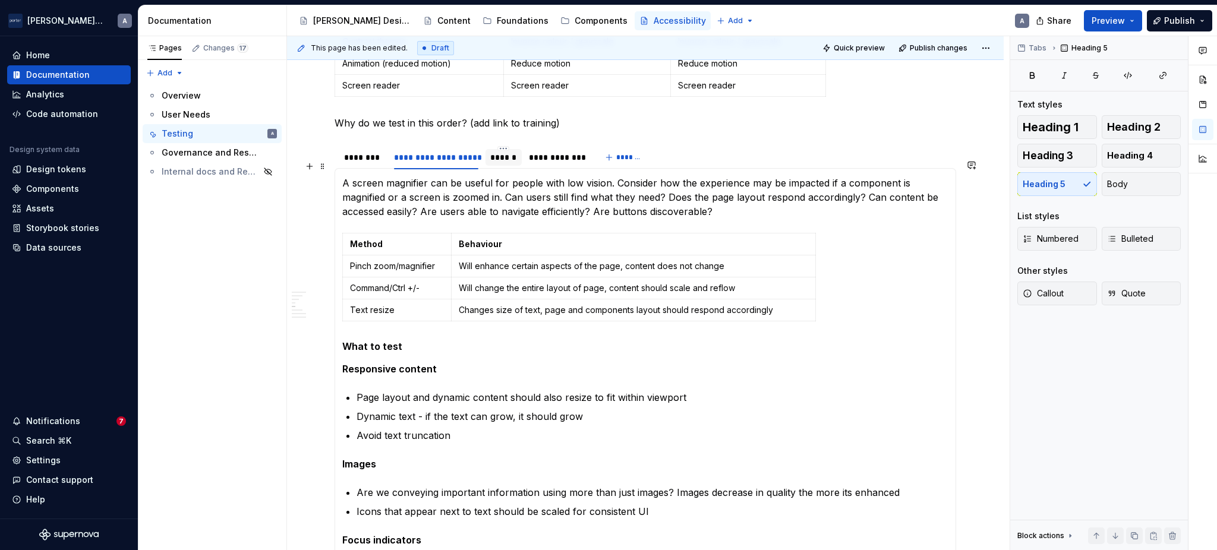
click at [501, 163] on div "******" at bounding box center [503, 158] width 27 height 12
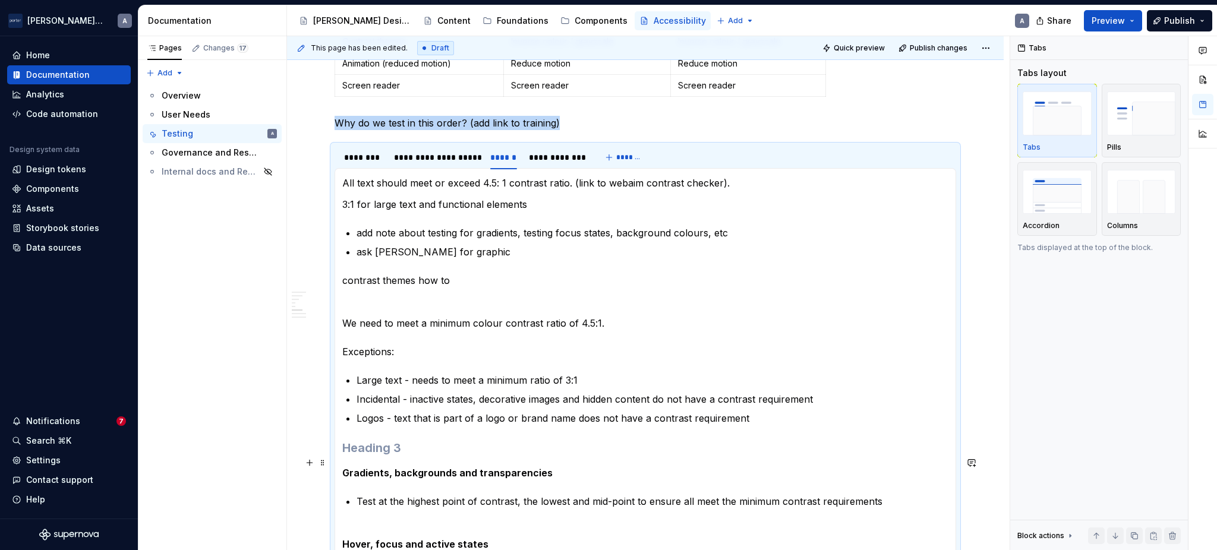
click at [425, 456] on h3 at bounding box center [645, 448] width 606 height 17
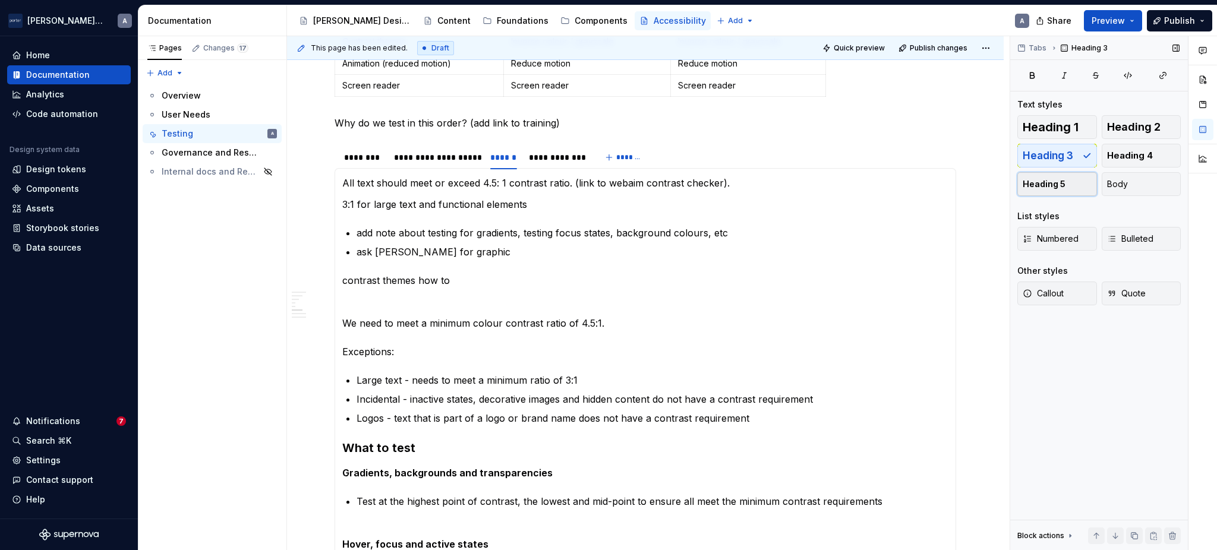
click at [1058, 172] on button "Heading 5" at bounding box center [1057, 184] width 80 height 24
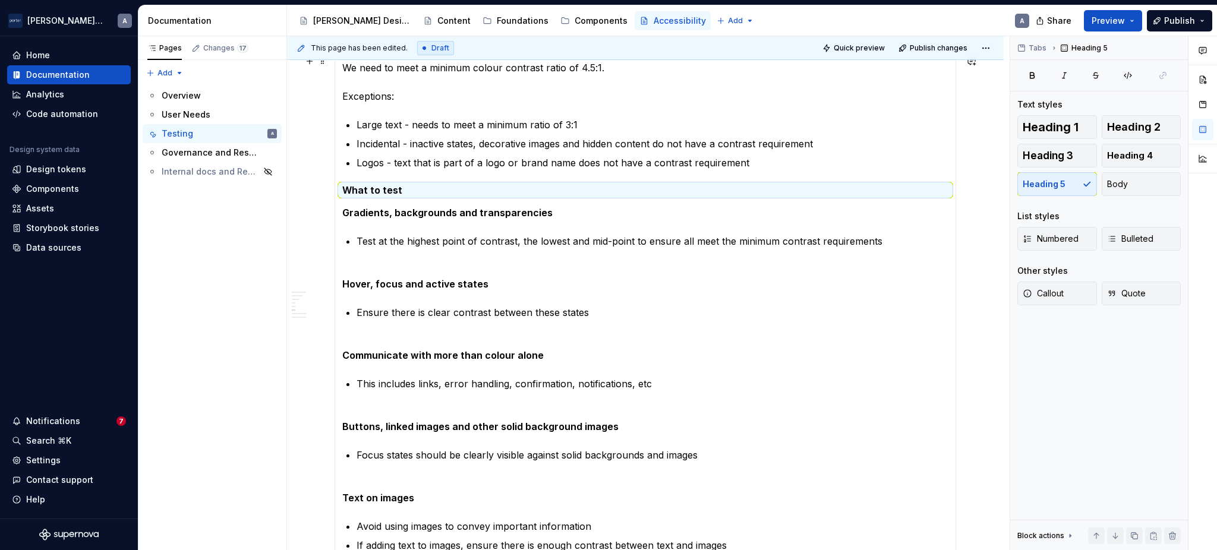
scroll to position [792, 0]
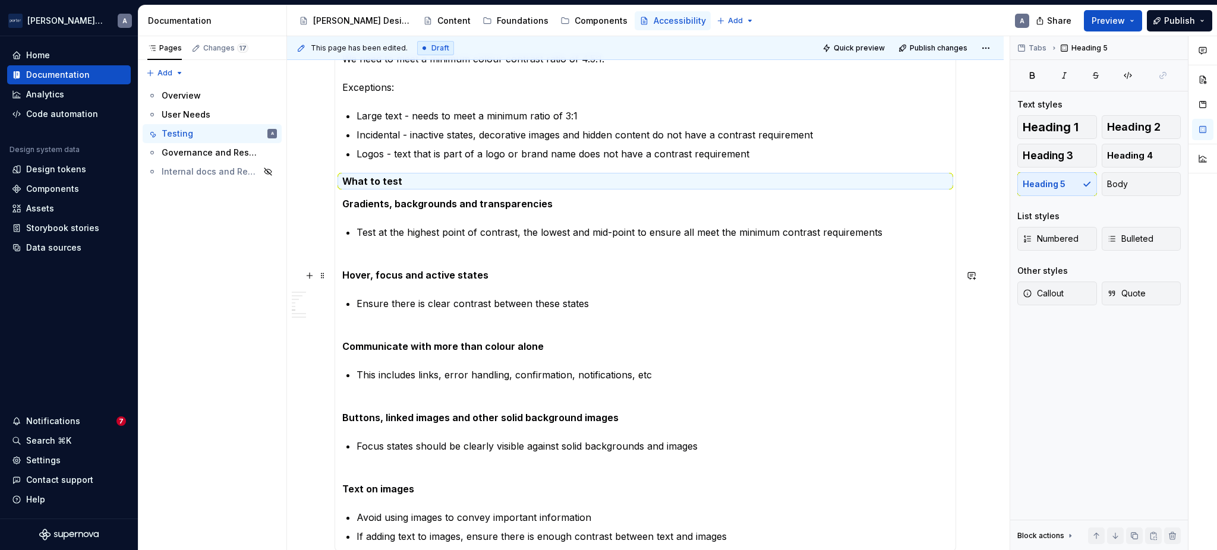
click at [542, 275] on p "Hover, focus and active states" at bounding box center [645, 268] width 606 height 29
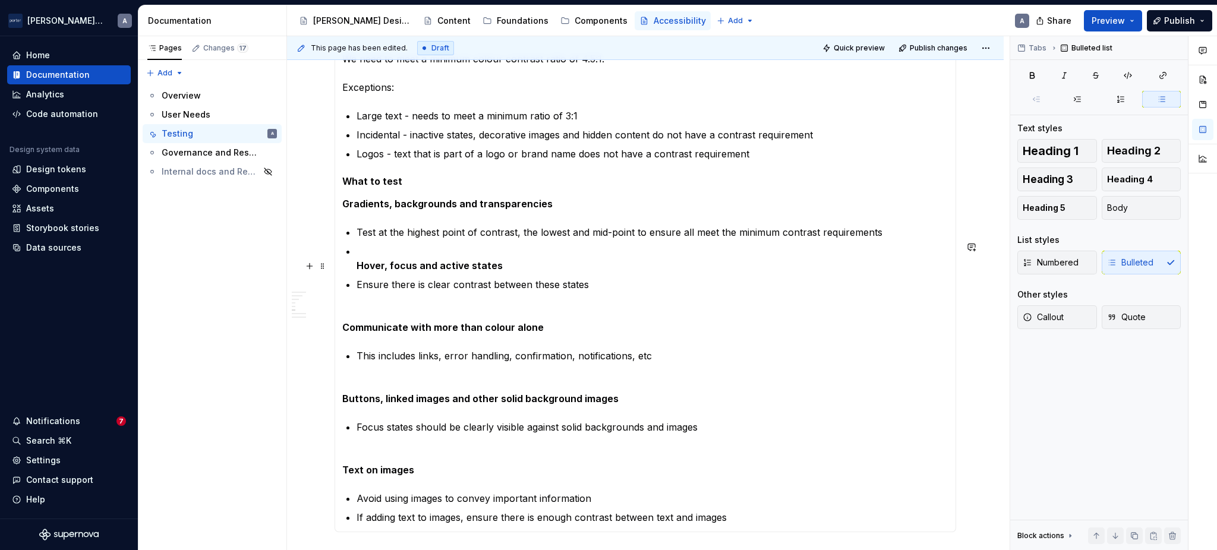
click at [358, 272] on strong "Hover, focus and active states" at bounding box center [429, 266] width 146 height 12
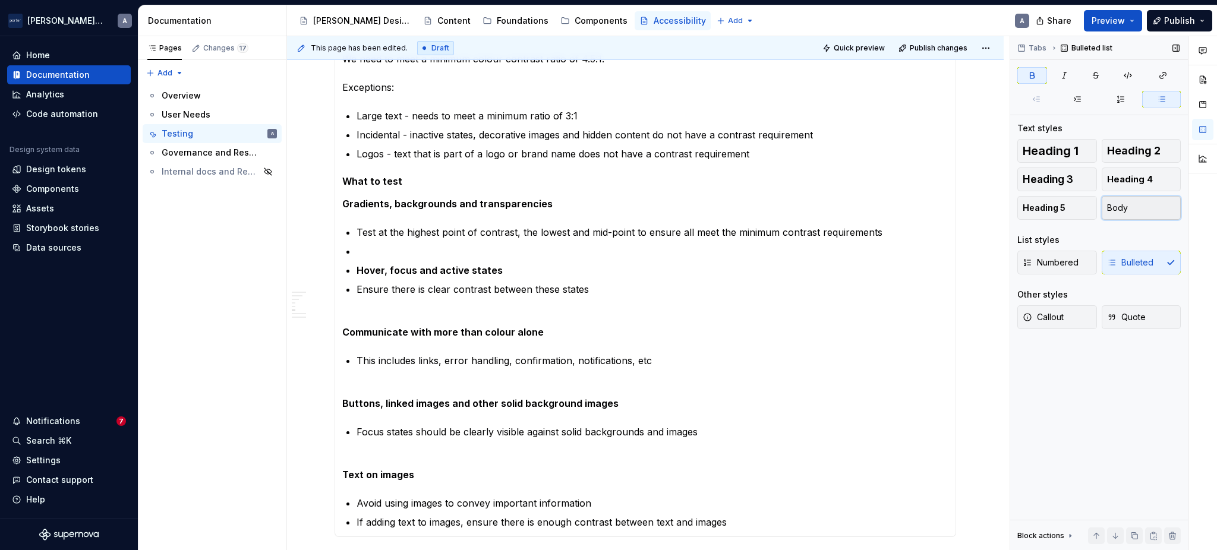
click at [1126, 202] on span "Body" at bounding box center [1117, 208] width 21 height 12
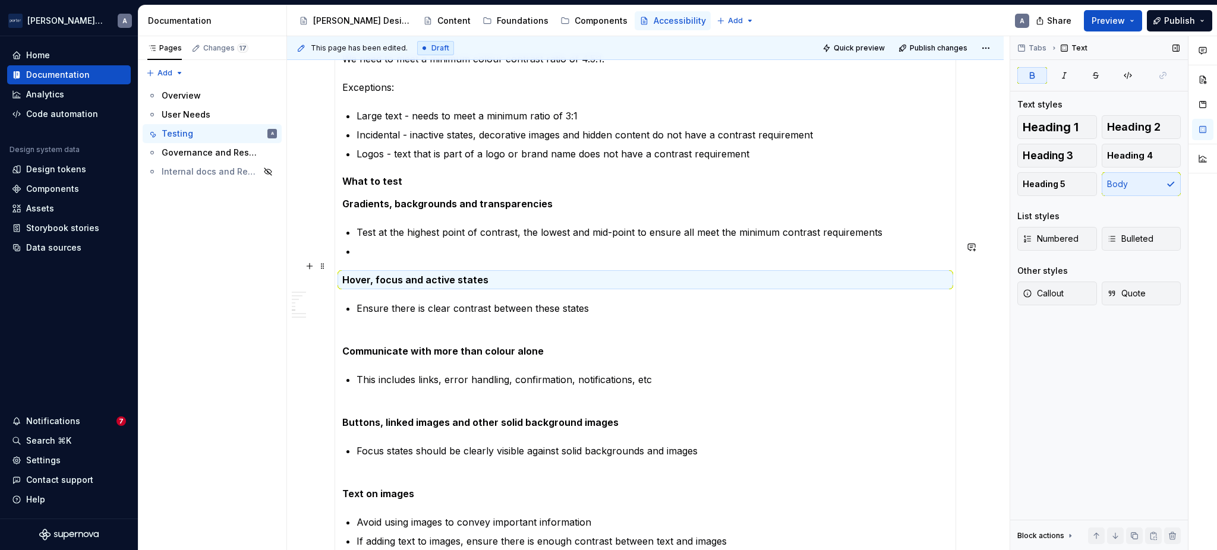
click at [453, 258] on p at bounding box center [652, 251] width 592 height 14
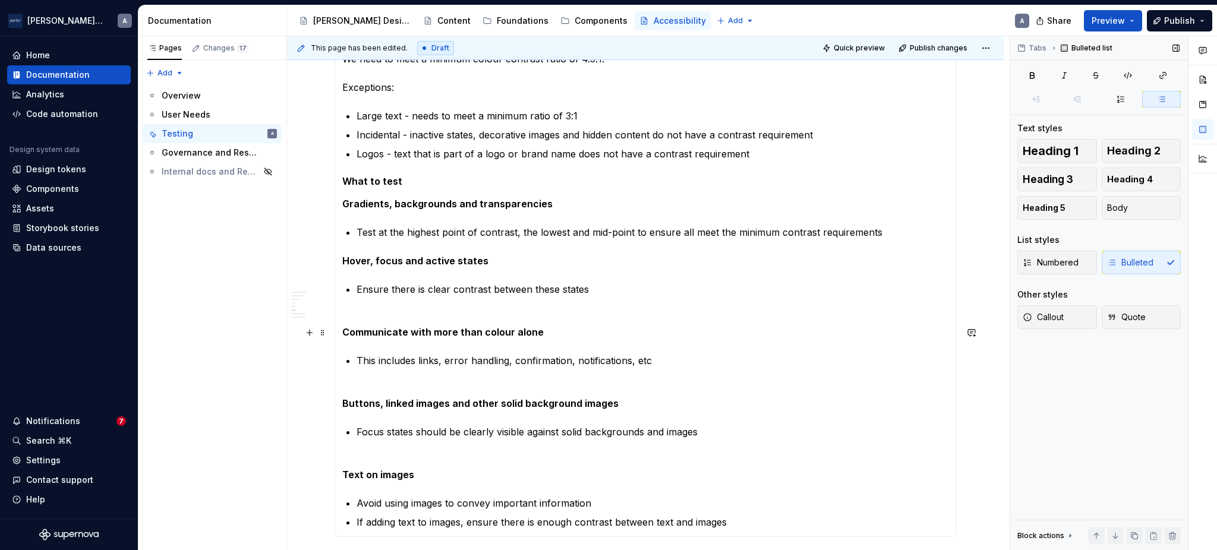
click at [352, 320] on section-item-column "All text should meet or exceed 4.5: 1 contrast ratio. (link to webaim contrast …" at bounding box center [645, 220] width 606 height 618
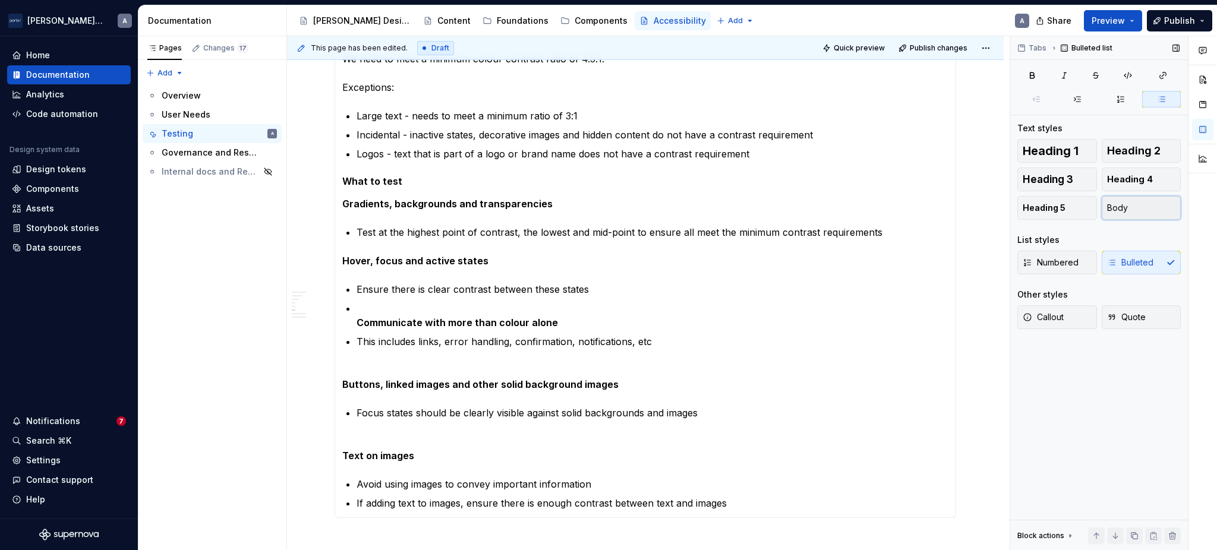
click at [1125, 213] on span "Body" at bounding box center [1117, 208] width 21 height 12
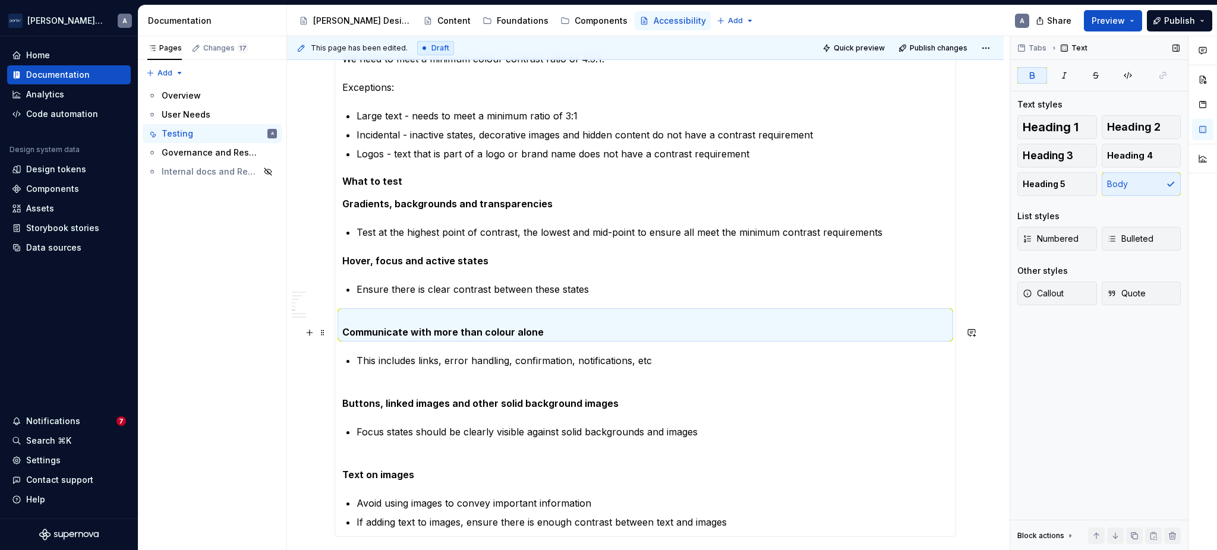
click at [512, 336] on p "Communicate with more than colour alone" at bounding box center [645, 325] width 606 height 29
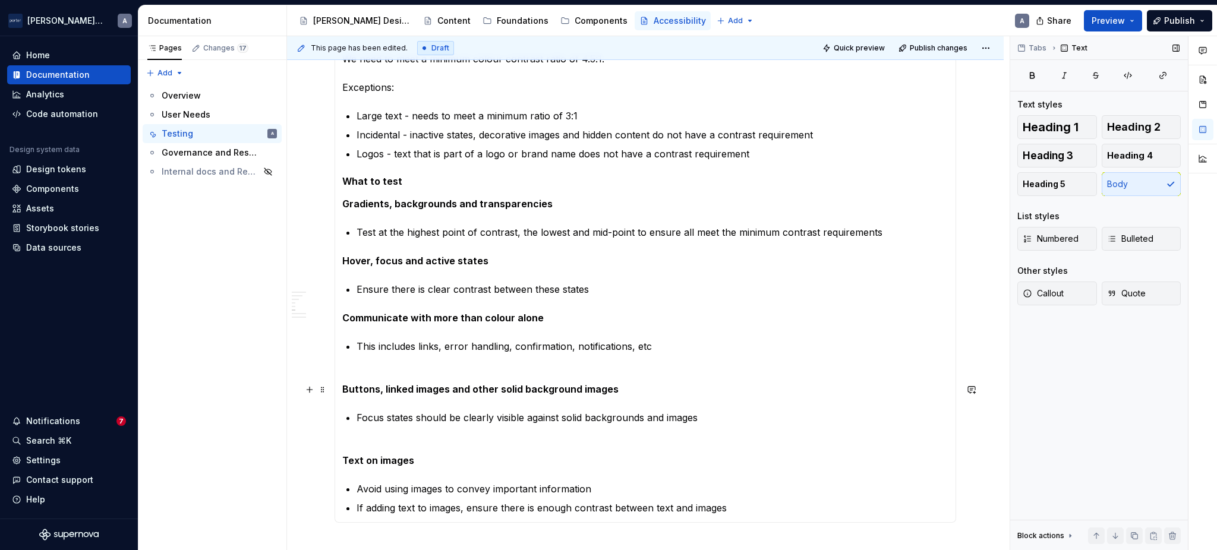
click at [343, 395] on strong "Buttons, linked images and other solid background images" at bounding box center [480, 389] width 276 height 12
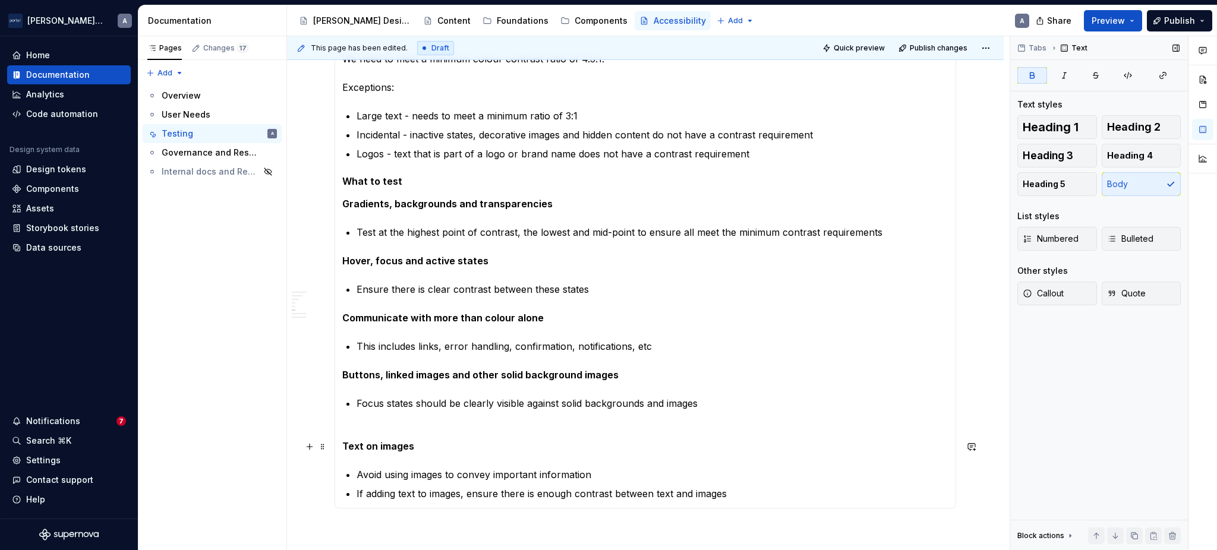
click at [342, 452] on strong "Text on images" at bounding box center [378, 446] width 72 height 12
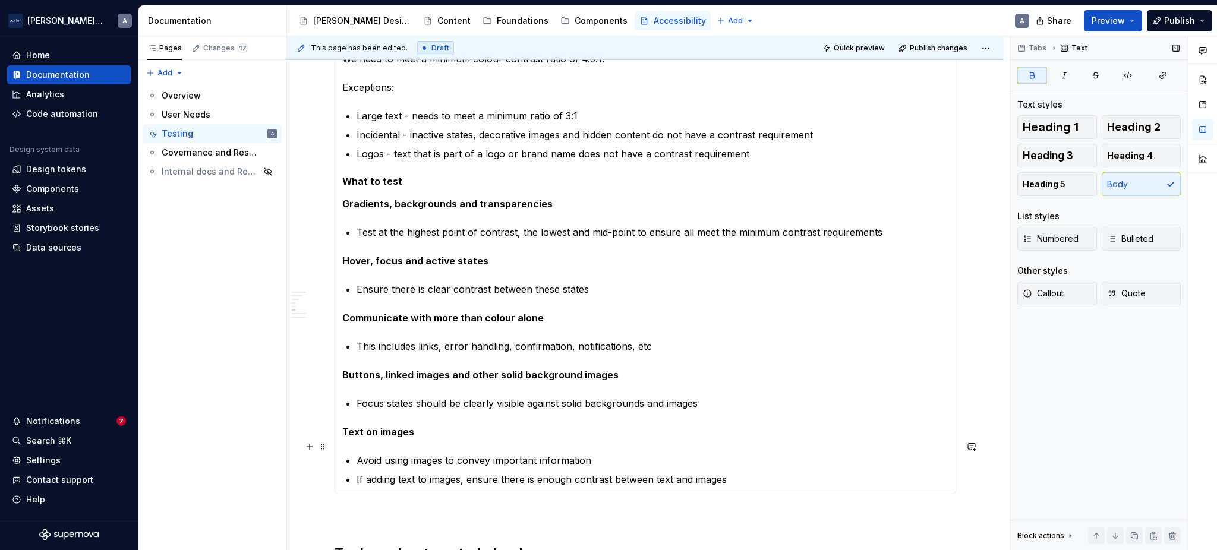
click at [756, 433] on section-item-column "All text should meet or exceed 4.5: 1 contrast ratio. (link to webaim contrast …" at bounding box center [645, 198] width 606 height 575
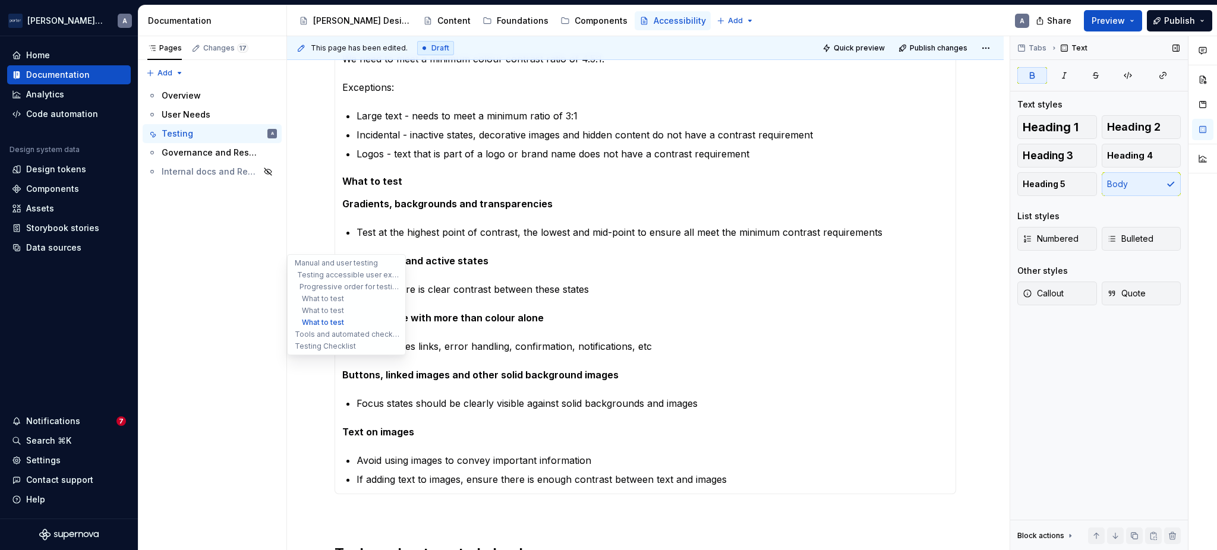
click at [289, 285] on ul "Manual and user testing Testing accessible user experiences Progressive order f…" at bounding box center [346, 304] width 119 height 101
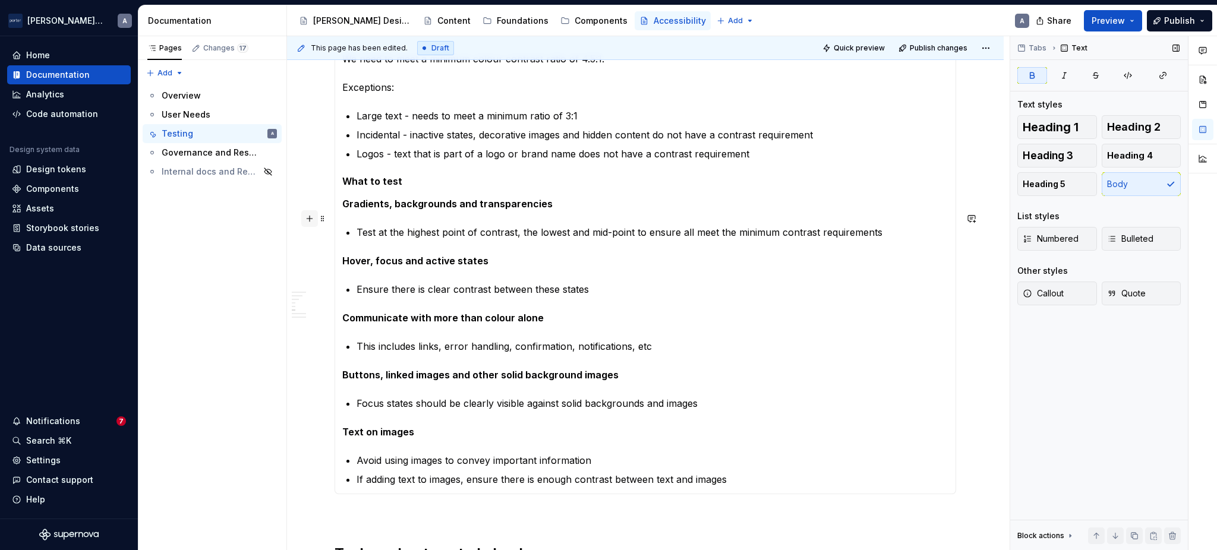
click at [317, 214] on button "button" at bounding box center [309, 218] width 17 height 17
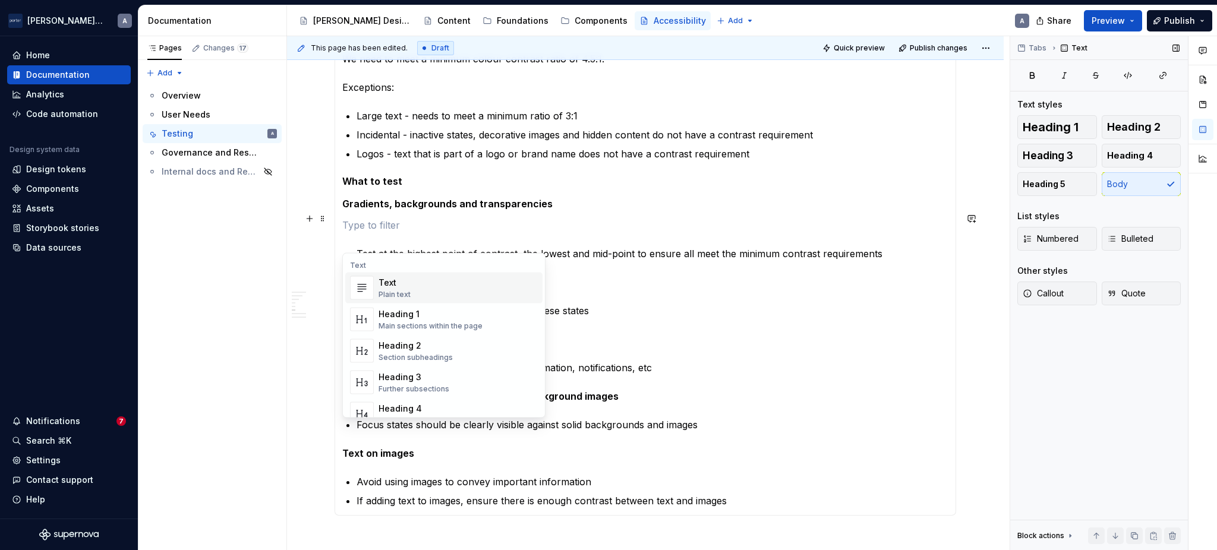
click at [747, 260] on section-item-column "All text should meet or exceed 4.5: 1 contrast ratio. (link to webaim contrast …" at bounding box center [645, 209] width 606 height 597
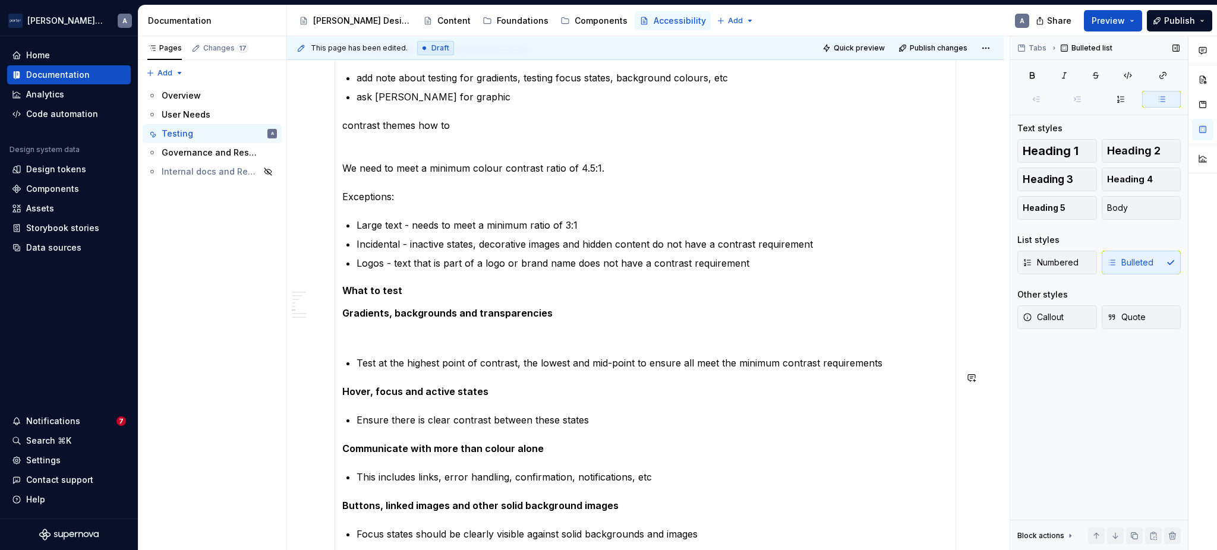
scroll to position [660, 0]
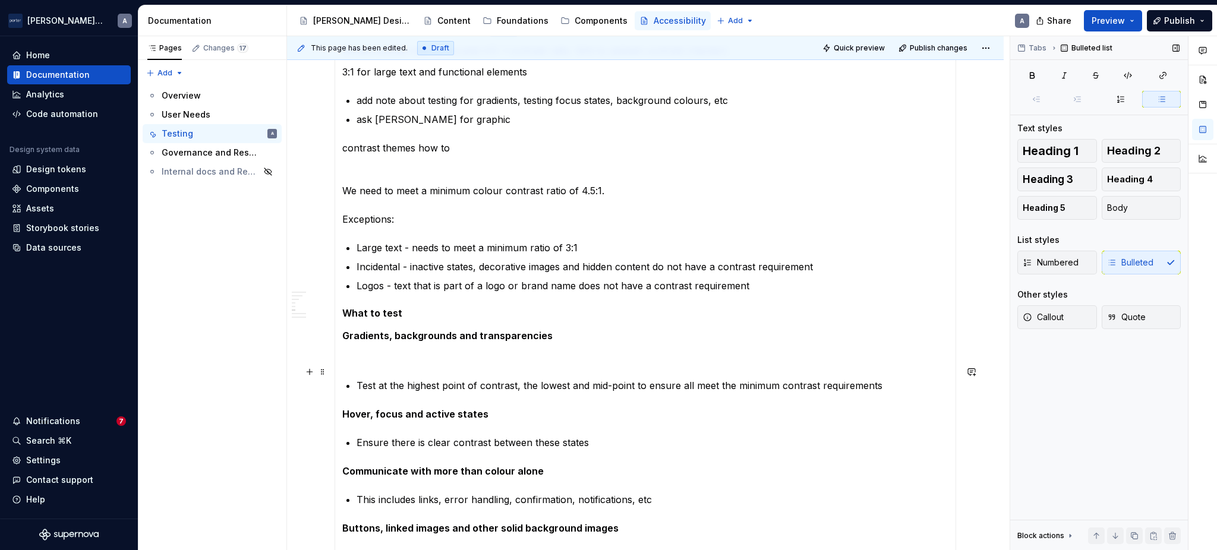
click at [382, 364] on p at bounding box center [645, 357] width 606 height 14
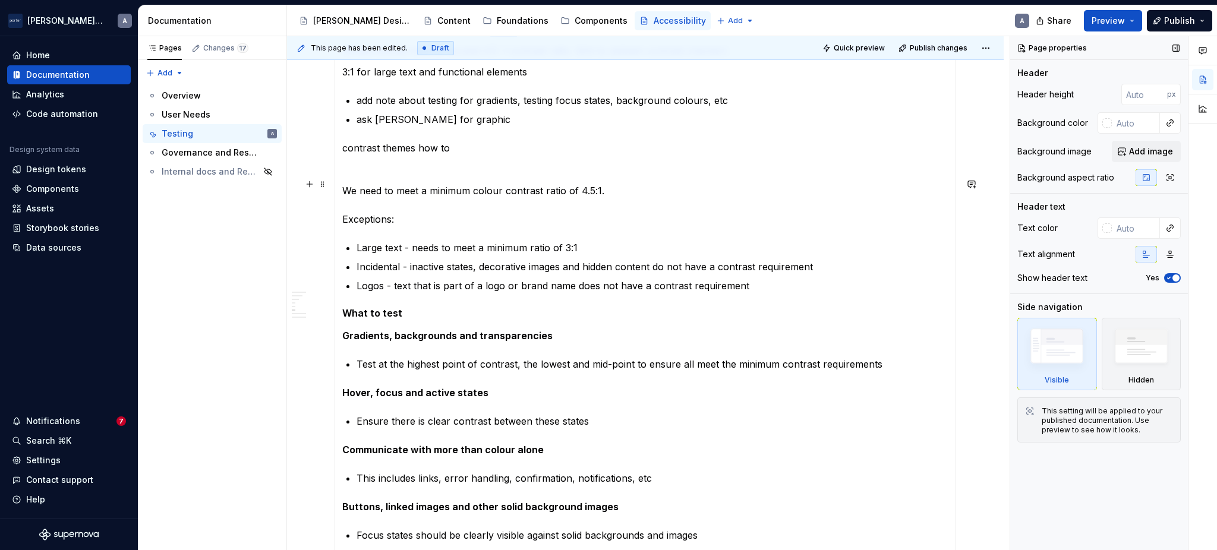
scroll to position [528, 0]
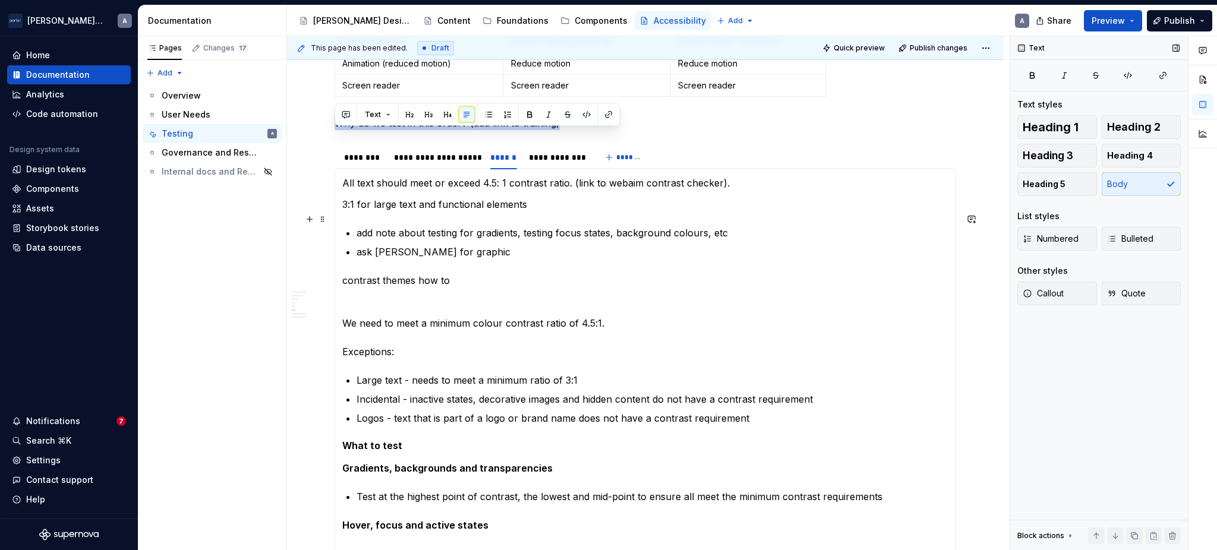
drag, startPoint x: 340, startPoint y: 336, endPoint x: 330, endPoint y: 224, distance: 112.7
click at [335, 224] on section "**********" at bounding box center [645, 451] width 621 height 614
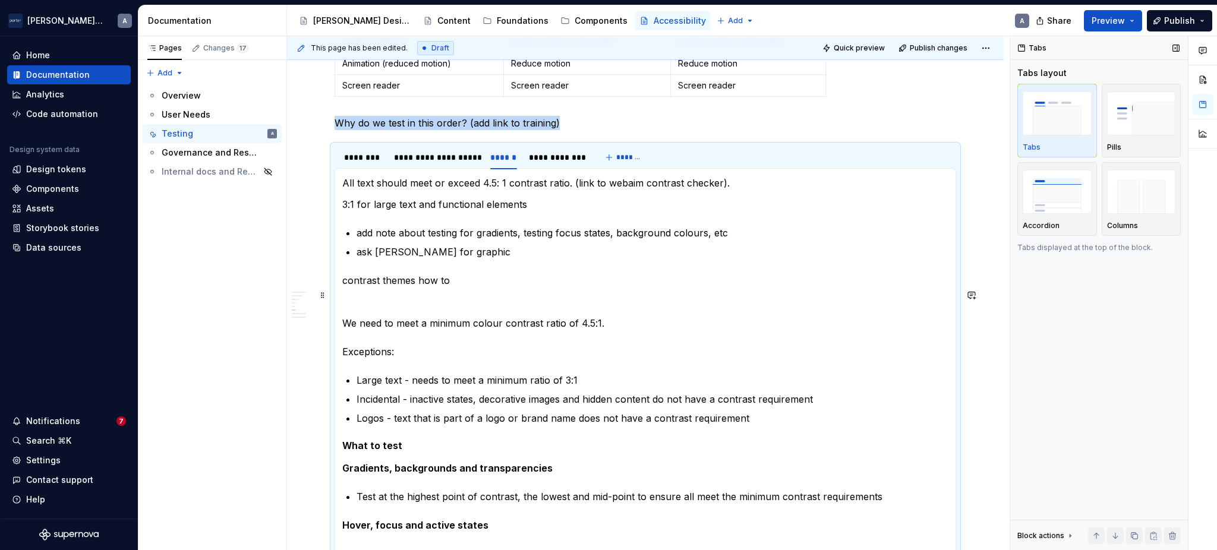
click at [566, 288] on p "contrast themes how to" at bounding box center [645, 280] width 606 height 14
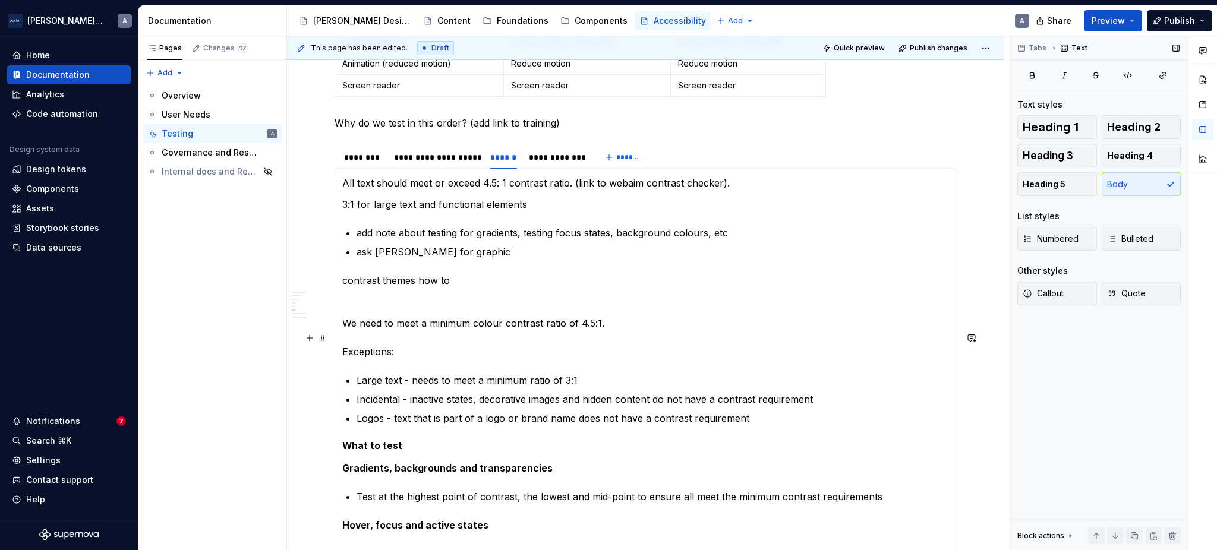
click at [606, 332] on p "We need to meet a minimum colour contrast ratio of 4.5:1. Exceptions:" at bounding box center [645, 337] width 606 height 43
click at [657, 226] on section-item-column "All text should meet or exceed 4.5: 1 contrast ratio. (link to webaim contrast …" at bounding box center [645, 463] width 606 height 575
click at [766, 206] on section-item-column "All text should meet or exceed 4.5: 1 contrast ratio. (link to webaim contrast …" at bounding box center [645, 463] width 606 height 575
click at [659, 338] on p "We need to meet a minimum colour contrast ratio of 4.5:1. Exceptions:" at bounding box center [645, 337] width 606 height 43
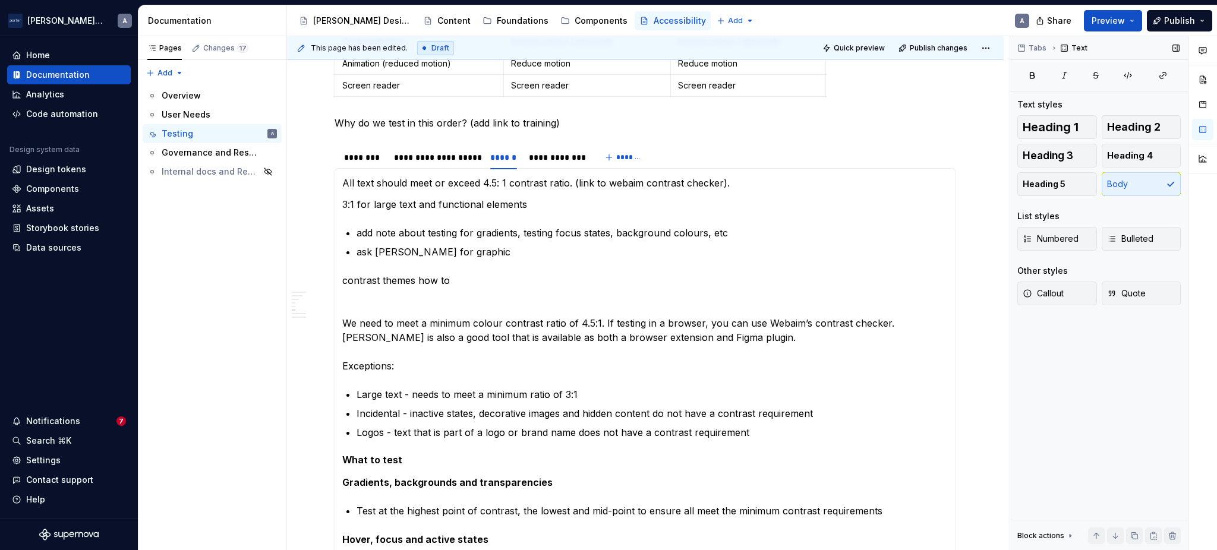
type textarea "*"
click at [813, 339] on p "We need to meet a minimum colour contrast ratio of 4.5:1. If testing in a brows…" at bounding box center [645, 344] width 606 height 57
drag, startPoint x: 884, startPoint y: 334, endPoint x: 765, endPoint y: 334, distance: 119.4
click at [765, 334] on p "We need to meet a minimum colour contrast ratio of 4.5:1. If testing in a brows…" at bounding box center [645, 344] width 606 height 57
click at [1033, 312] on button "button" at bounding box center [1037, 315] width 17 height 17
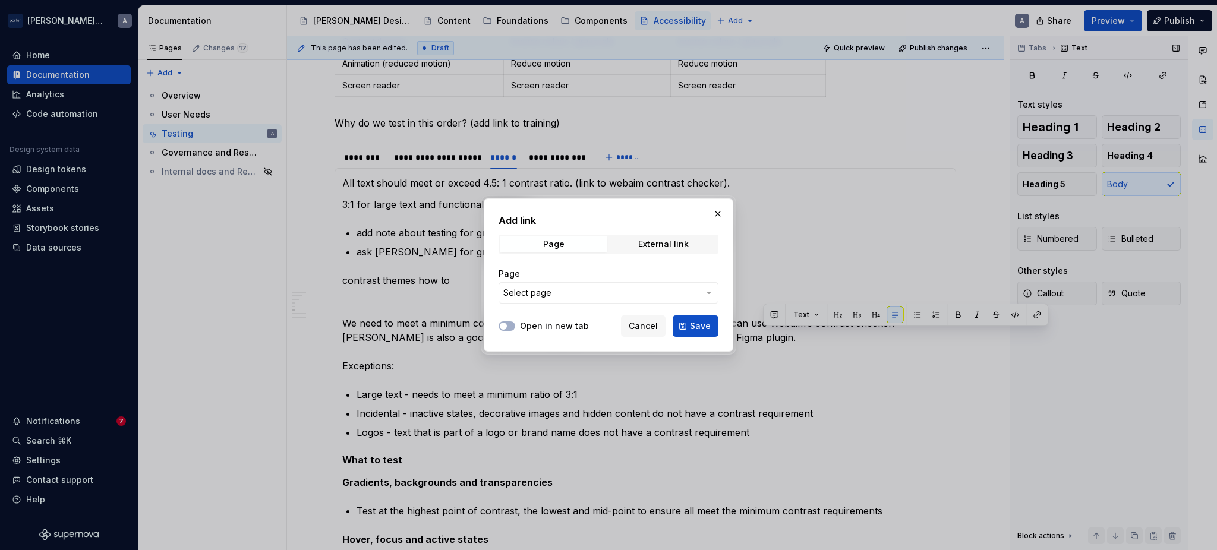
click at [648, 231] on div "Add link Page External link Page Select page" at bounding box center [609, 261] width 220 height 97
click at [655, 239] on div "External link" at bounding box center [663, 244] width 51 height 10
click at [508, 330] on button "Open in new tab" at bounding box center [507, 326] width 17 height 10
click at [583, 292] on input "URL" at bounding box center [609, 292] width 220 height 21
paste input "[URL][DOMAIN_NAME]"
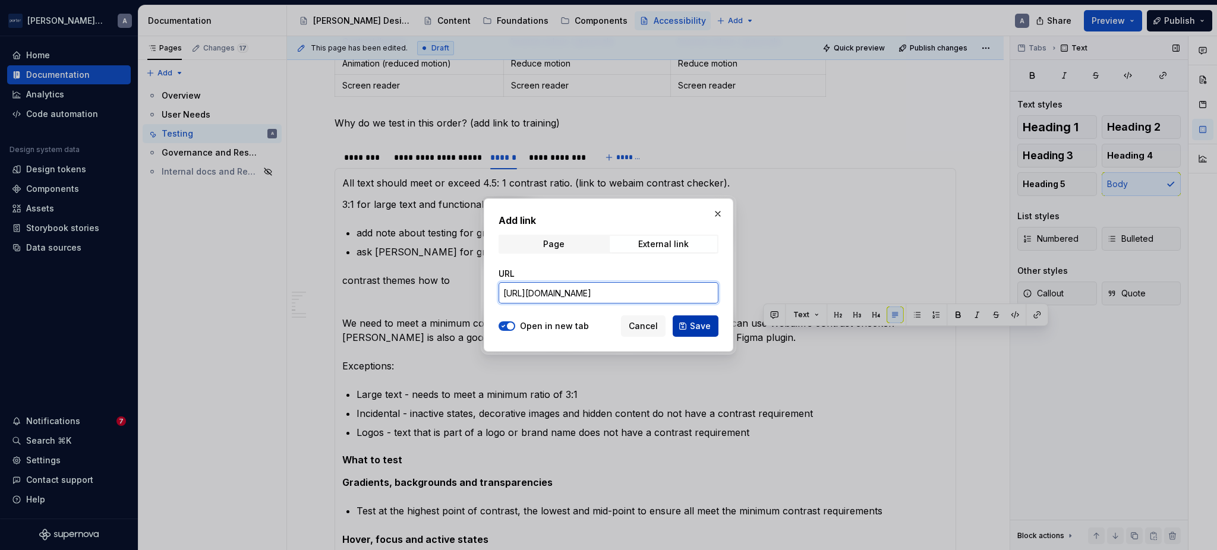
type input "[URL][DOMAIN_NAME]"
click at [685, 319] on button "Save" at bounding box center [696, 326] width 46 height 21
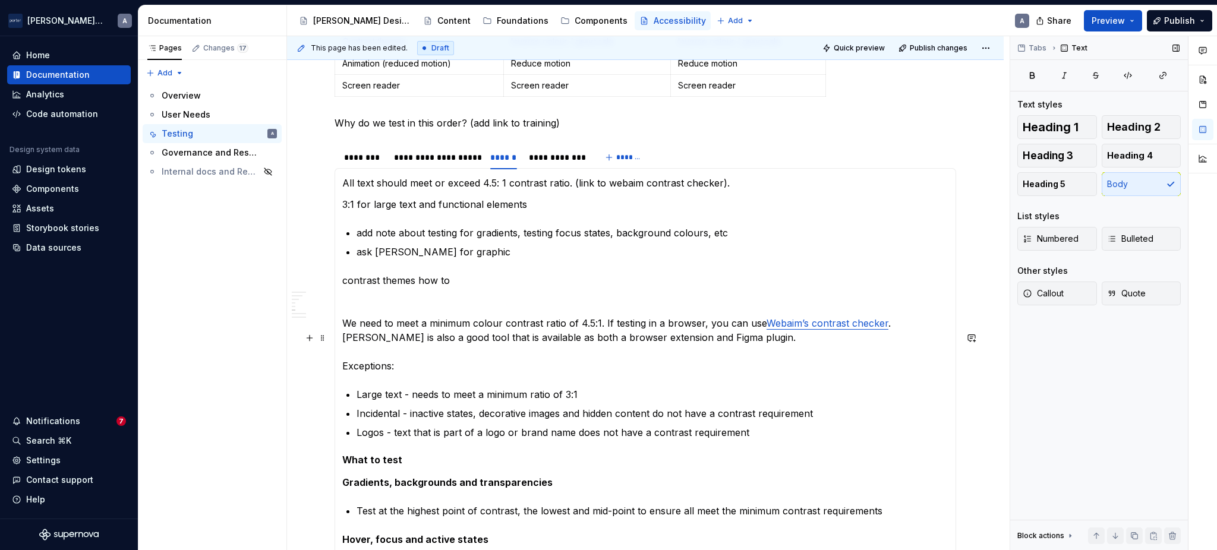
click at [686, 327] on section-item-column "All text should meet or exceed 4.5: 1 contrast ratio. (link to webaim contrast …" at bounding box center [645, 470] width 606 height 589
click at [593, 349] on p "We need to meet a minimum colour contrast ratio of 4.5:1. If testing in a brows…" at bounding box center [645, 344] width 606 height 57
click at [700, 346] on p "We need to meet a minimum colour contrast ratio of 4.5:1. If testing in a brows…" at bounding box center [645, 344] width 606 height 57
click at [475, 373] on p "We need to meet a minimum colour contrast ratio of 4.5:1. If testing in a brows…" at bounding box center [645, 344] width 606 height 57
click at [498, 288] on p "contrast themes how to" at bounding box center [645, 280] width 606 height 14
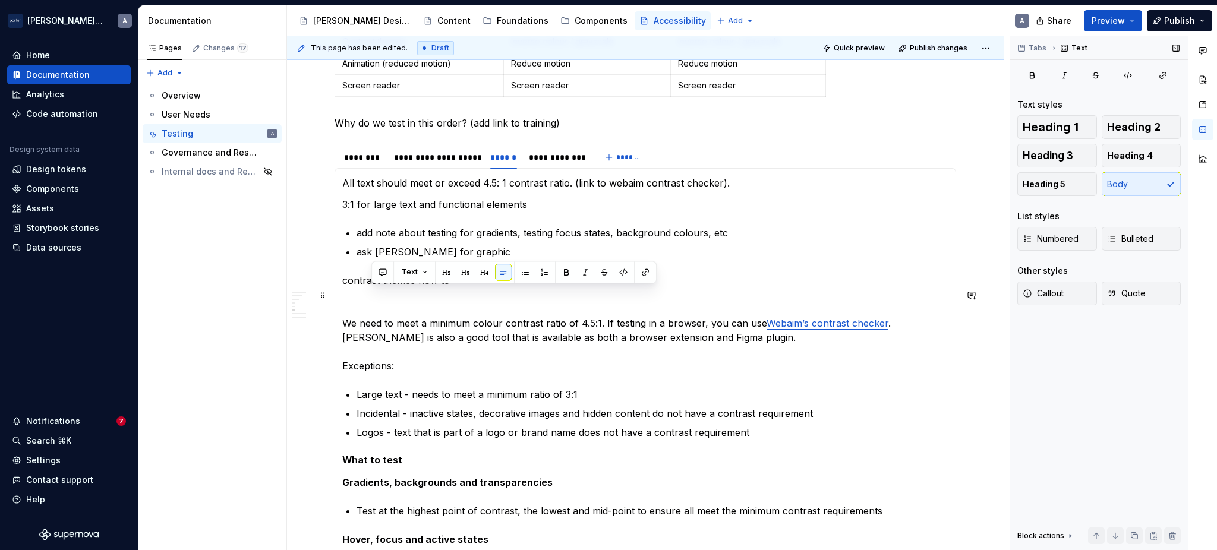
drag, startPoint x: 498, startPoint y: 293, endPoint x: 371, endPoint y: 294, distance: 126.6
click at [372, 288] on p "contrast themes how to" at bounding box center [645, 280] width 606 height 14
click at [554, 371] on p "We need to meet a minimum colour contrast ratio of 4.5:1. If testing in a brows…" at bounding box center [645, 344] width 606 height 57
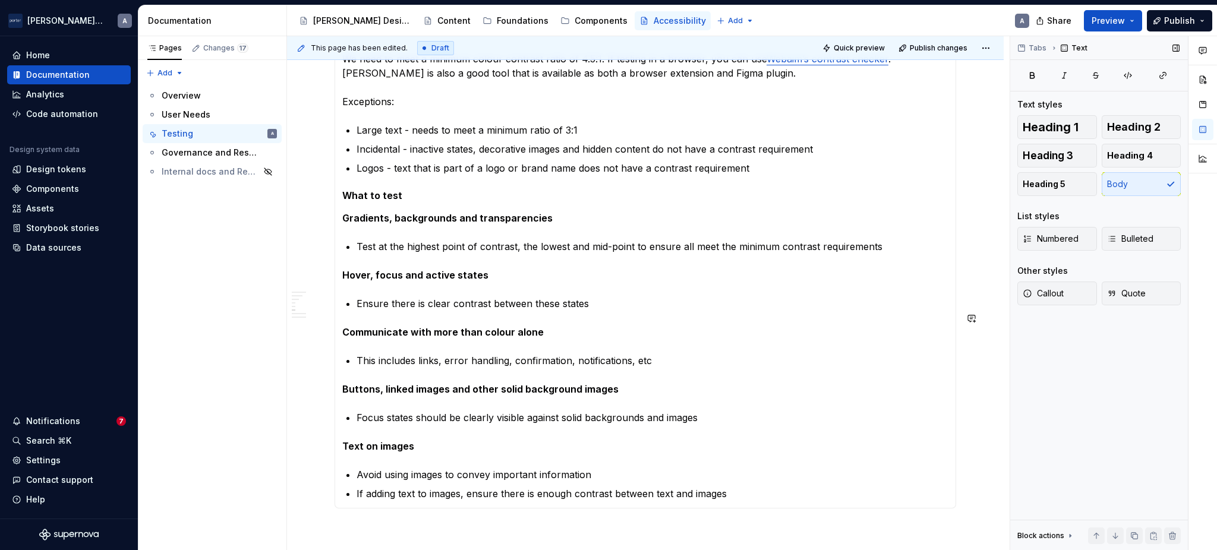
scroll to position [660, 0]
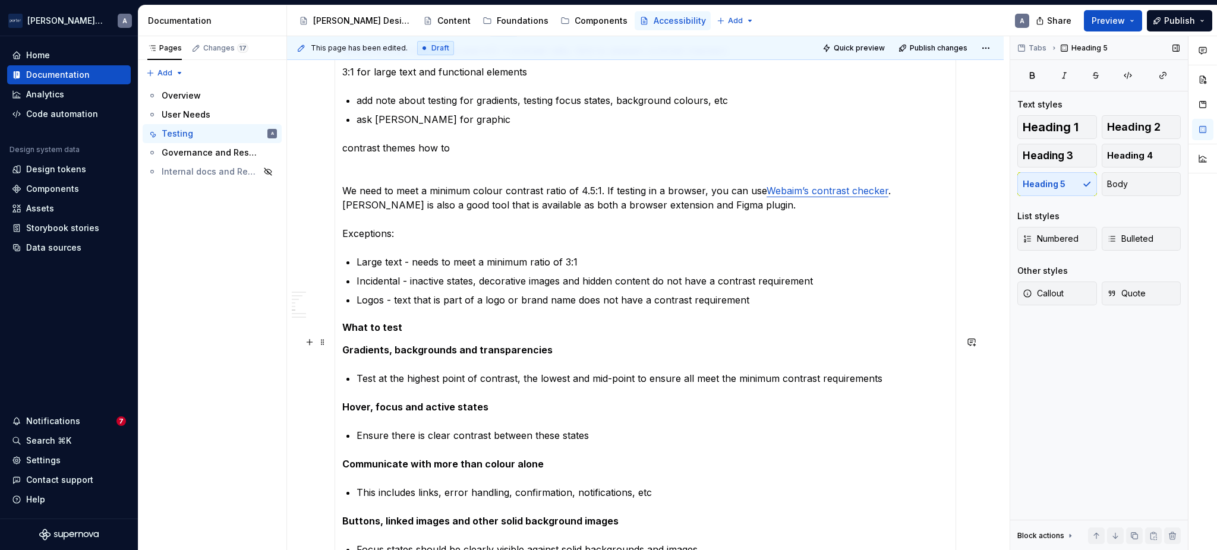
click at [409, 333] on h5 "What to test" at bounding box center [645, 327] width 606 height 12
drag, startPoint x: 418, startPoint y: 336, endPoint x: 342, endPoint y: 342, distance: 76.2
click at [342, 333] on h5 "What to test" at bounding box center [645, 327] width 606 height 12
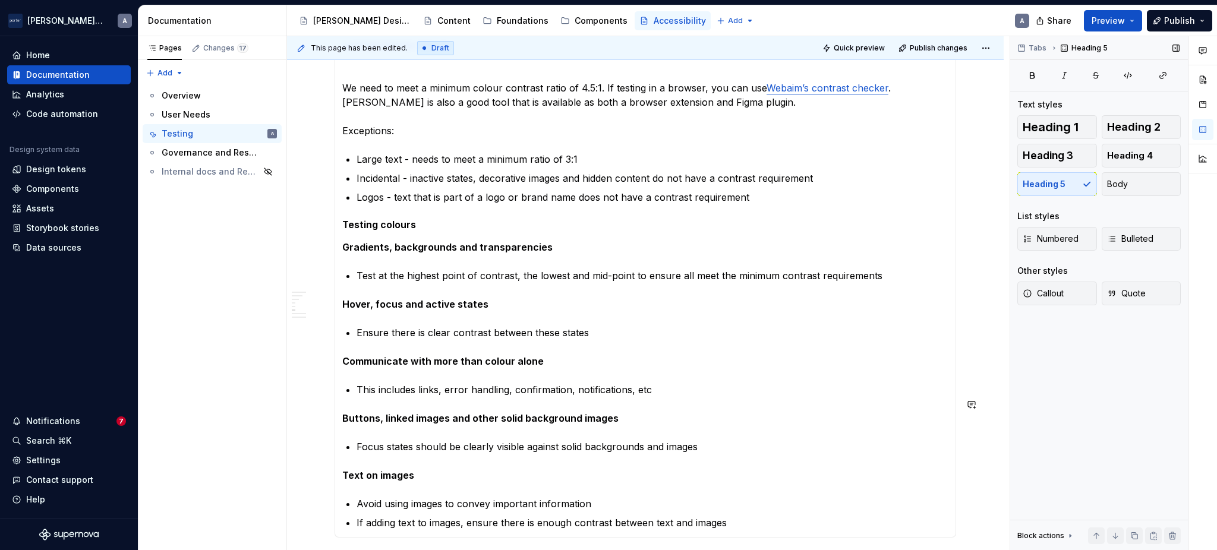
scroll to position [792, 0]
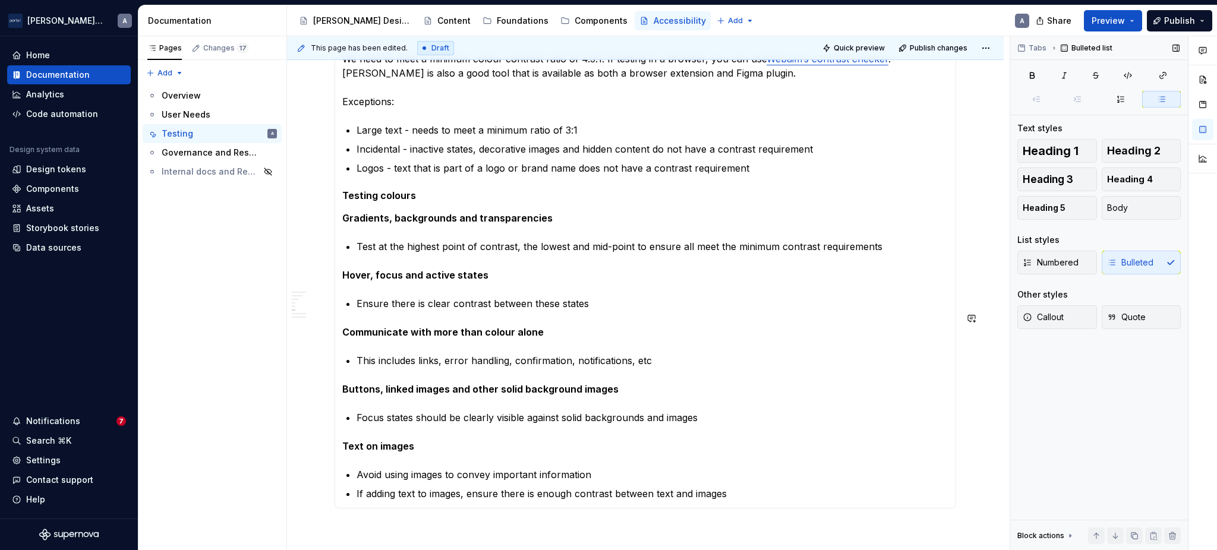
click at [461, 310] on section-item-column "All text should meet or exceed 4.5: 1 contrast ratio. (link to webaim contrast …" at bounding box center [645, 205] width 606 height 589
click at [635, 333] on section-item-column "All text should meet or exceed 4.5: 1 contrast ratio. (link to webaim contrast …" at bounding box center [645, 205] width 606 height 589
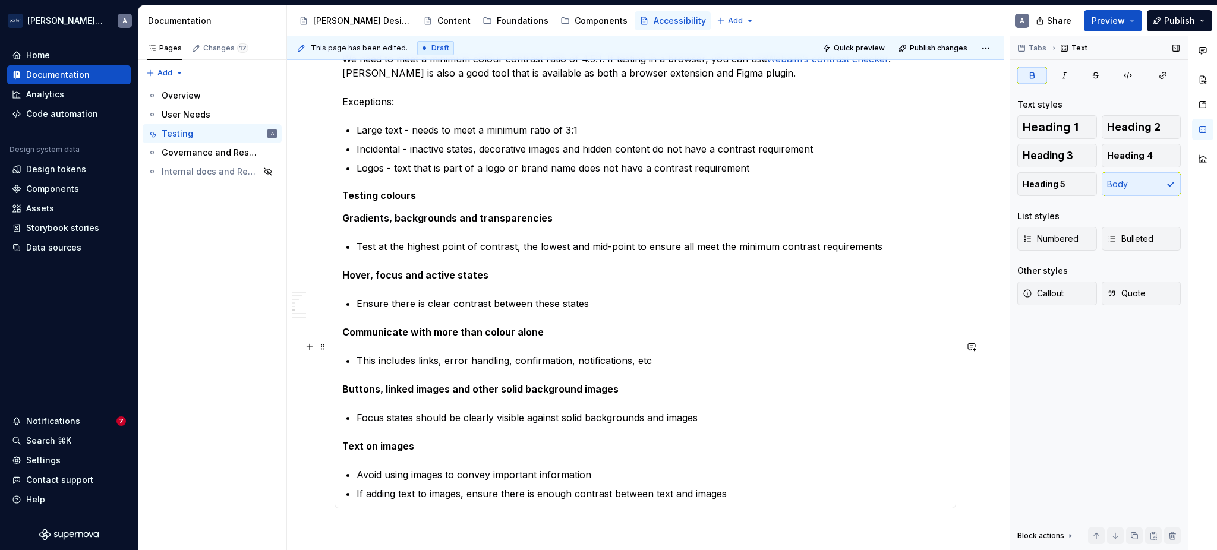
click at [621, 324] on section-item-column "All text should meet or exceed 4.5: 1 contrast ratio. (link to webaim contrast …" at bounding box center [645, 205] width 606 height 589
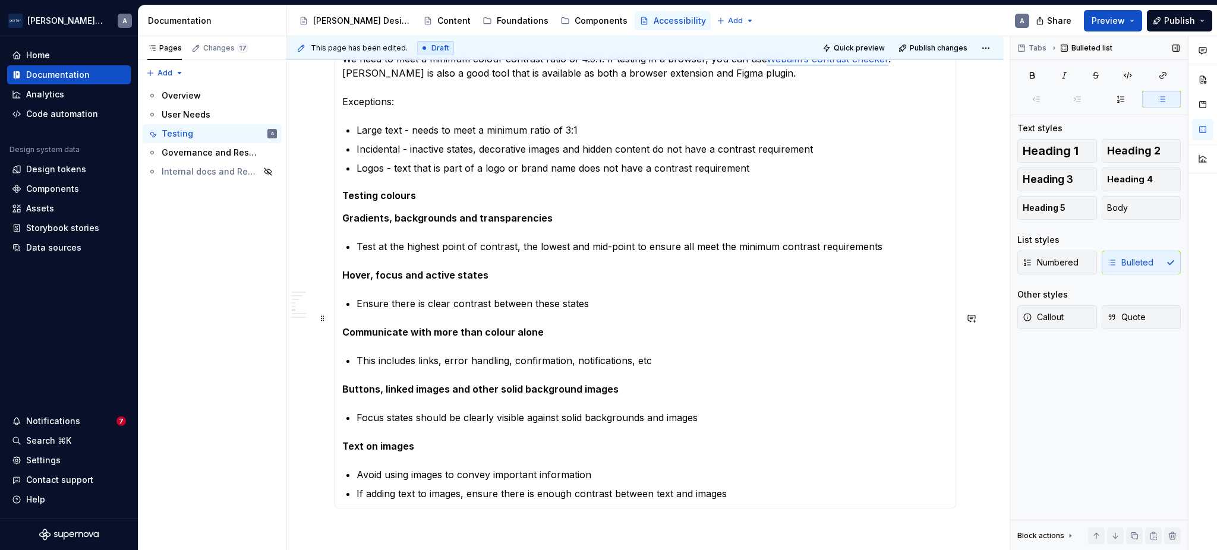
click at [450, 311] on p "Ensure there is clear contrast between these states" at bounding box center [652, 303] width 592 height 14
click at [771, 482] on p "Avoid using images to convey important information" at bounding box center [652, 475] width 592 height 14
click at [770, 501] on p "If adding text to images, ensure there is enough contrast between text and imag…" at bounding box center [652, 494] width 592 height 14
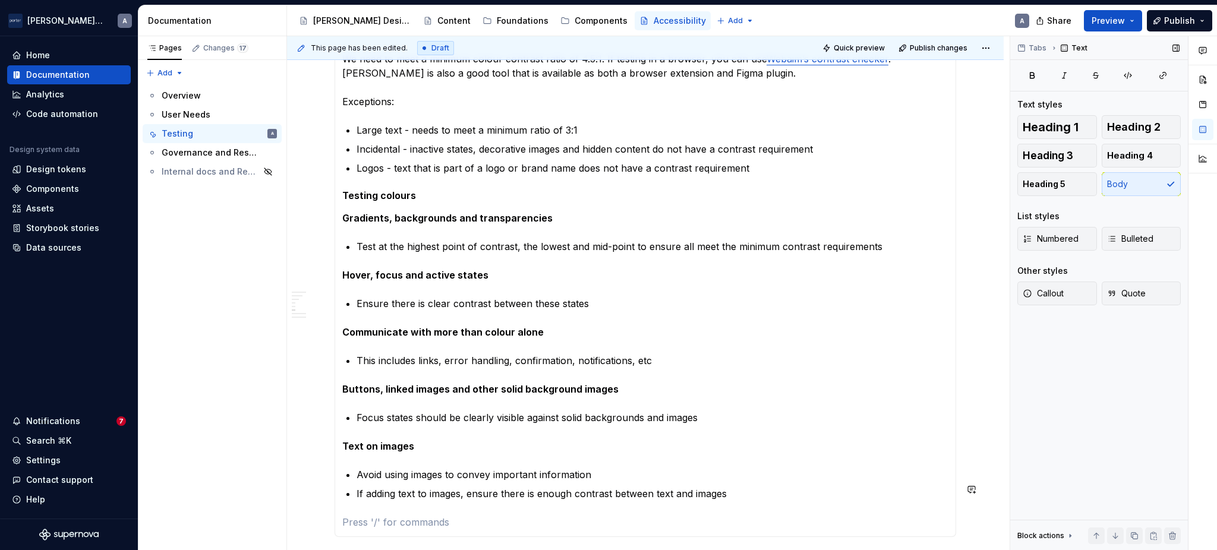
scroll to position [843, 0]
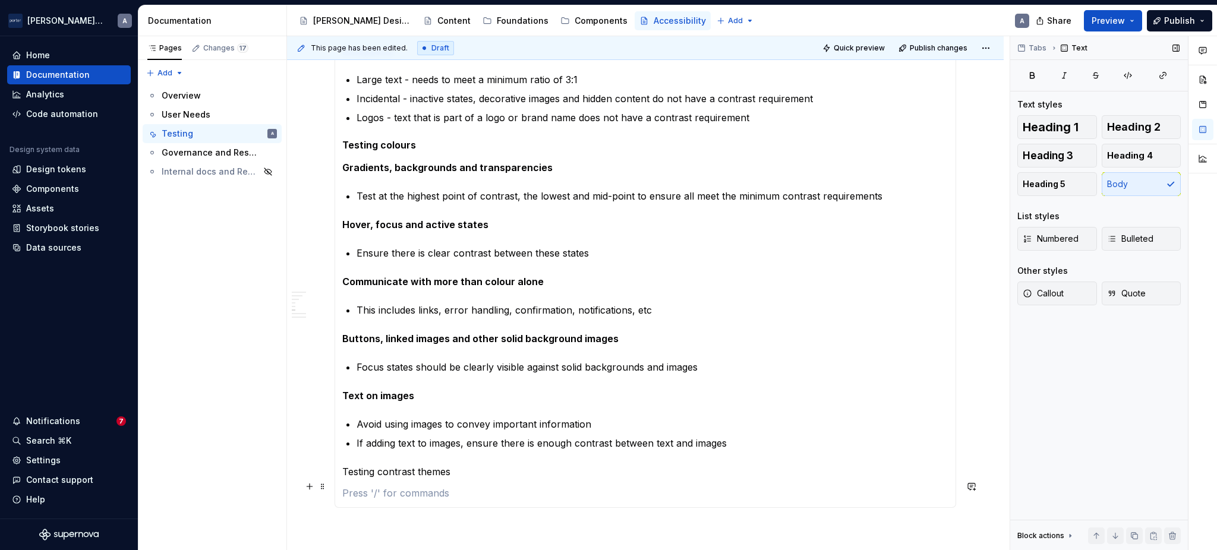
click at [430, 479] on p "Testing contrast themes" at bounding box center [645, 472] width 606 height 14
click at [1081, 175] on button "Heading 5" at bounding box center [1057, 184] width 80 height 24
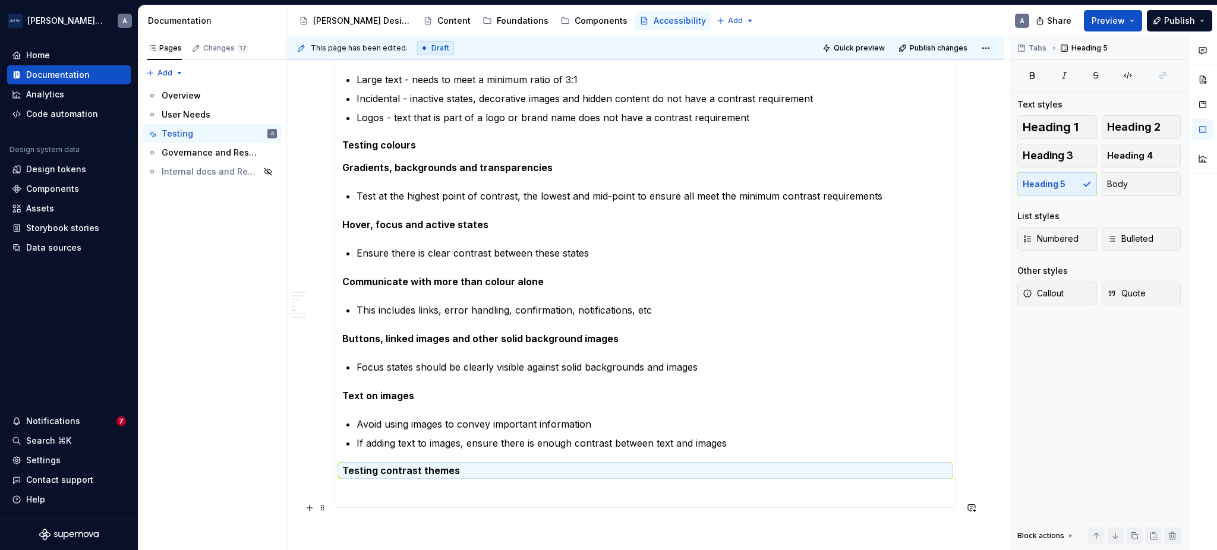
click at [422, 497] on section-item-column "All text should meet or exceed 4.5: 1 contrast ratio. (link to webaim contrast …" at bounding box center [645, 180] width 606 height 639
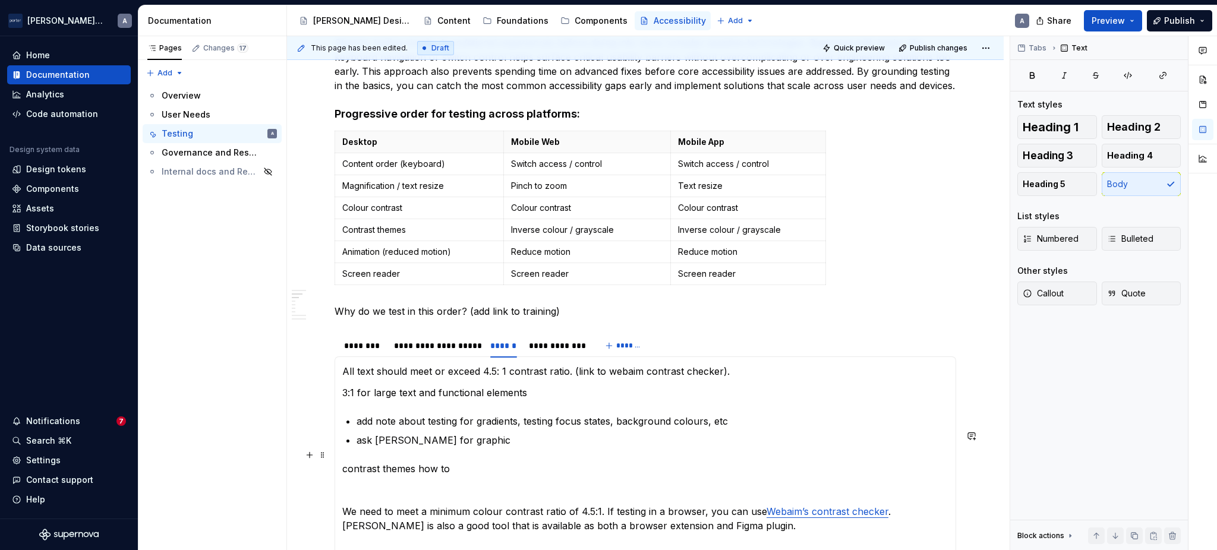
scroll to position [315, 0]
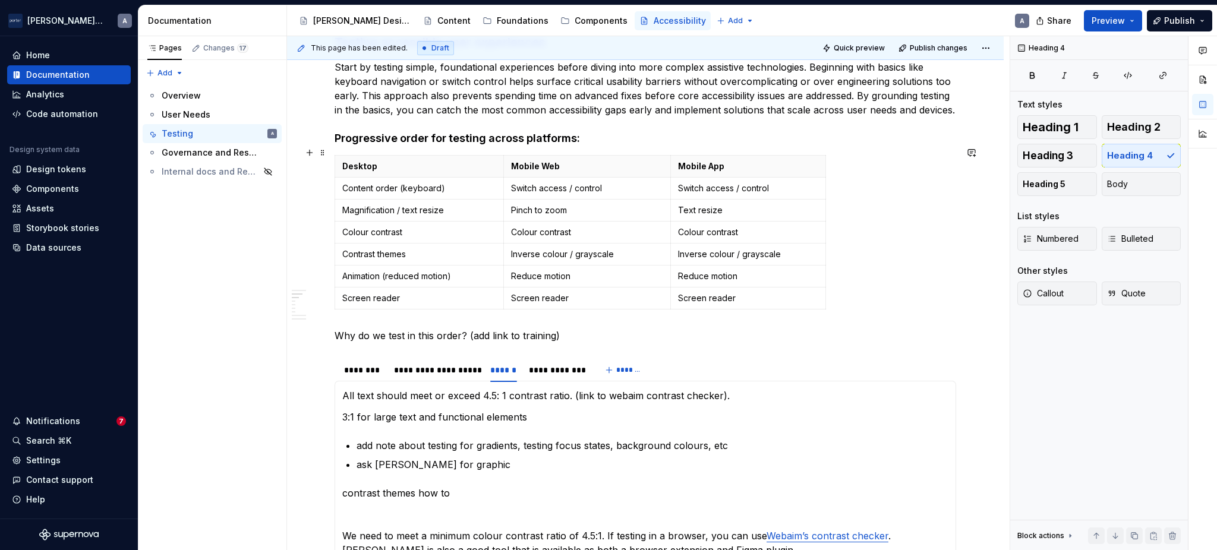
click at [525, 146] on h4 "Progressive order for testing across platforms:" at bounding box center [645, 138] width 621 height 14
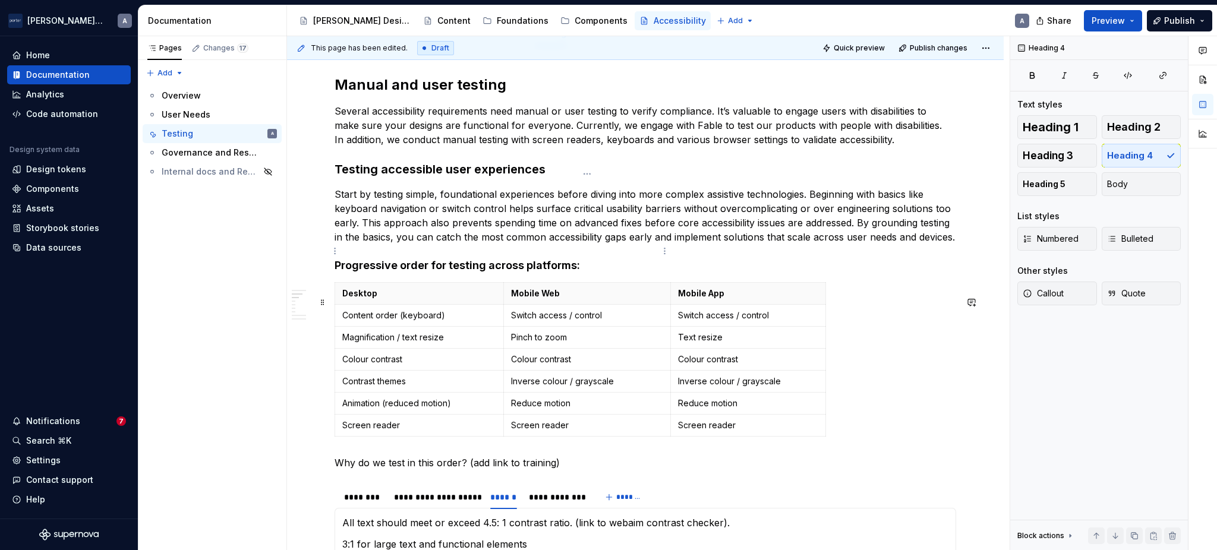
scroll to position [182, 0]
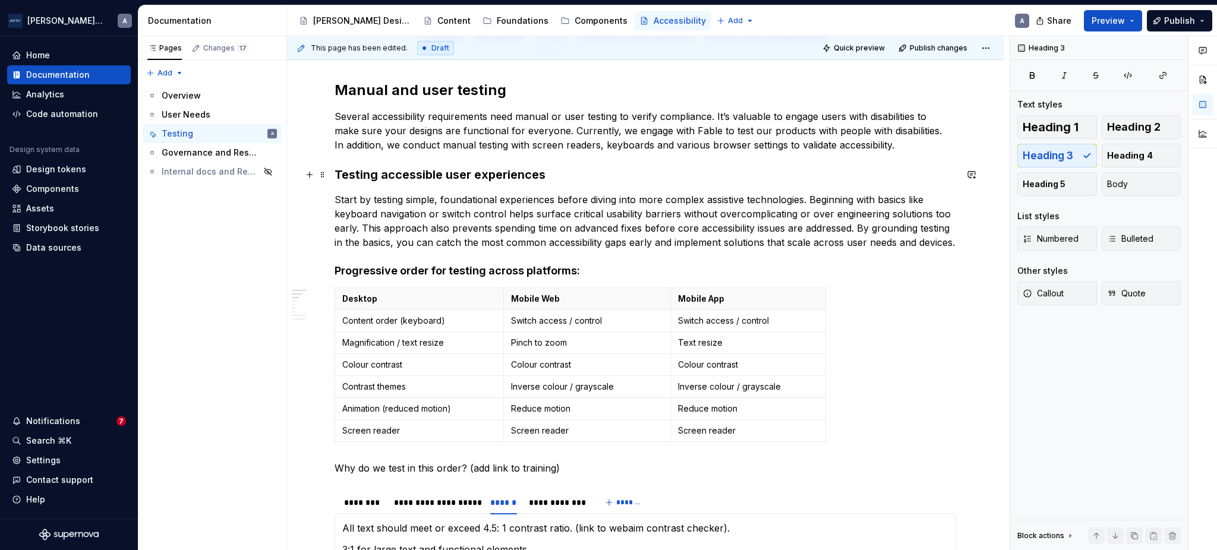
click at [515, 175] on h3 "Testing accessible user experiences" at bounding box center [645, 174] width 621 height 17
drag, startPoint x: 552, startPoint y: 285, endPoint x: 554, endPoint y: 291, distance: 6.2
click at [554, 278] on h4 "Progressive order for testing across platforms:" at bounding box center [645, 271] width 621 height 14
click at [583, 475] on p "Why do we test in this order? (add link to training)" at bounding box center [645, 468] width 621 height 14
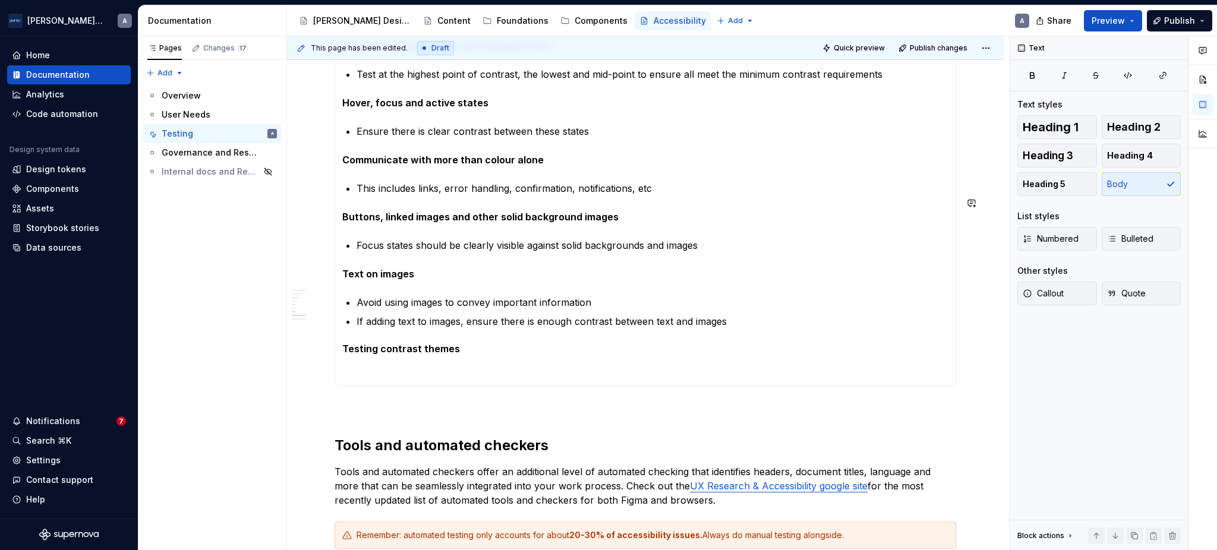
scroll to position [993, 0]
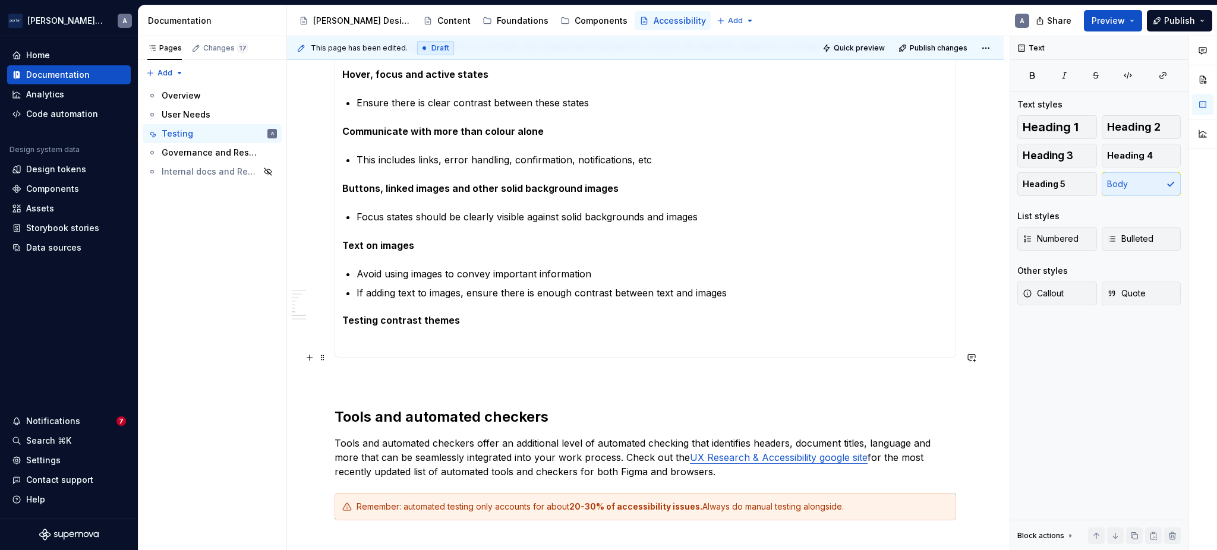
click at [521, 350] on p at bounding box center [645, 343] width 606 height 14
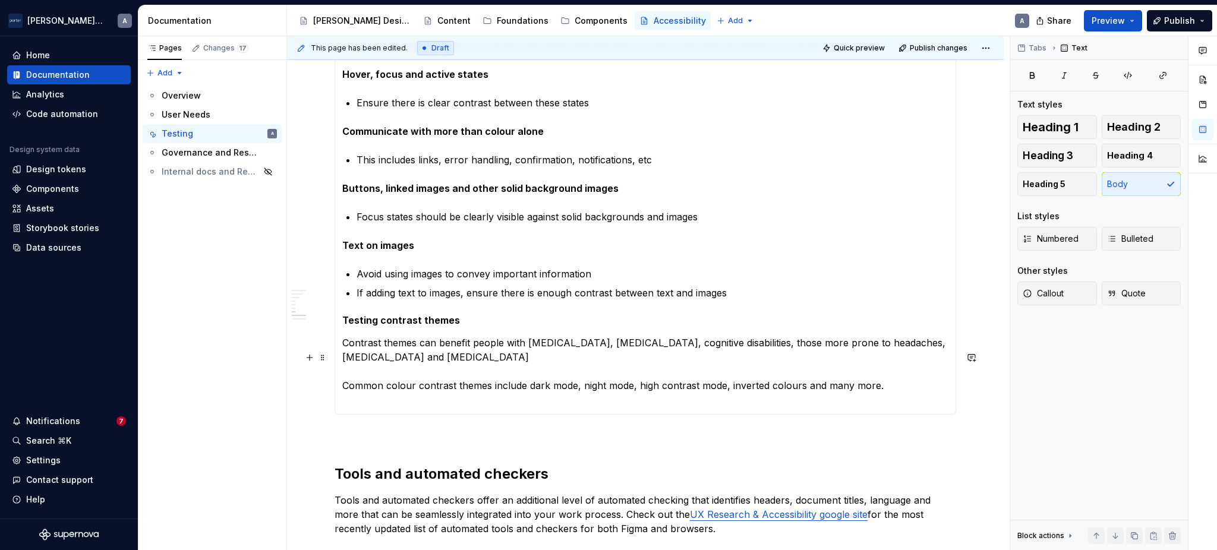
click at [488, 386] on p "Contrast themes can benefit people with [MEDICAL_DATA], [MEDICAL_DATA], cogniti…" at bounding box center [645, 371] width 606 height 71
click at [342, 402] on p "Contrast themes can benefit people with [MEDICAL_DATA], [MEDICAL_DATA], cogniti…" at bounding box center [645, 371] width 606 height 71
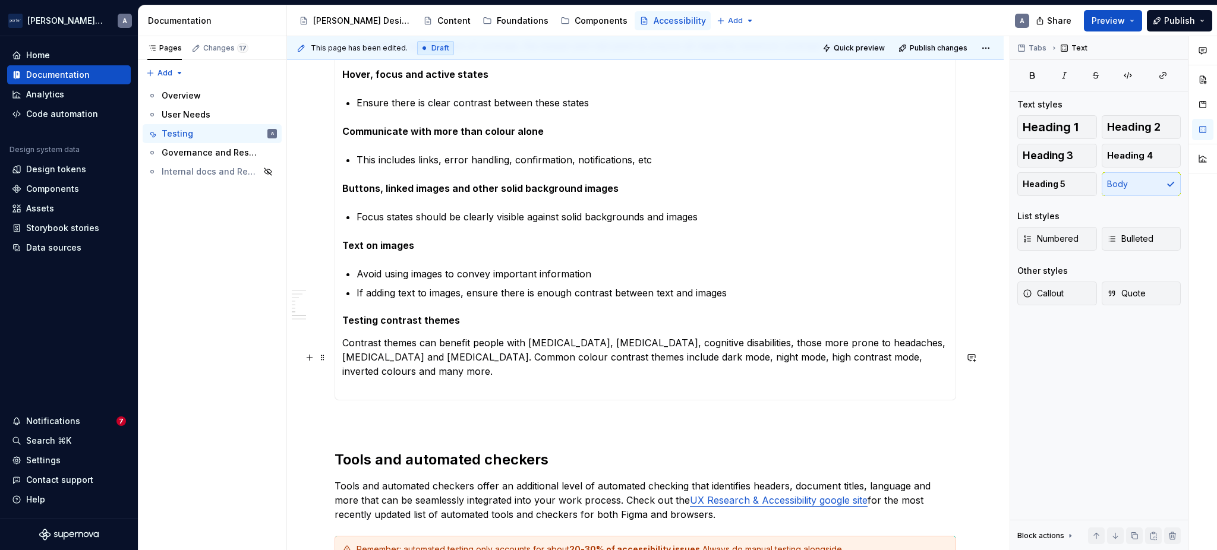
click at [499, 374] on p "Contrast themes can benefit people with [MEDICAL_DATA], [MEDICAL_DATA], cogniti…" at bounding box center [645, 364] width 606 height 57
click at [473, 378] on p "Contrast themes can benefit people with [MEDICAL_DATA], [MEDICAL_DATA], cogniti…" at bounding box center [645, 364] width 606 height 57
click at [564, 393] on p "Contrast themes can benefit people with [MEDICAL_DATA], [MEDICAL_DATA], cogniti…" at bounding box center [645, 364] width 606 height 57
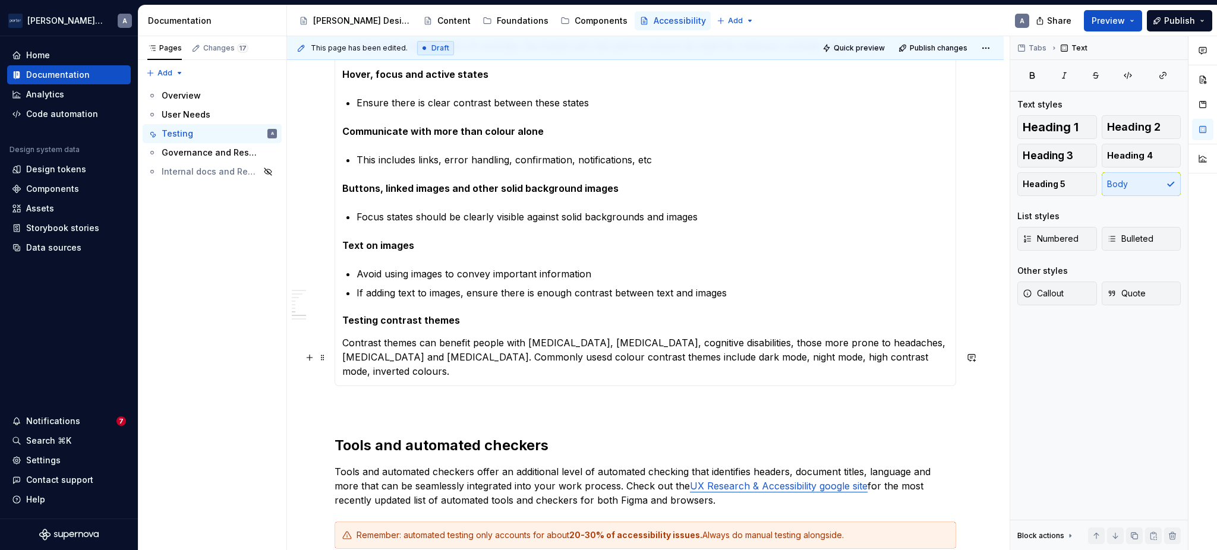
click at [857, 377] on p "Contrast themes can benefit people with [MEDICAL_DATA], [MEDICAL_DATA], cogniti…" at bounding box center [645, 357] width 606 height 43
click at [951, 368] on div "All content should be accessible via keyboard alone. Many users with fine motor…" at bounding box center [645, 44] width 621 height 683
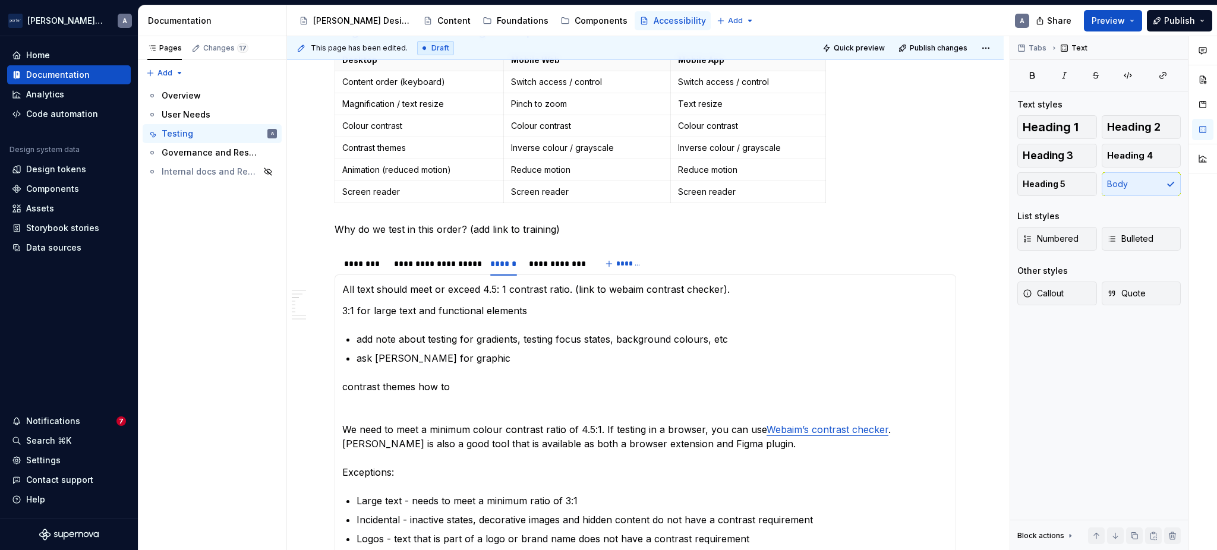
scroll to position [396, 0]
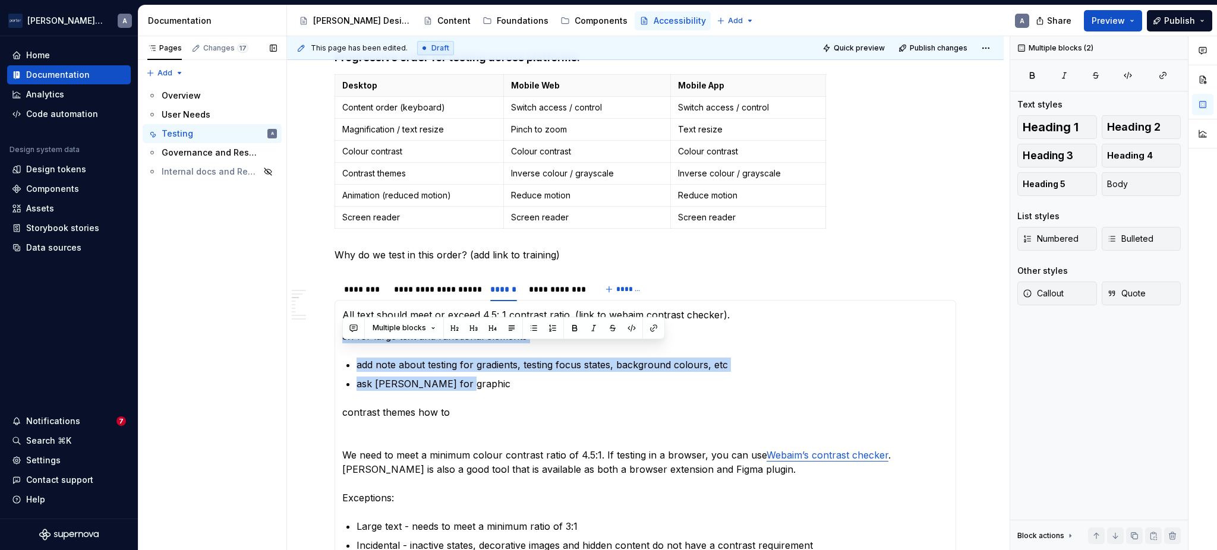
drag, startPoint x: 590, startPoint y: 395, endPoint x: 277, endPoint y: 312, distance: 323.8
click at [277, 330] on div "Pages Changes 17 Add Accessibility guide for tree Page tree. Navigate the tree …" at bounding box center [677, 293] width 1078 height 515
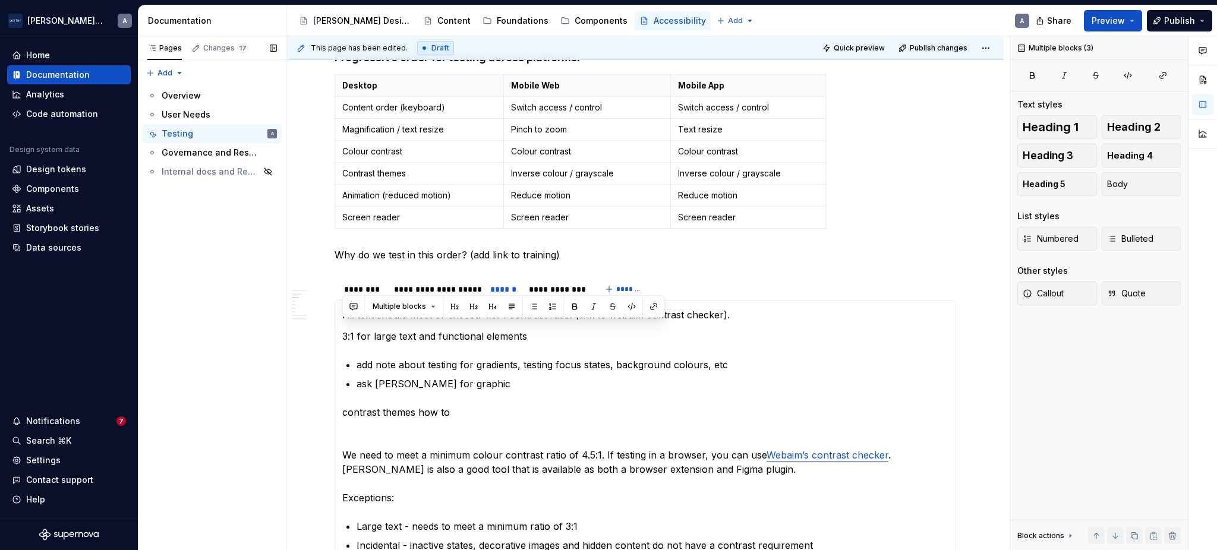
click at [277, 312] on div "Pages Changes 17 Add Accessibility guide for tree Page tree. Navigate the tree …" at bounding box center [212, 293] width 149 height 515
click at [469, 441] on p at bounding box center [645, 434] width 606 height 14
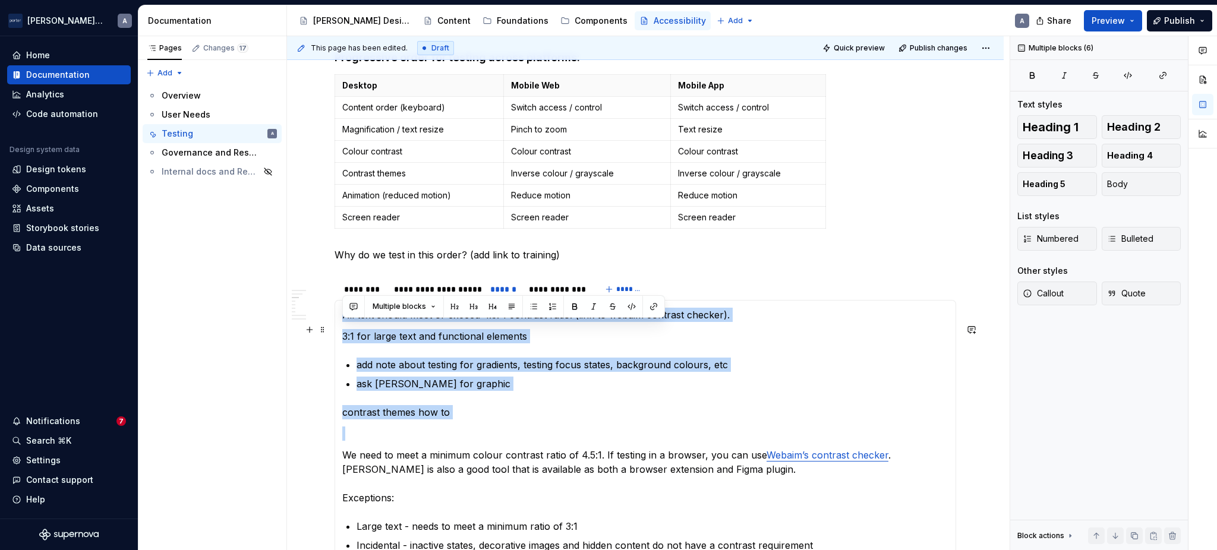
drag, startPoint x: 343, startPoint y: 470, endPoint x: 345, endPoint y: 329, distance: 141.4
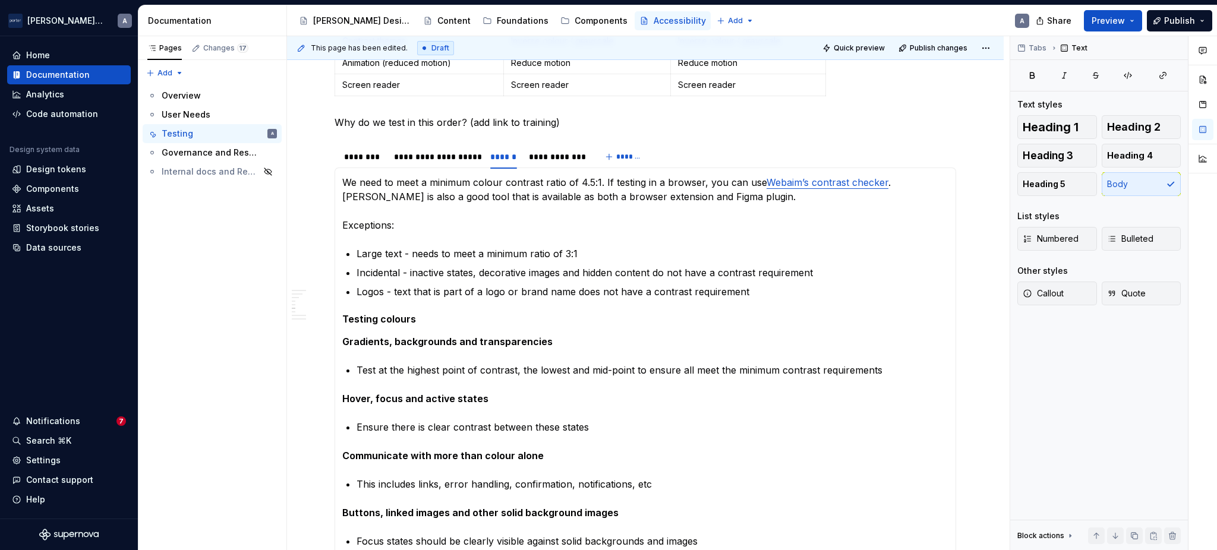
scroll to position [528, 0]
click at [378, 348] on strong "Gradients, backgrounds and transparencies" at bounding box center [447, 342] width 210 height 12
click at [384, 326] on h5 "Testing colours" at bounding box center [645, 320] width 606 height 12
click at [421, 349] on p "Gradients, backgrounds and transparencies" at bounding box center [645, 342] width 606 height 14
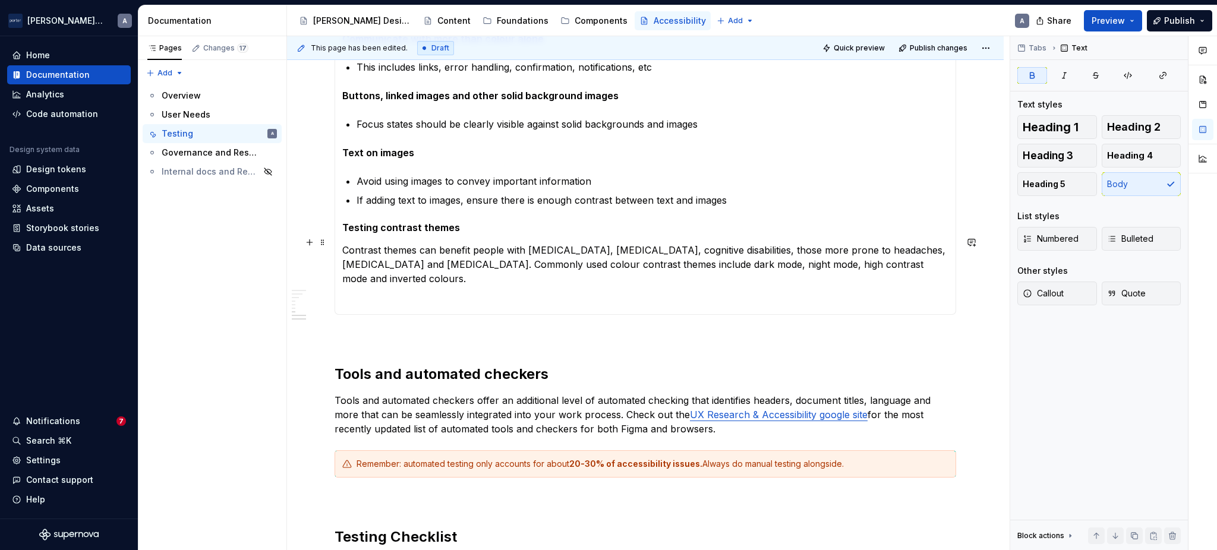
scroll to position [1056, 0]
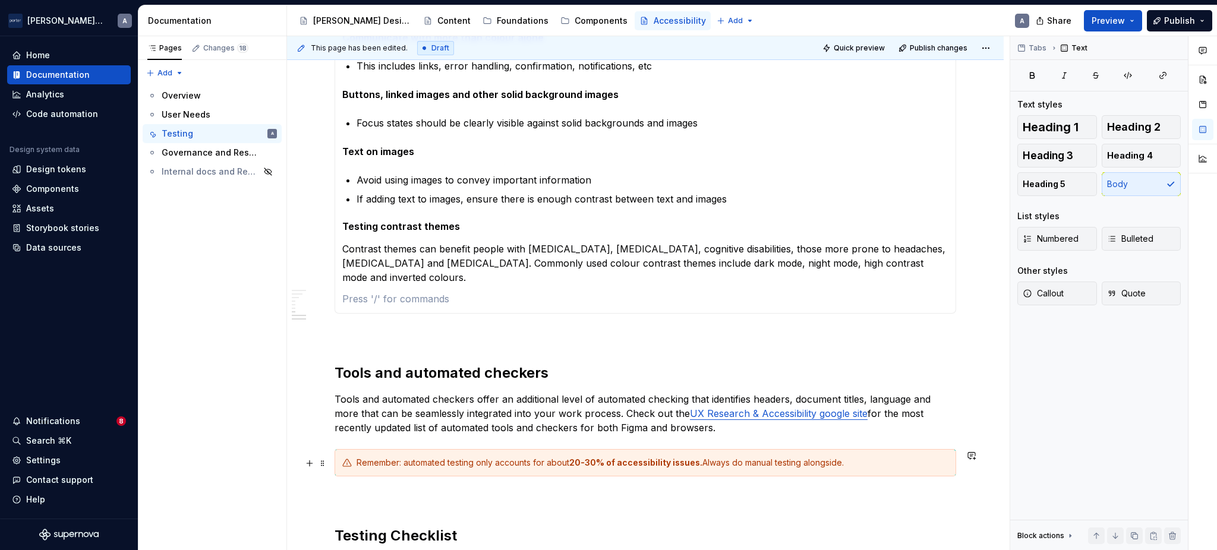
scroll to position [924, 0]
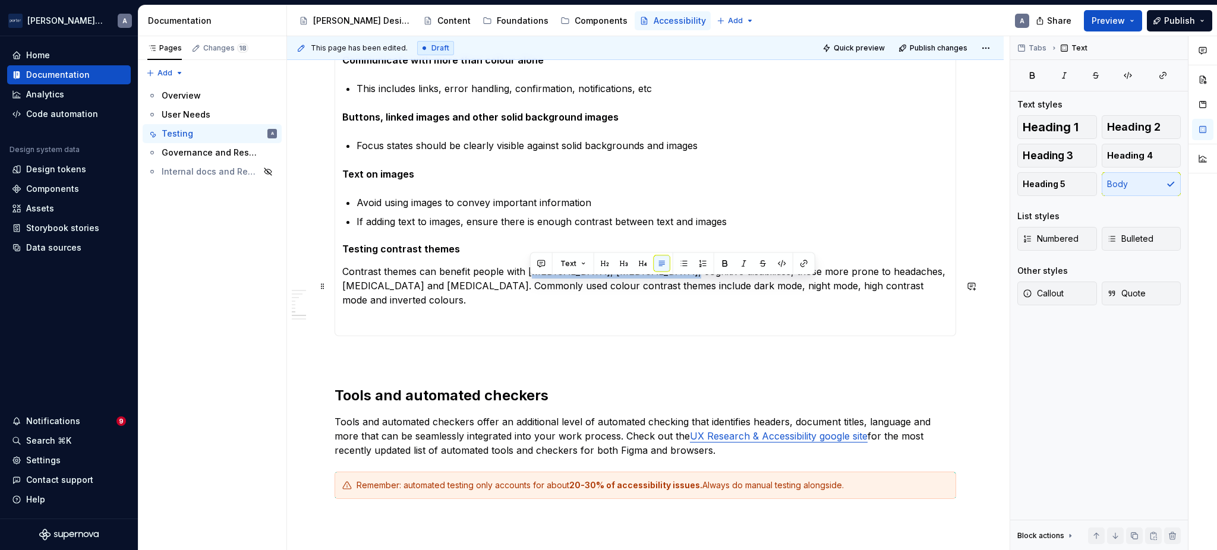
drag, startPoint x: 660, startPoint y: 288, endPoint x: 529, endPoint y: 288, distance: 130.7
click at [529, 288] on p "Contrast themes can benefit people with [MEDICAL_DATA], [MEDICAL_DATA], cogniti…" at bounding box center [645, 285] width 606 height 43
click at [579, 264] on button "Text" at bounding box center [573, 263] width 36 height 17
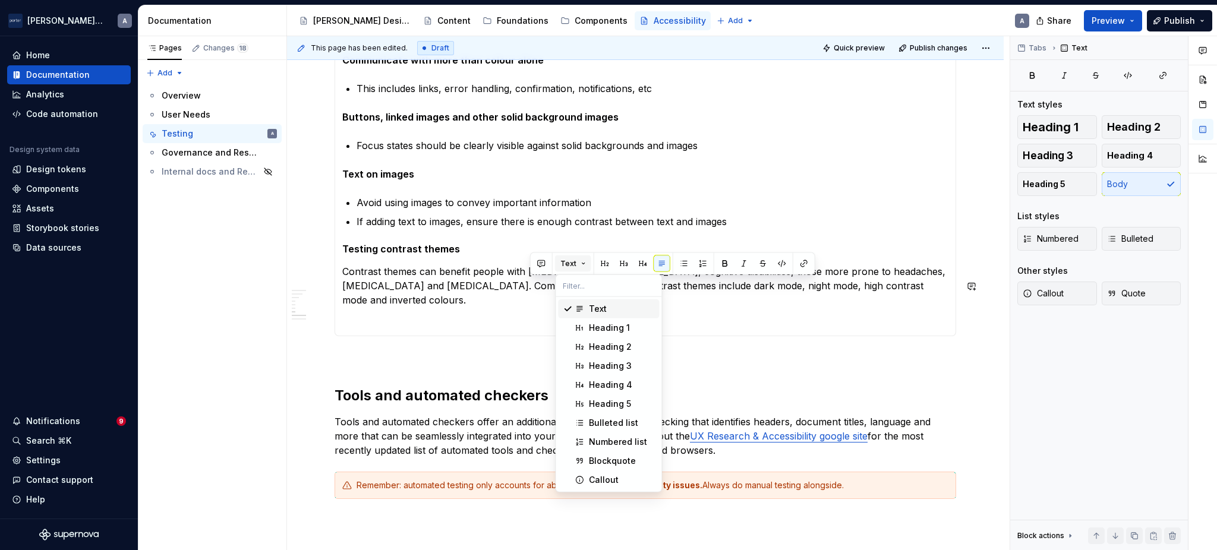
click at [579, 264] on button "Text" at bounding box center [573, 263] width 36 height 17
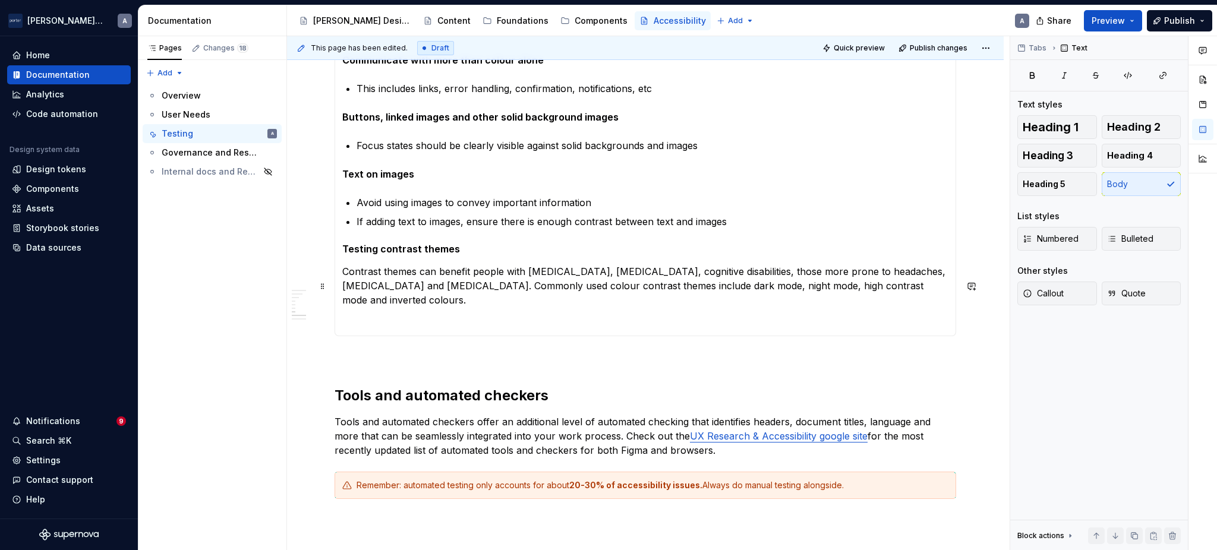
click at [520, 288] on p "Contrast themes can benefit people with [MEDICAL_DATA], [MEDICAL_DATA], cogniti…" at bounding box center [645, 285] width 606 height 43
click at [1194, 80] on button "button" at bounding box center [1202, 79] width 21 height 21
click at [758, 302] on p "Contrast themes can benefit people with [MEDICAL_DATA], [MEDICAL_DATA], cogniti…" at bounding box center [645, 285] width 606 height 43
drag, startPoint x: 758, startPoint y: 302, endPoint x: 646, endPoint y: 294, distance: 112.0
click at [646, 294] on p "Contrast themes can benefit people with [MEDICAL_DATA], [MEDICAL_DATA], cogniti…" at bounding box center [645, 285] width 606 height 43
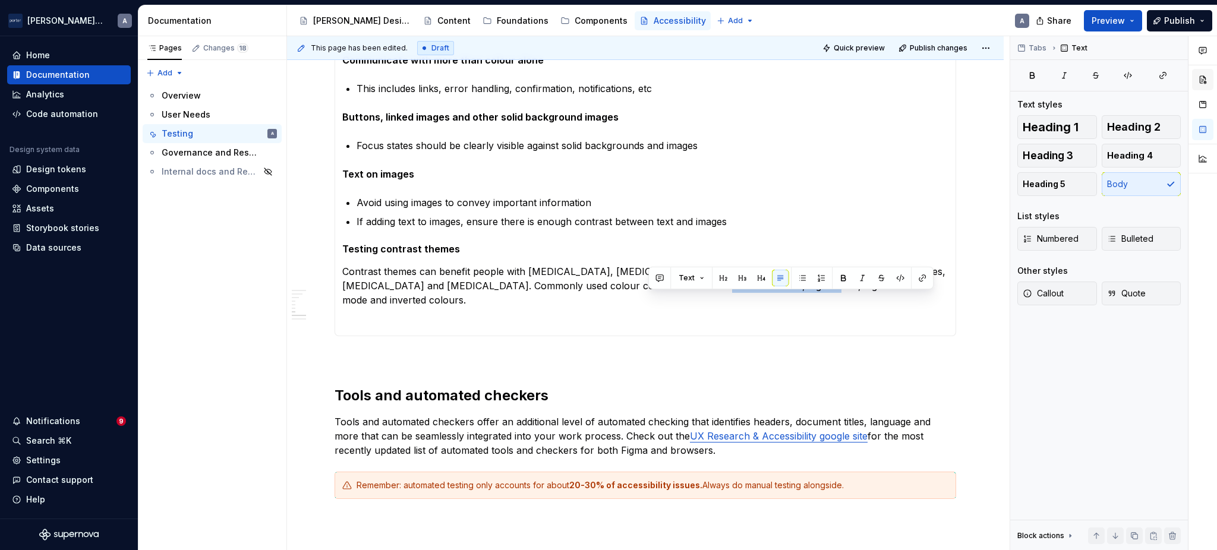
click at [1198, 82] on button "button" at bounding box center [1202, 79] width 21 height 21
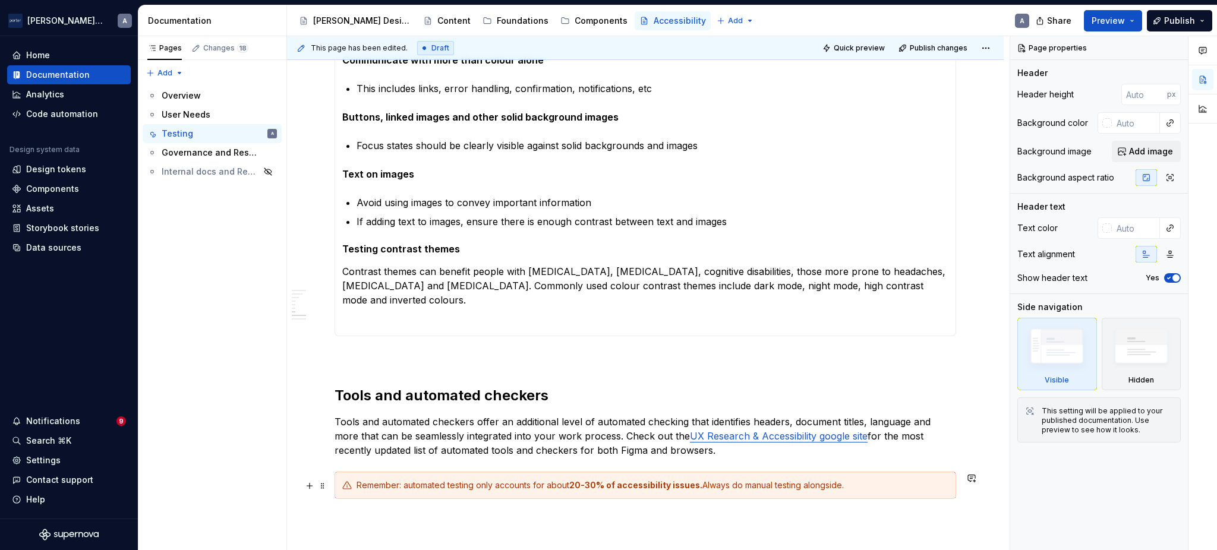
click at [828, 481] on div "Remember: automated testing only accounts for about 20-30% of accessibility iss…" at bounding box center [652, 485] width 592 height 12
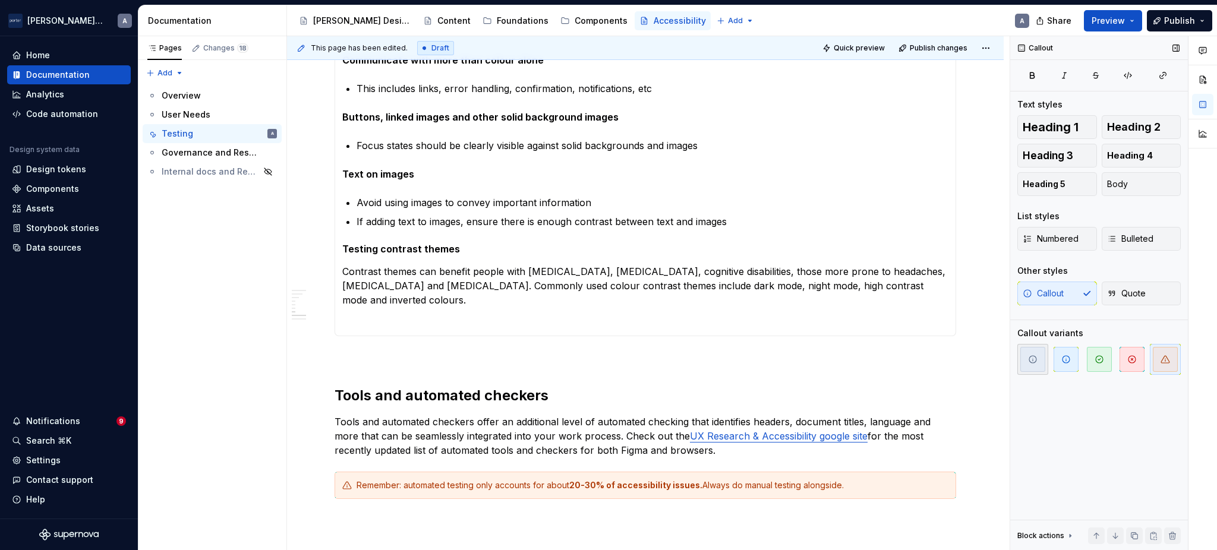
click at [1029, 347] on span "button" at bounding box center [1032, 359] width 25 height 25
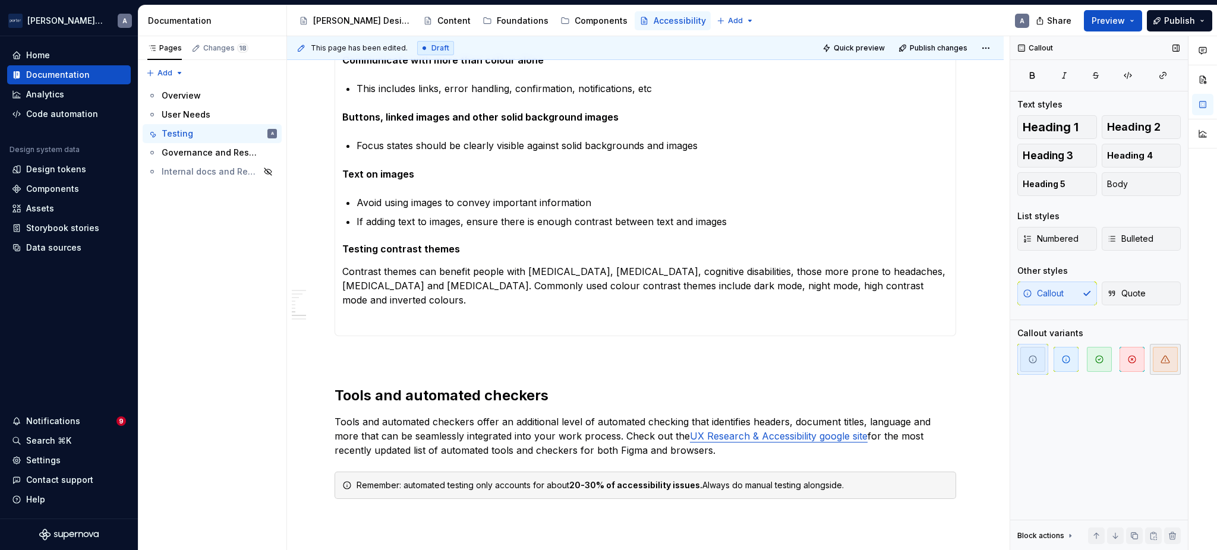
click at [1160, 368] on span "button" at bounding box center [1165, 359] width 25 height 25
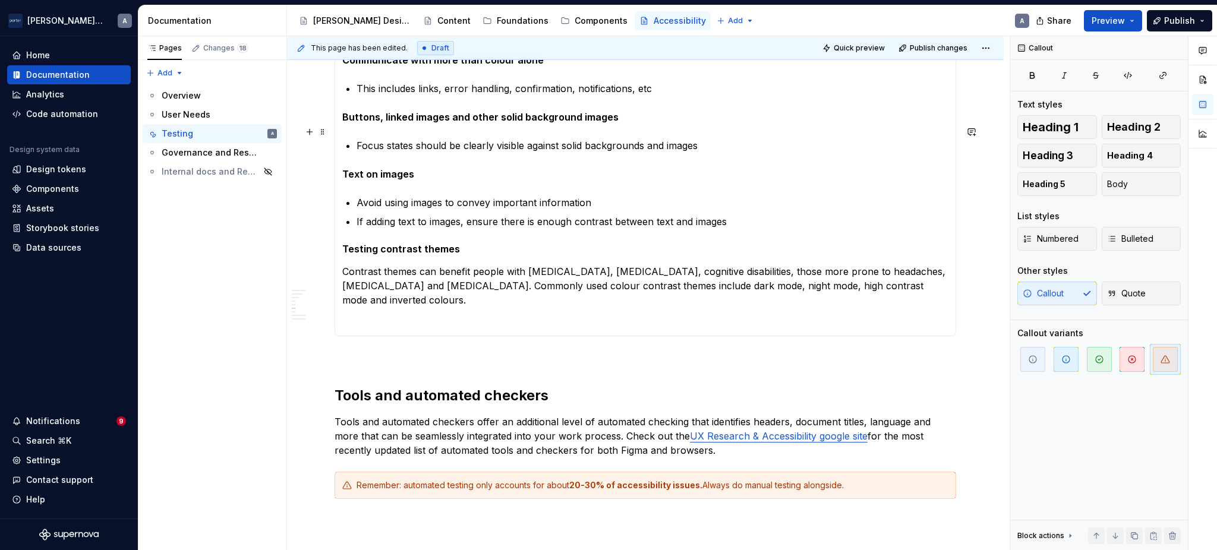
scroll to position [528, 0]
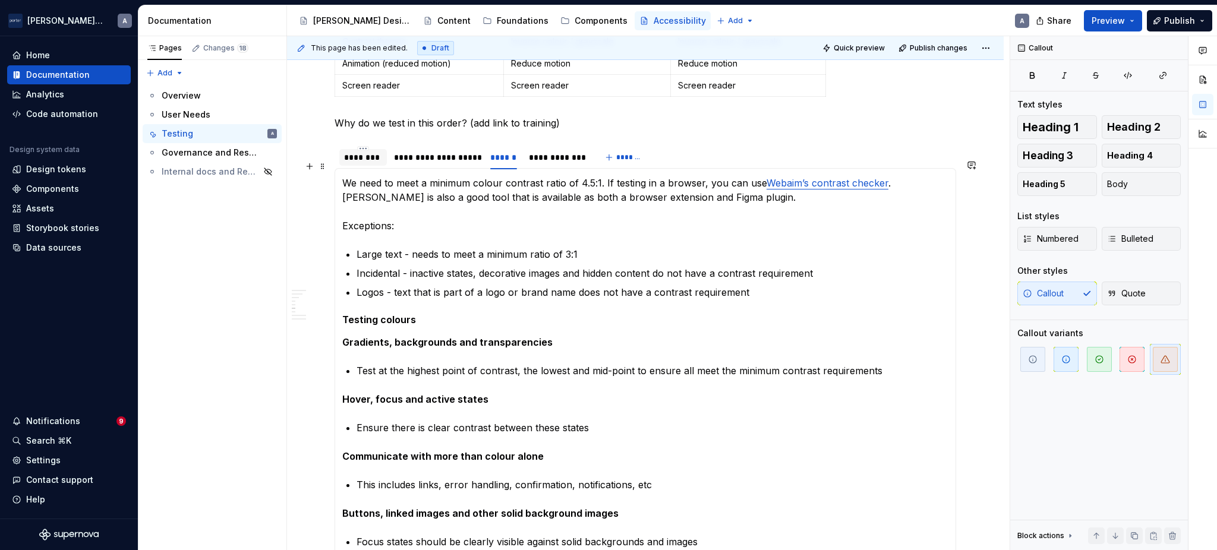
click at [382, 166] on div "********" at bounding box center [363, 157] width 48 height 17
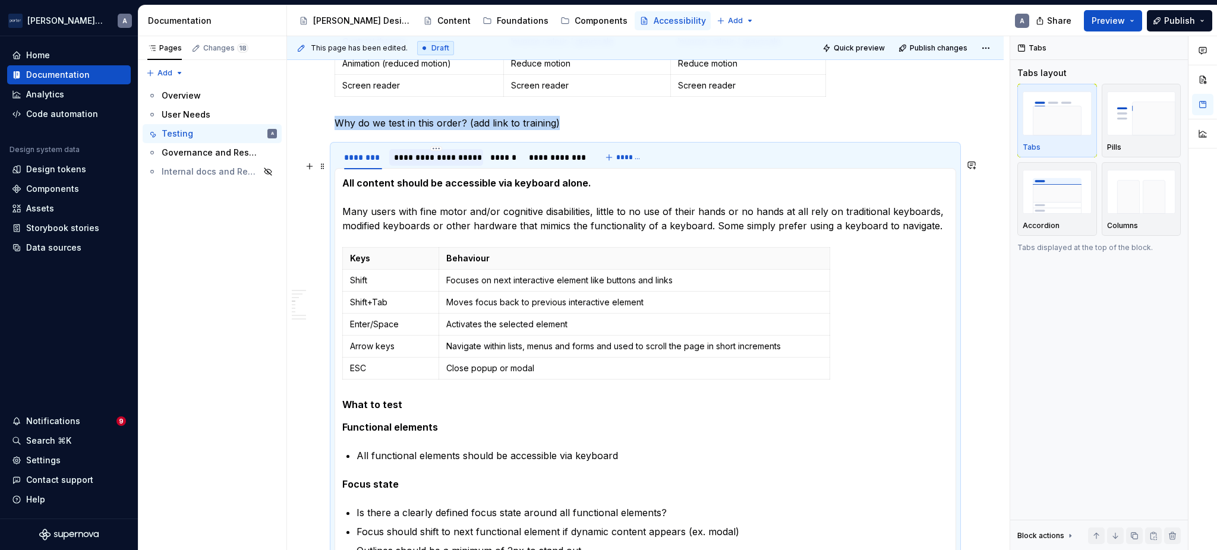
click at [417, 163] on div "**********" at bounding box center [436, 158] width 84 height 12
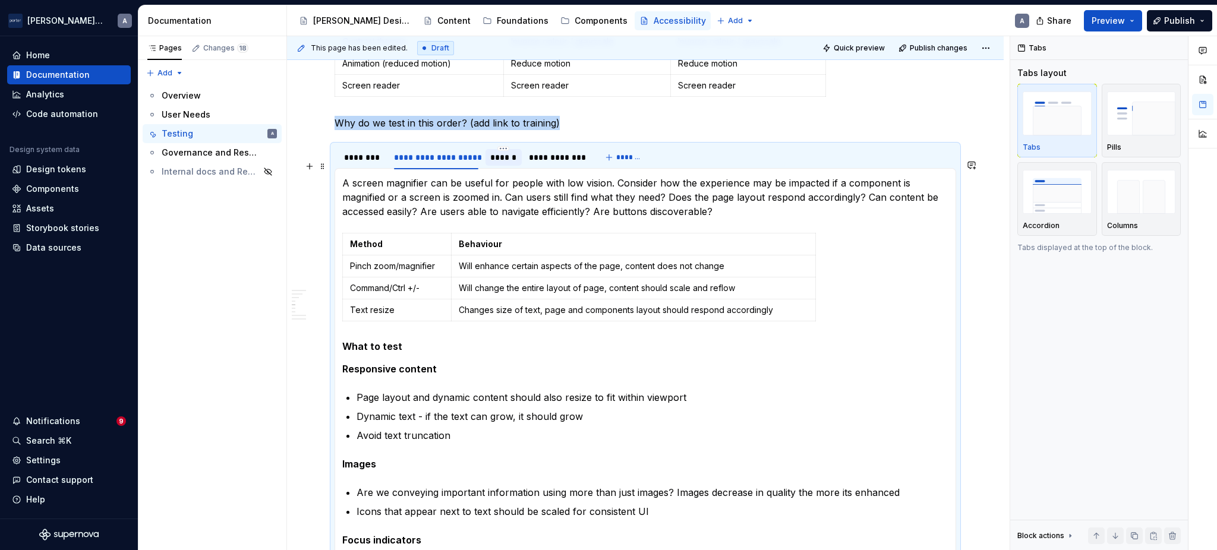
click at [515, 163] on div "******" at bounding box center [503, 158] width 27 height 12
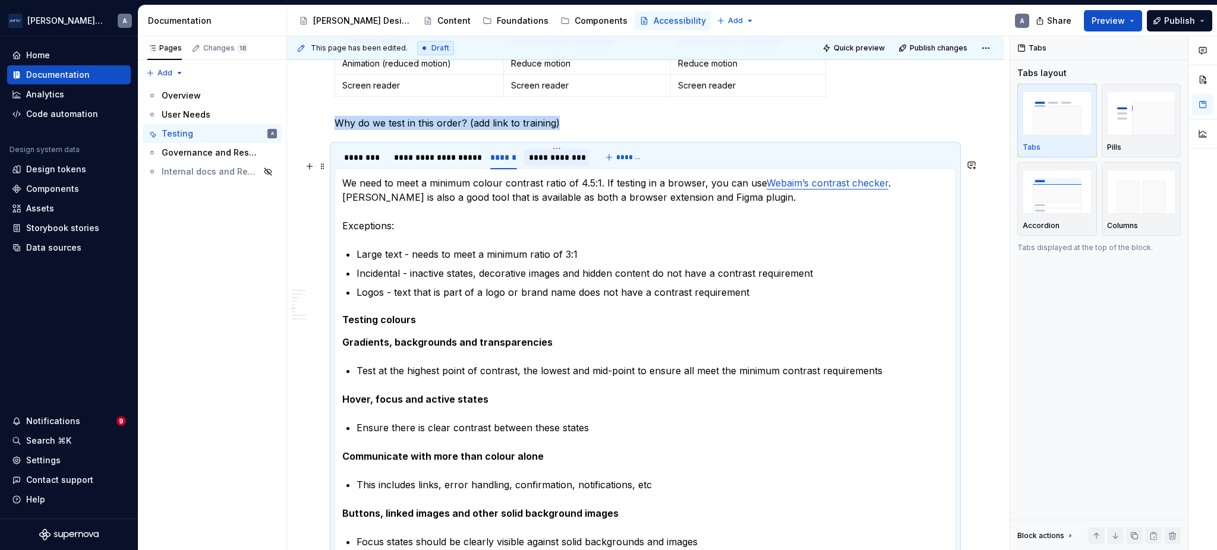
click at [567, 165] on div "**********" at bounding box center [557, 157] width 66 height 17
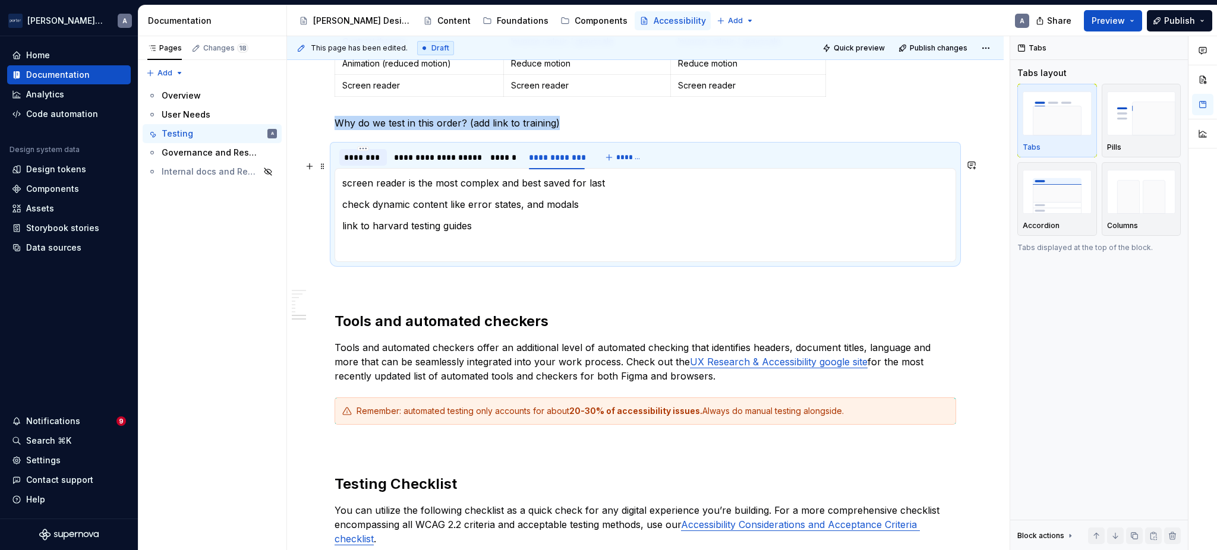
click at [384, 166] on div "********" at bounding box center [363, 157] width 48 height 17
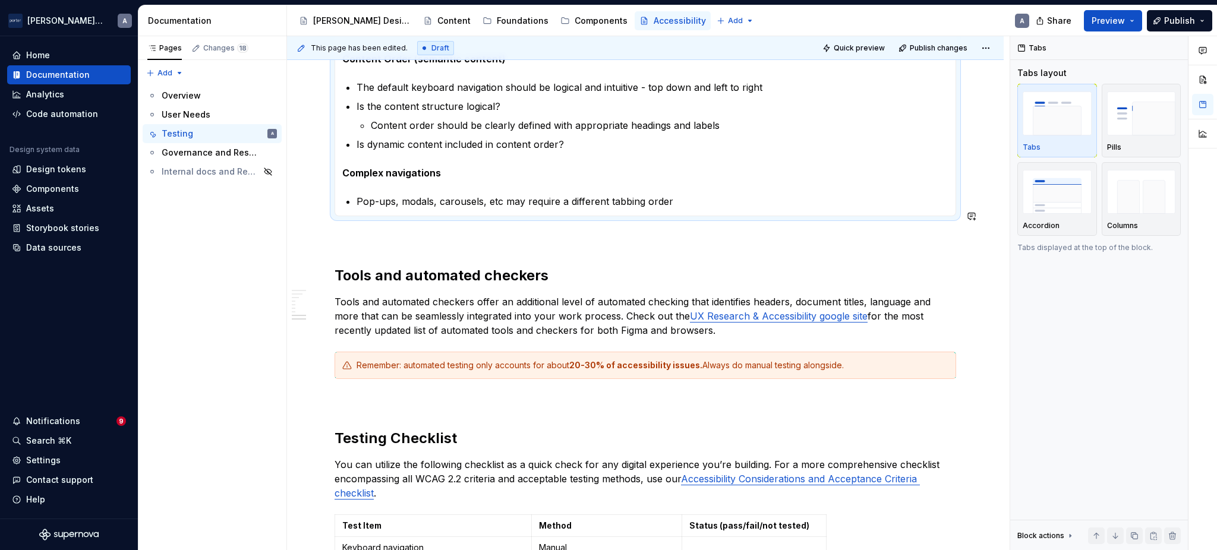
scroll to position [1056, 0]
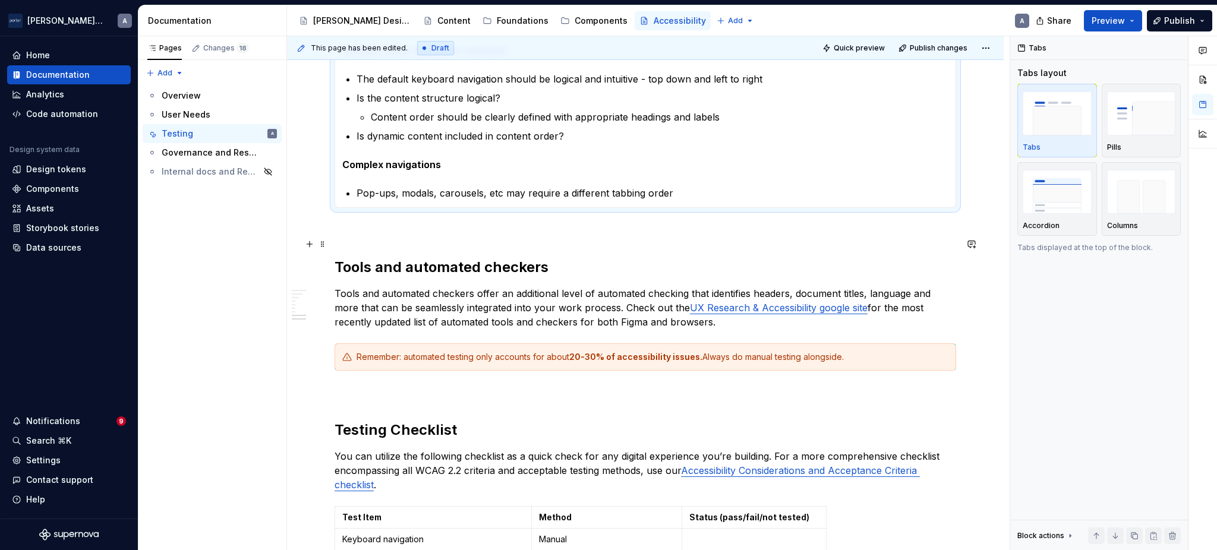
click at [606, 236] on p at bounding box center [645, 229] width 621 height 14
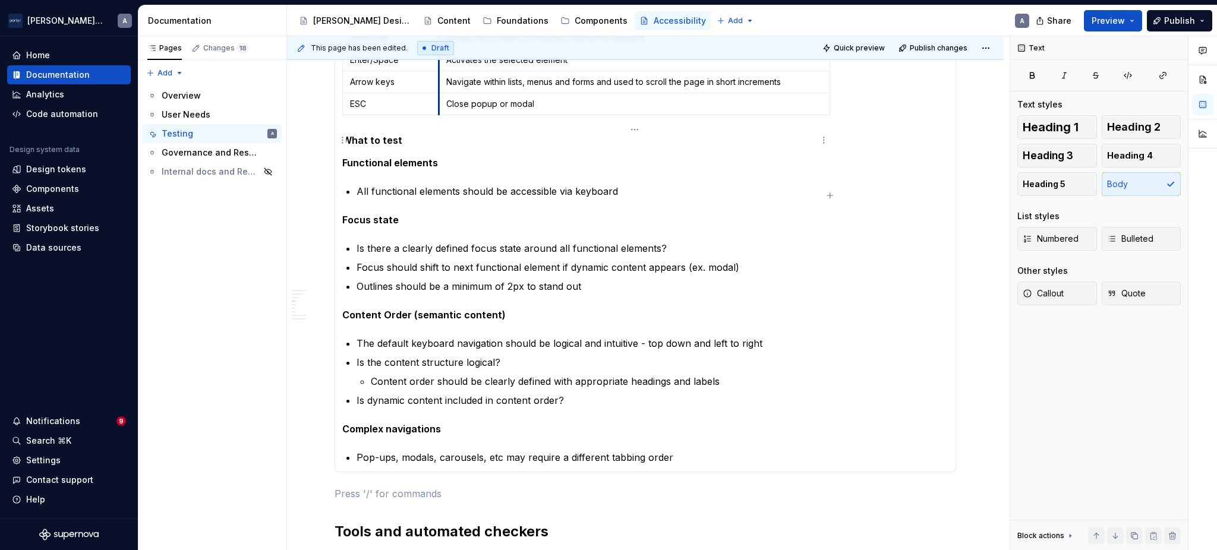
scroll to position [528, 0]
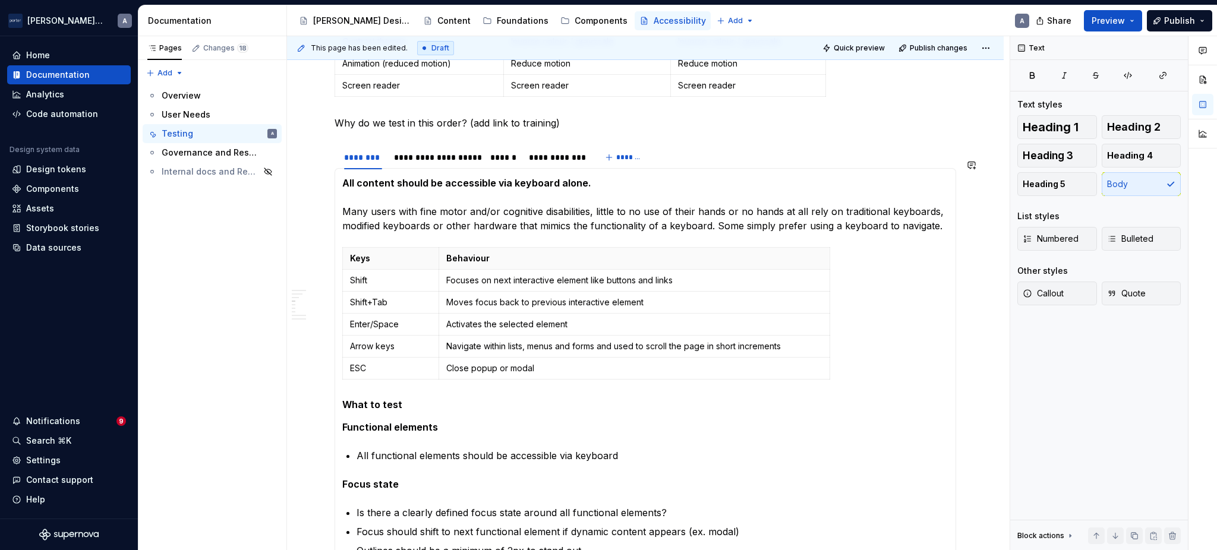
click at [468, 148] on div "Manual and user testing Several accessibility requirements need manual or user …" at bounding box center [645, 514] width 621 height 1557
click at [835, 43] on span "Quick preview" at bounding box center [859, 48] width 51 height 10
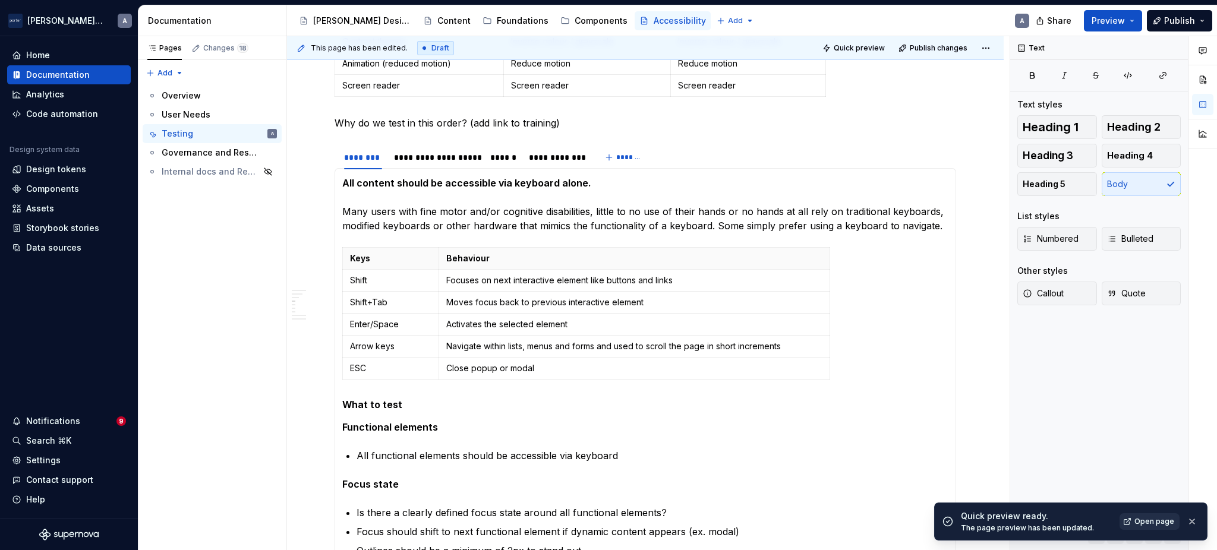
click at [1163, 522] on span "Open page" at bounding box center [1154, 522] width 40 height 10
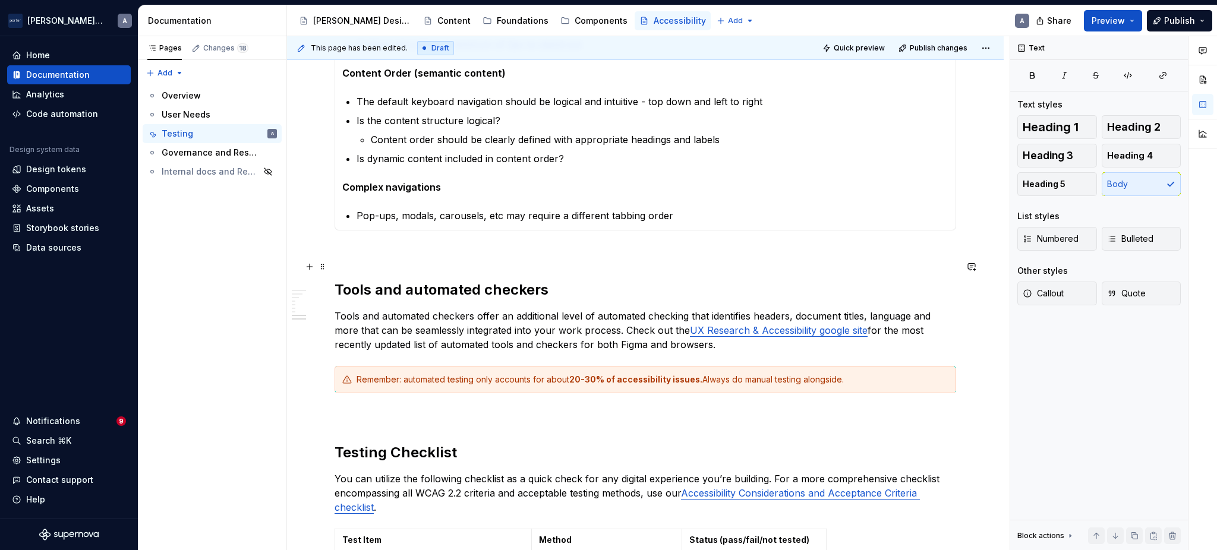
scroll to position [1056, 0]
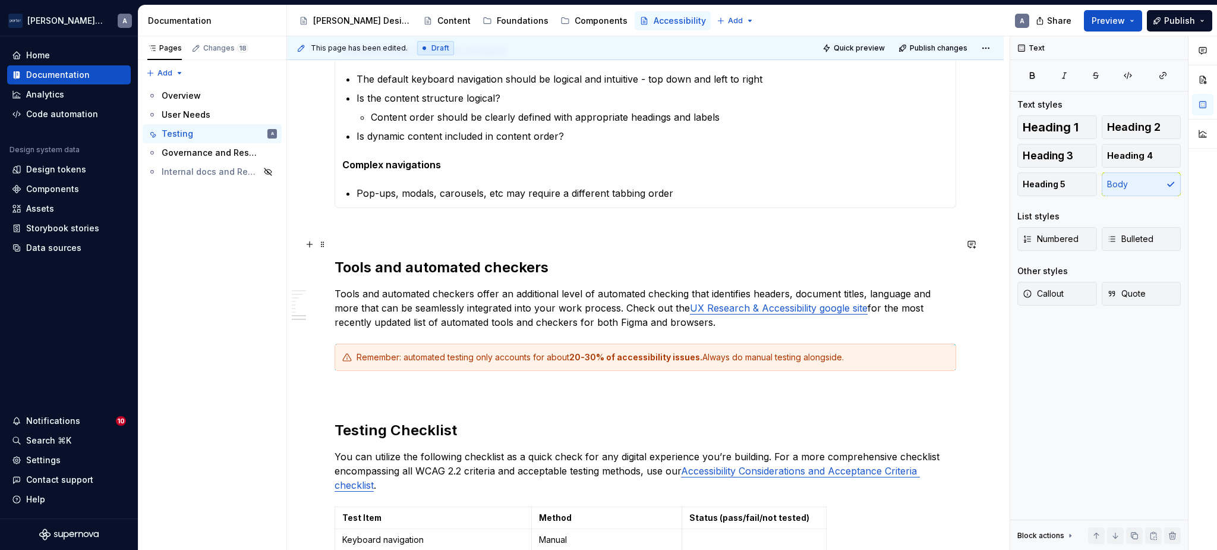
type textarea "*"
